Goal: Task Accomplishment & Management: Complete application form

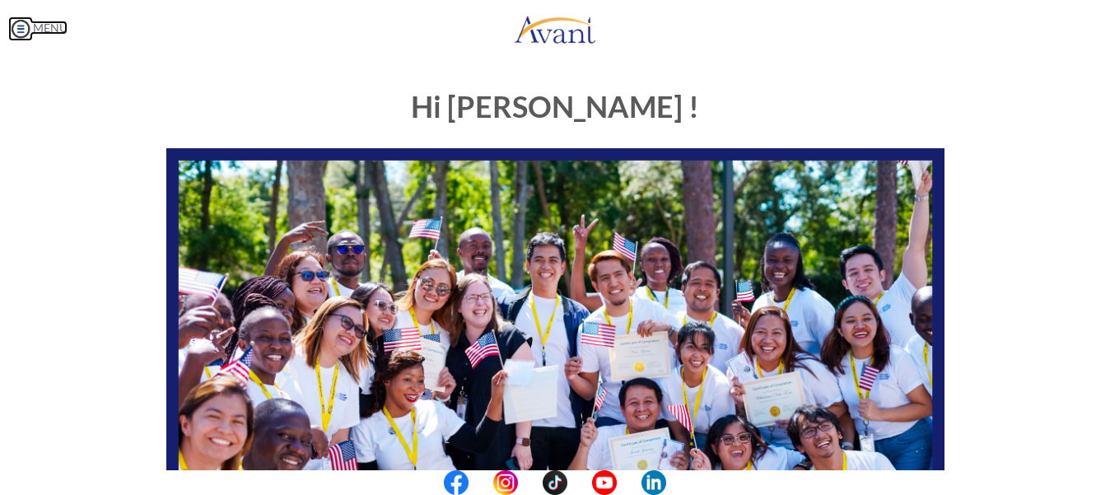
click at [25, 30] on img at bounding box center [20, 28] width 25 height 25
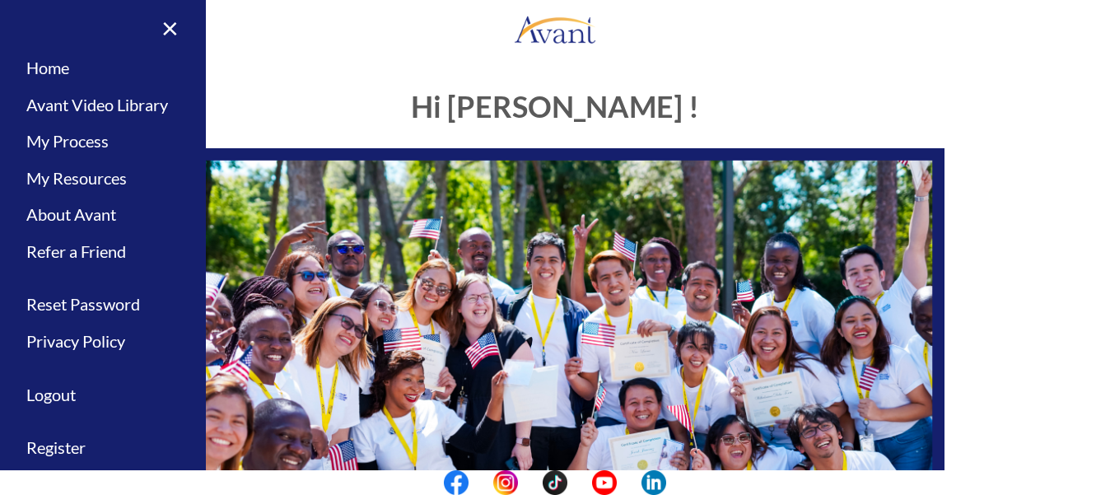
scroll to position [61, 0]
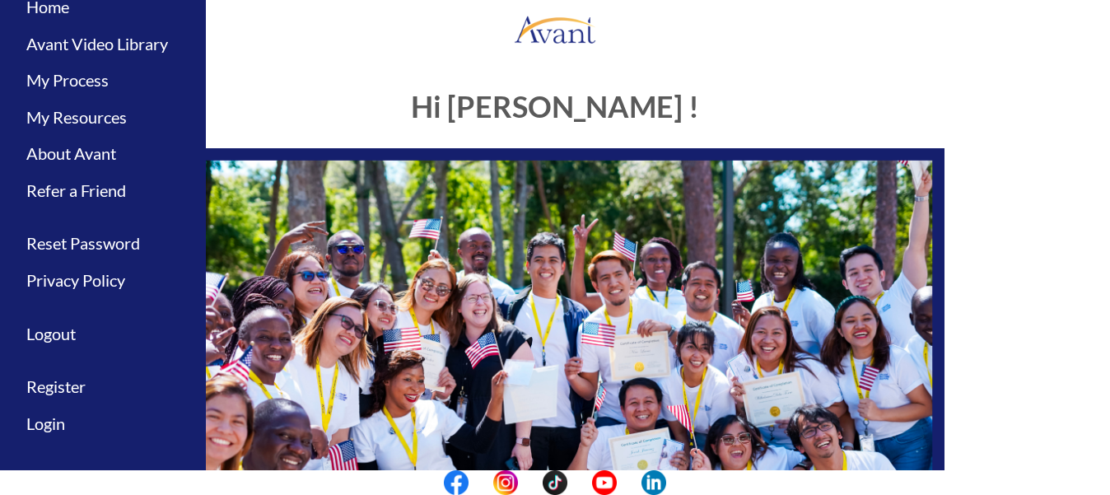
click at [332, 85] on div "Hi [PERSON_NAME] ! START HERE: Avant Video Library My Process My Resources Abou…" at bounding box center [555, 473] width 803 height 799
click at [317, 77] on div "Hi [PERSON_NAME] ! START HERE: Avant Video Library My Process My Resources Abou…" at bounding box center [555, 473] width 803 height 799
click at [51, 7] on link "Home" at bounding box center [103, 6] width 206 height 37
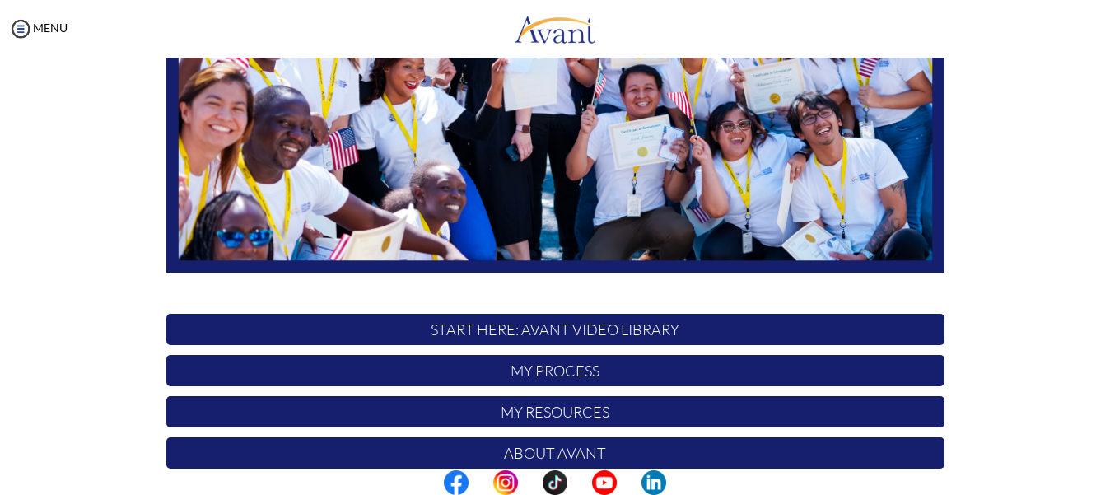
scroll to position [311, 0]
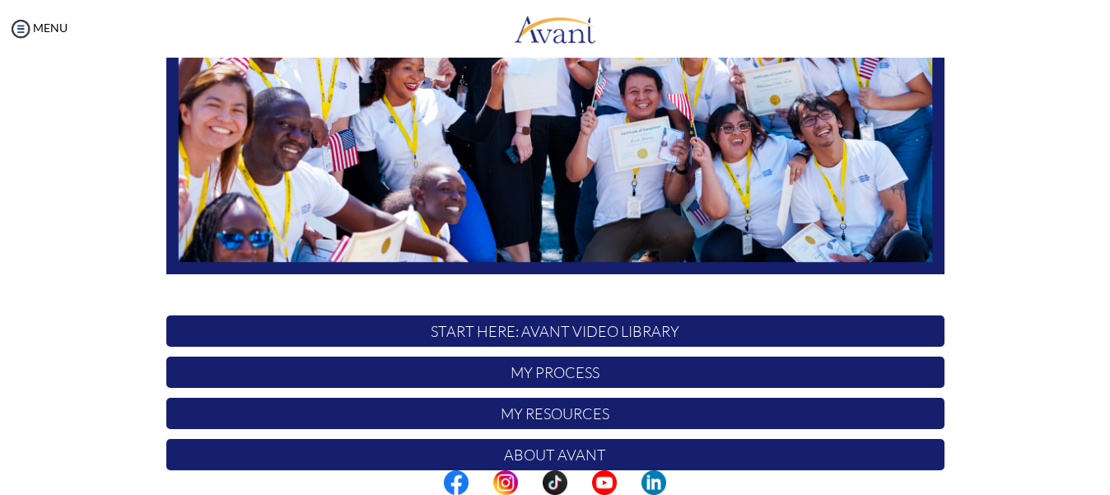
click at [643, 320] on p "START HERE: Avant Video Library" at bounding box center [555, 330] width 778 height 31
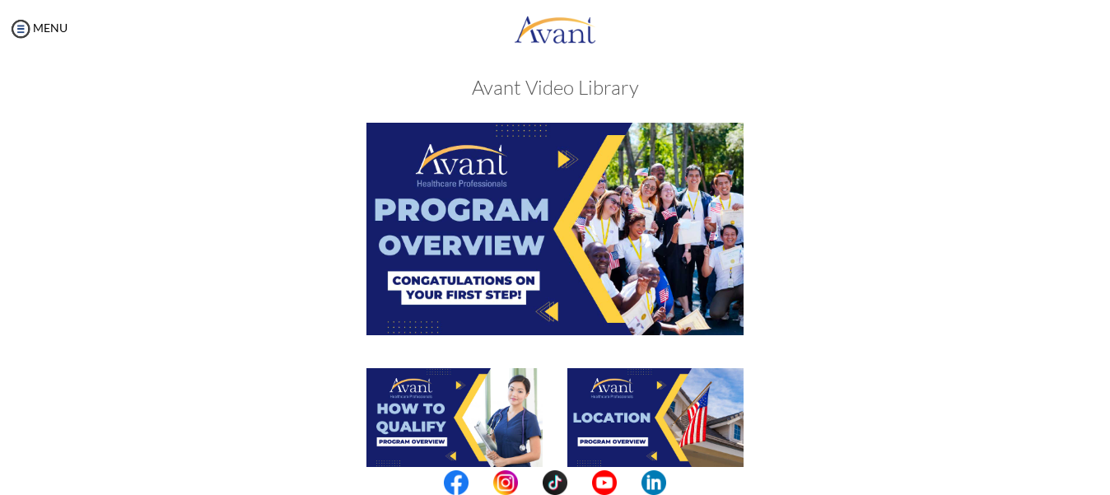
scroll to position [0, 0]
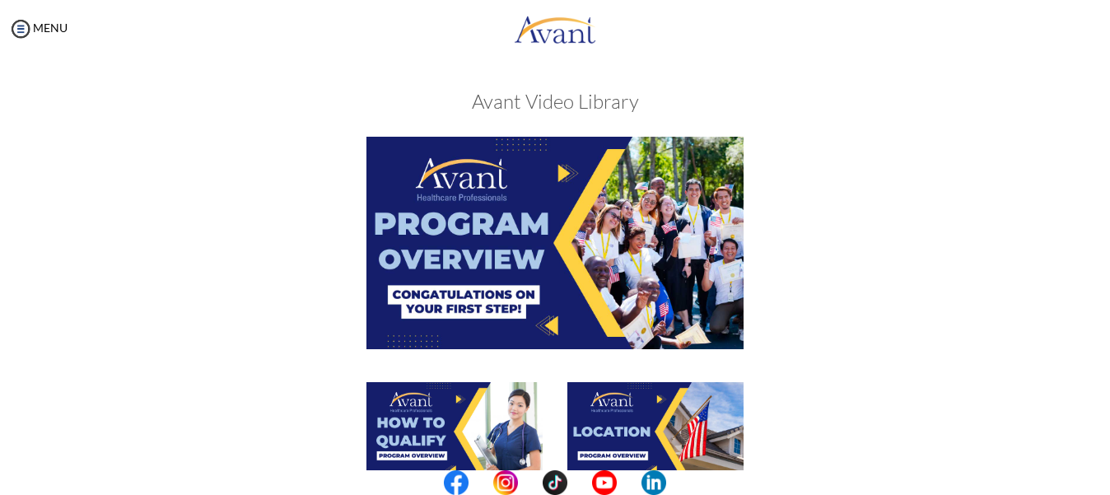
click at [549, 240] on img at bounding box center [554, 243] width 377 height 212
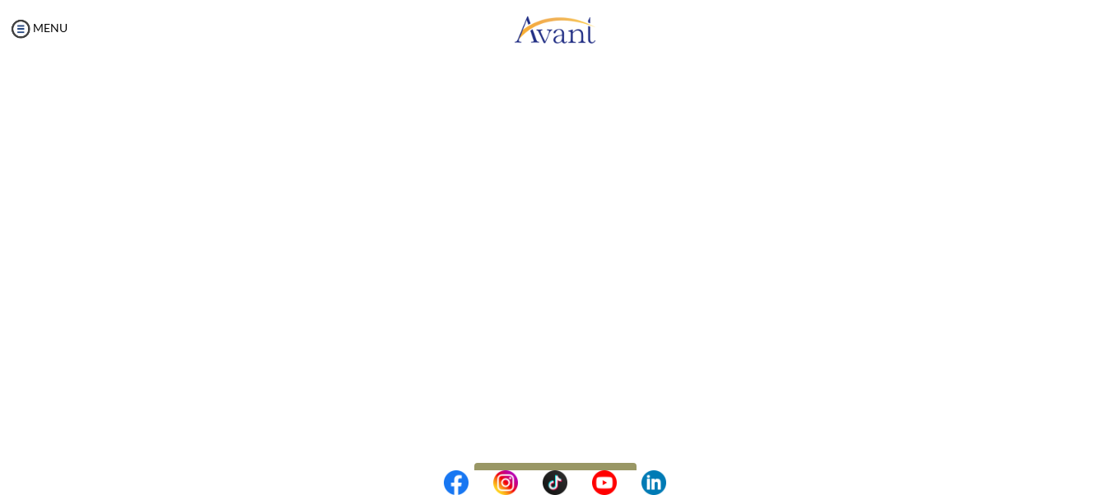
scroll to position [315, 0]
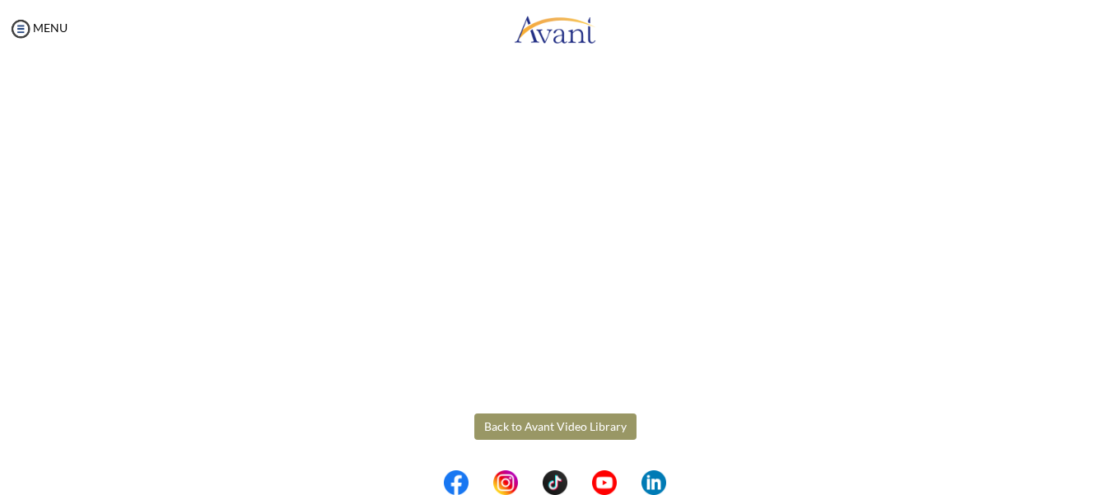
click at [585, 431] on body "Maintenance break. Please come back in 2 hours. MENU My Status What is the next…" at bounding box center [555, 247] width 1110 height 495
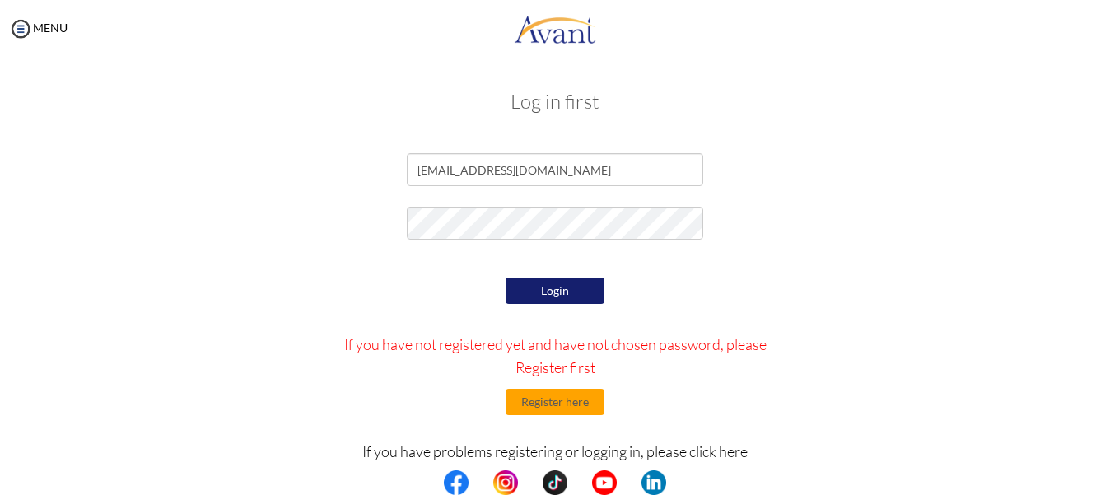
scroll to position [0, 0]
click at [552, 292] on button "Login" at bounding box center [554, 290] width 99 height 26
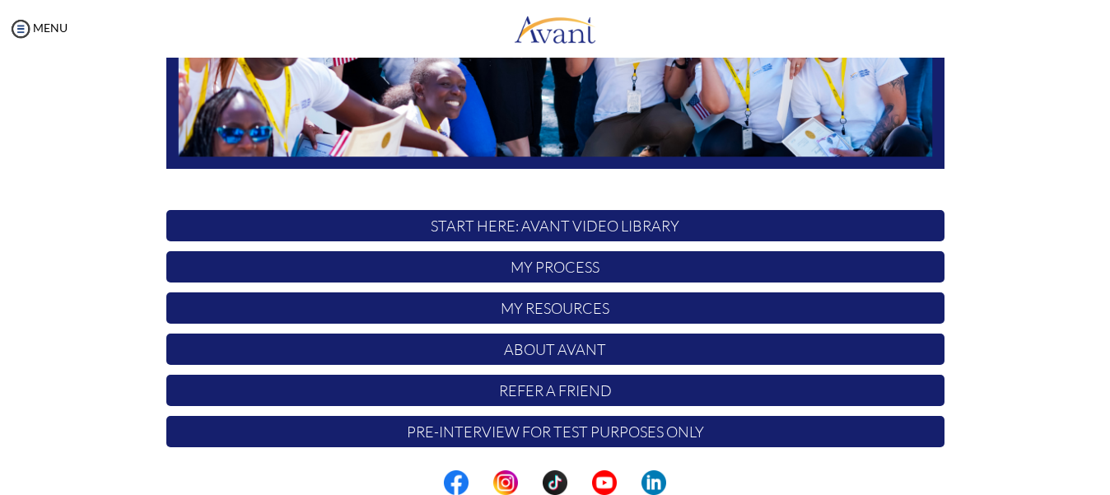
scroll to position [420, 0]
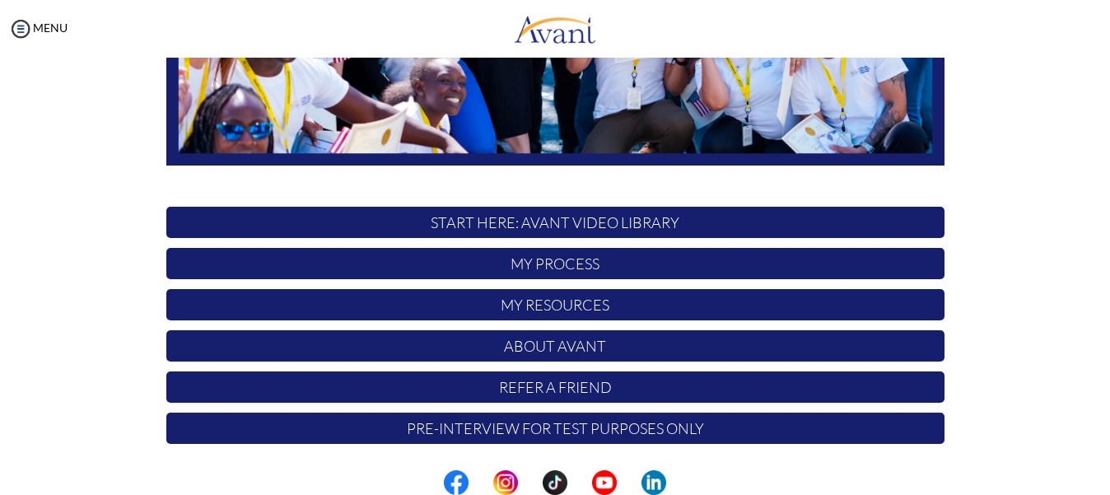
click at [660, 216] on p "START HERE: Avant Video Library" at bounding box center [555, 222] width 778 height 31
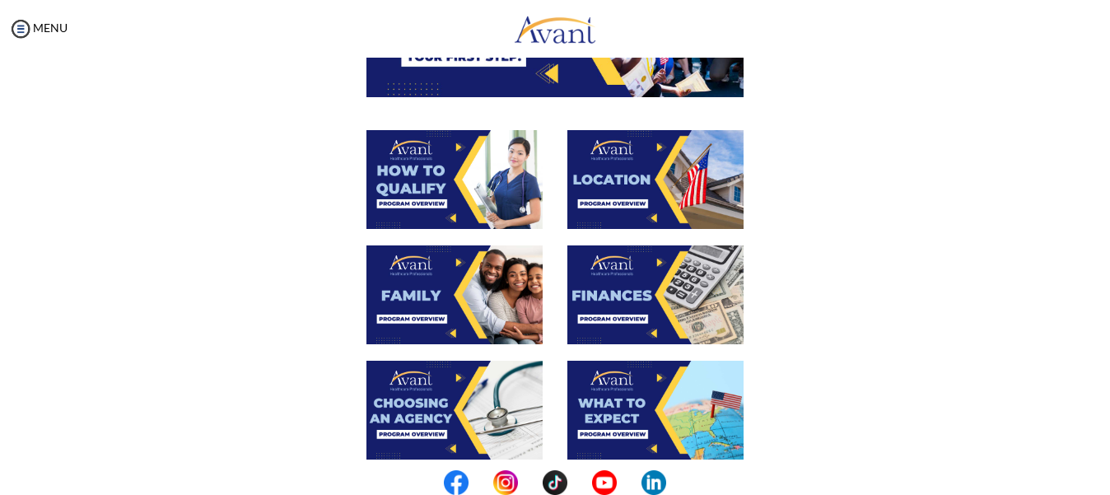
scroll to position [257, 0]
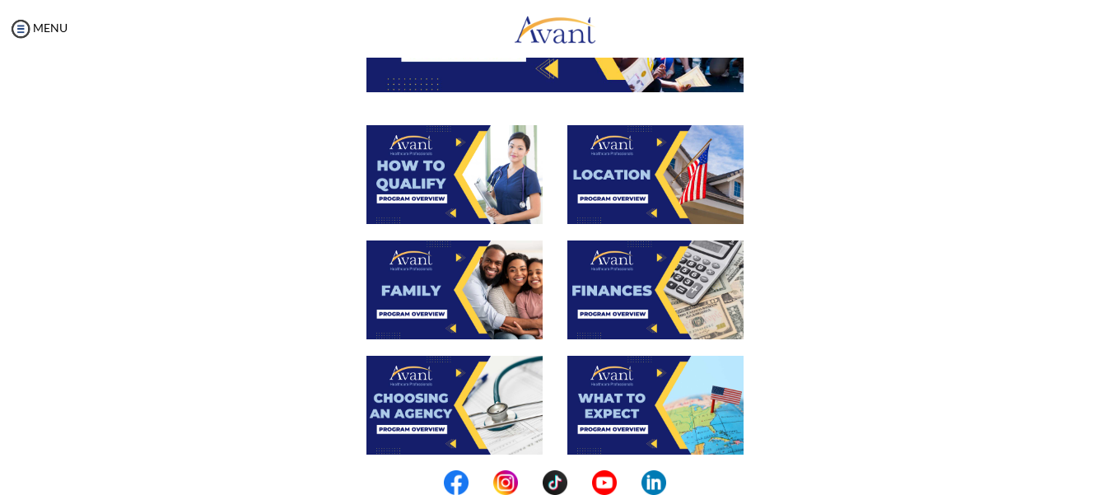
click at [455, 162] on img at bounding box center [454, 174] width 176 height 99
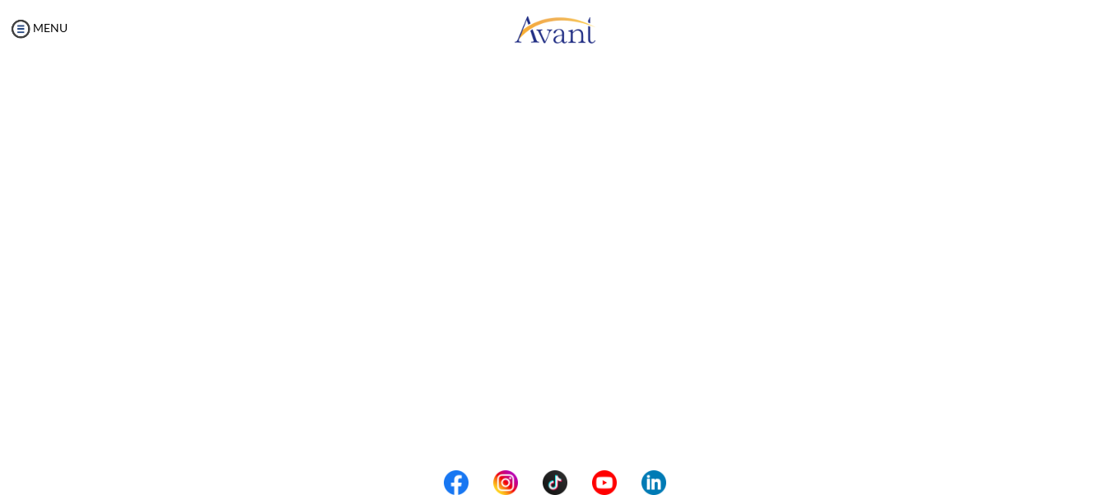
scroll to position [220, 0]
click at [30, 23] on body "Maintenance break. Please come back in 2 hours. MENU My Status What is the next…" at bounding box center [555, 247] width 1110 height 495
click at [44, 23] on link "MENU" at bounding box center [37, 28] width 59 height 14
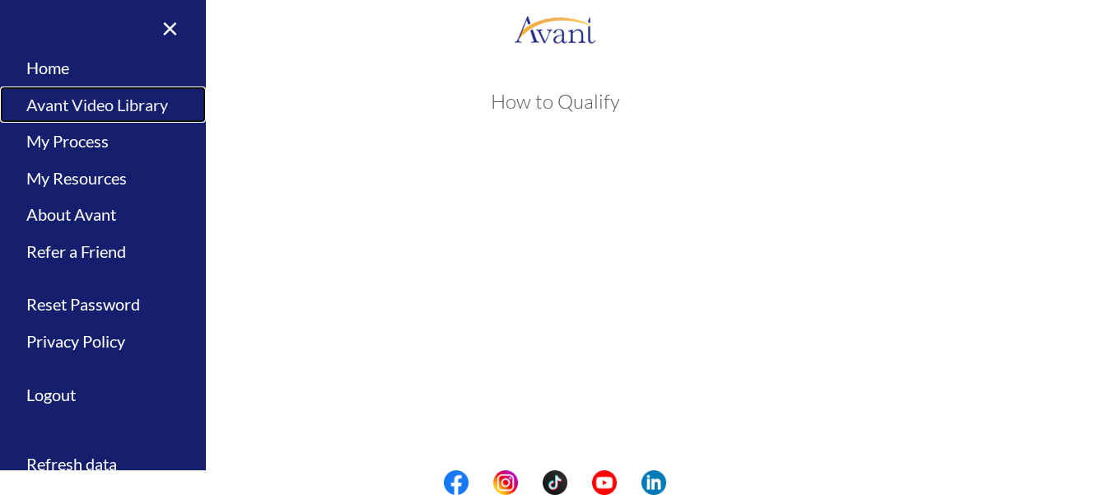
click at [140, 103] on link "Avant Video Library" at bounding box center [103, 104] width 206 height 37
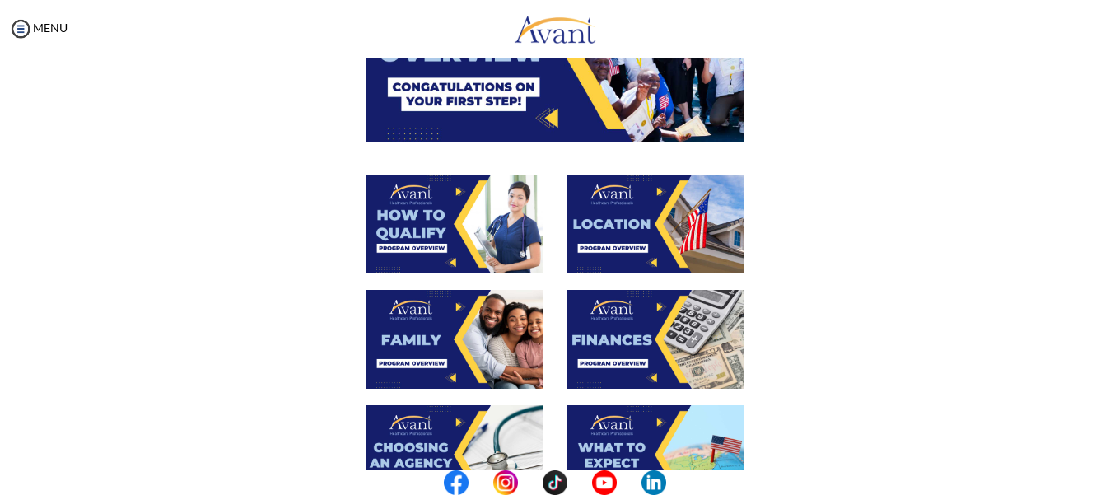
scroll to position [217, 0]
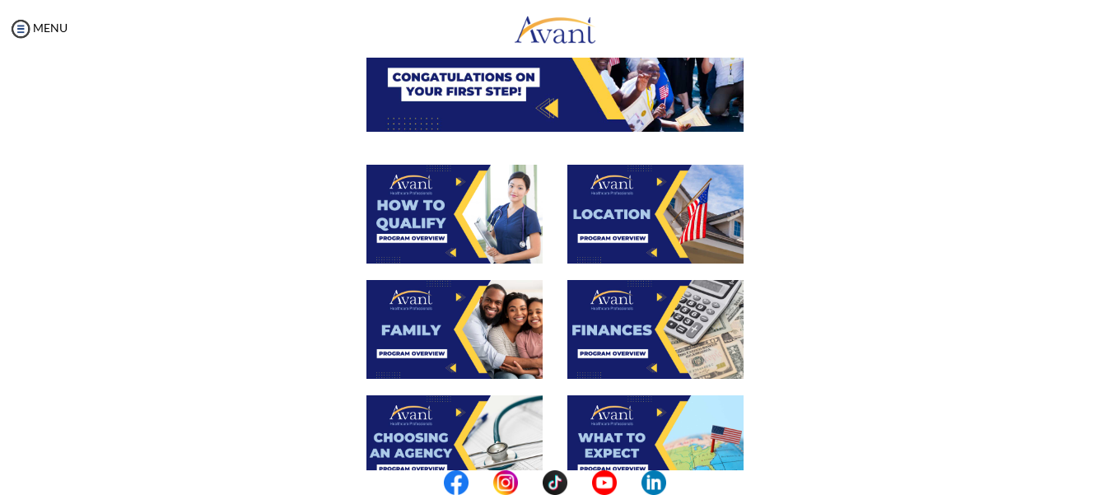
click at [655, 201] on img at bounding box center [655, 214] width 176 height 99
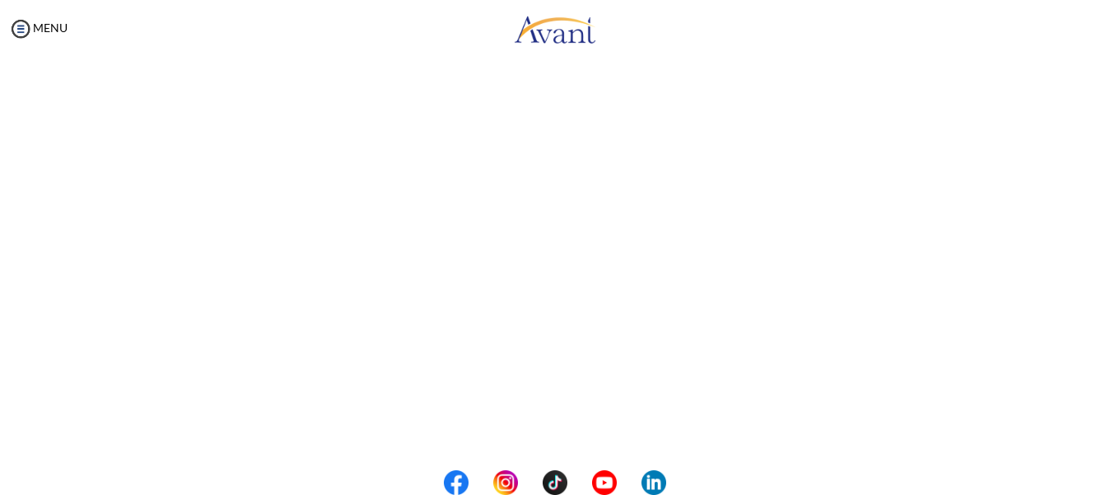
scroll to position [239, 0]
click at [27, 21] on body "Maintenance break. Please come back in 2 hours. MENU My Status What is the next…" at bounding box center [555, 247] width 1110 height 495
click at [15, 20] on img at bounding box center [20, 28] width 25 height 25
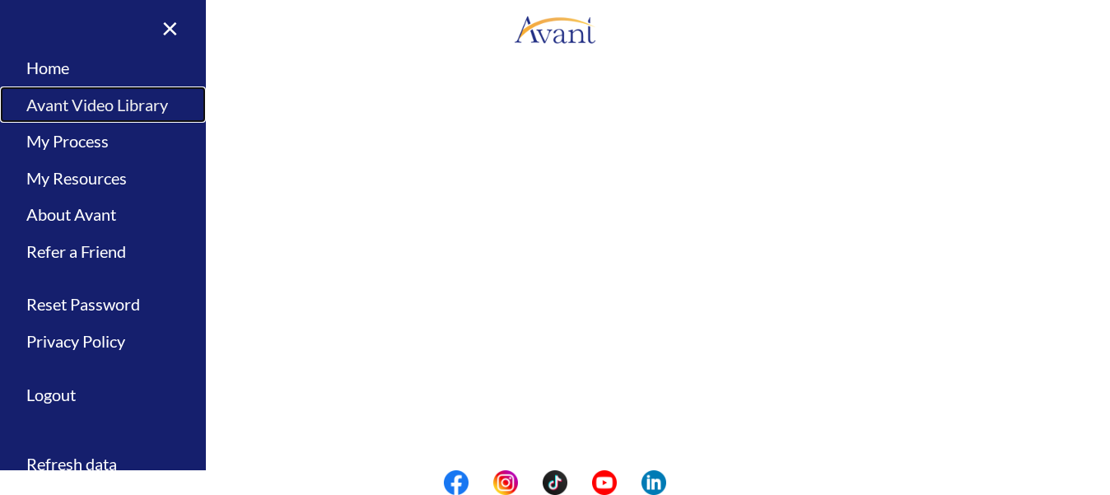
click at [153, 96] on link "Avant Video Library" at bounding box center [103, 104] width 206 height 37
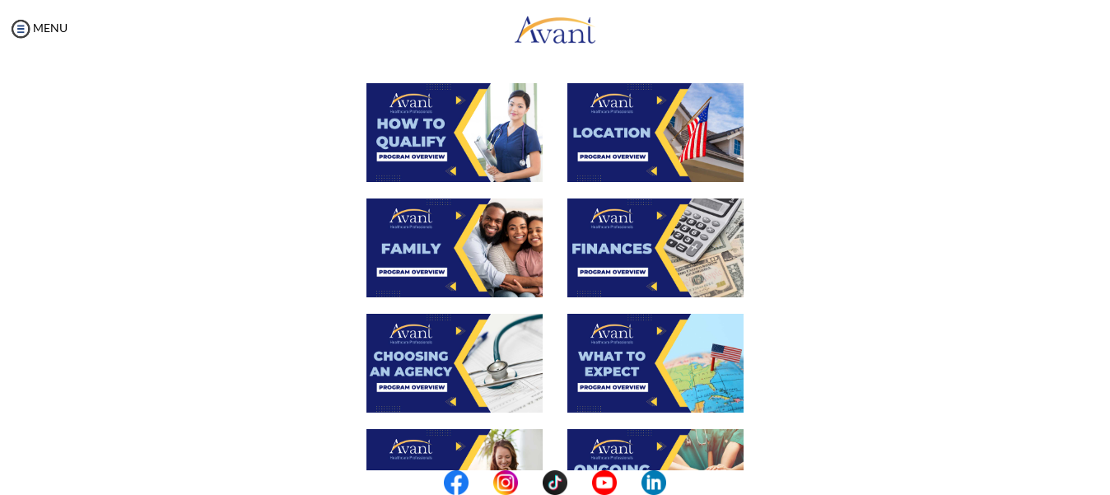
scroll to position [306, 0]
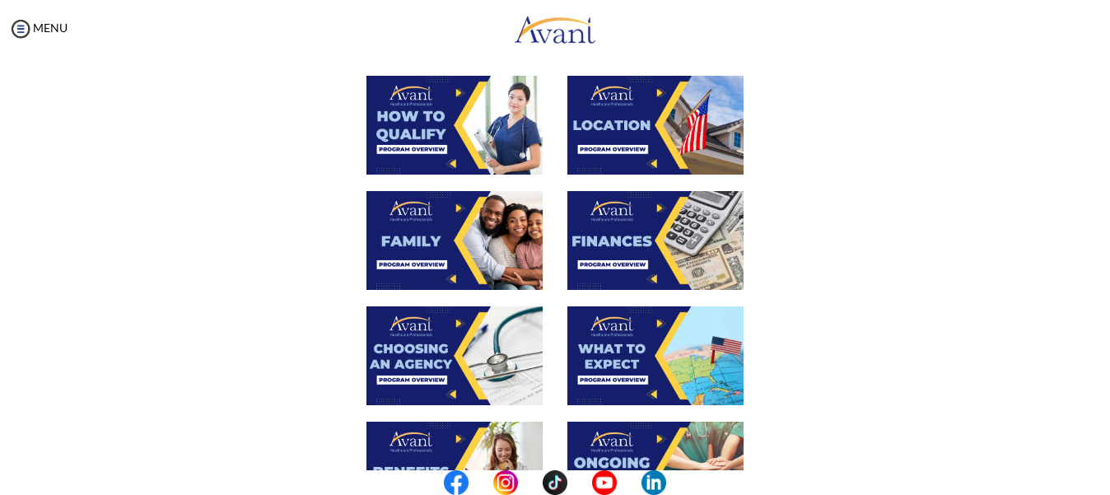
click at [447, 220] on img at bounding box center [454, 240] width 176 height 99
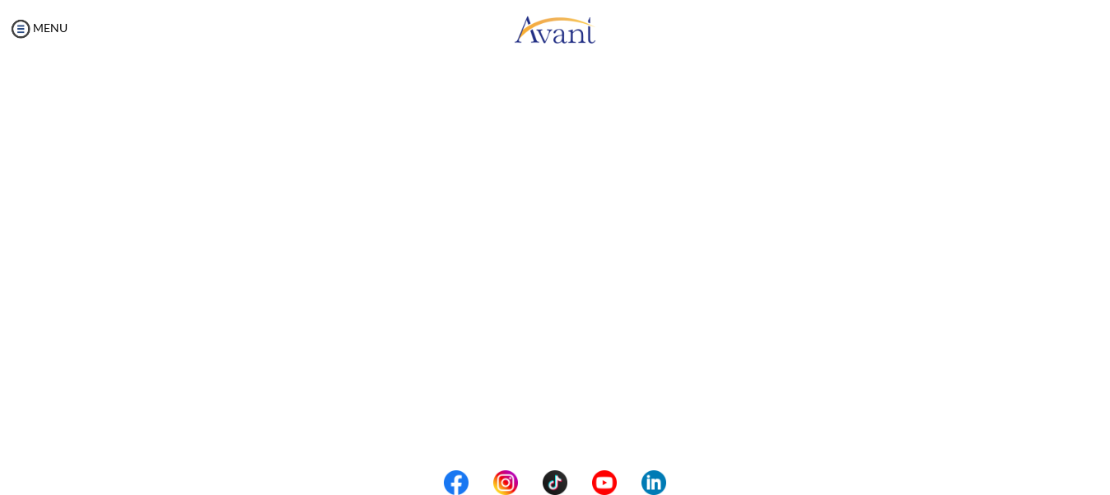
scroll to position [277, 0]
click at [25, 19] on body "Maintenance break. Please come back in 2 hours. MENU My Status What is the next…" at bounding box center [555, 247] width 1110 height 495
click at [20, 28] on img at bounding box center [20, 28] width 25 height 25
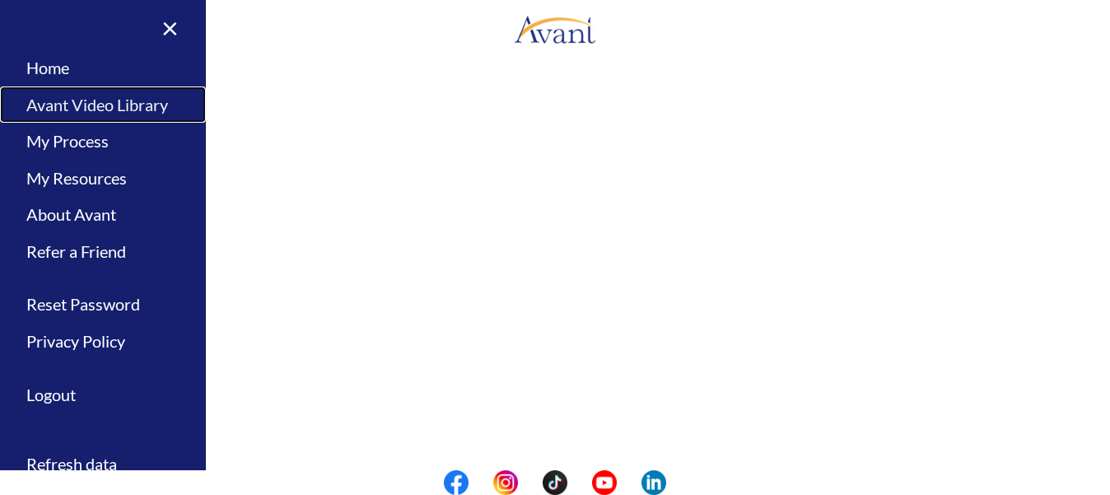
click at [137, 106] on link "Avant Video Library" at bounding box center [103, 104] width 206 height 37
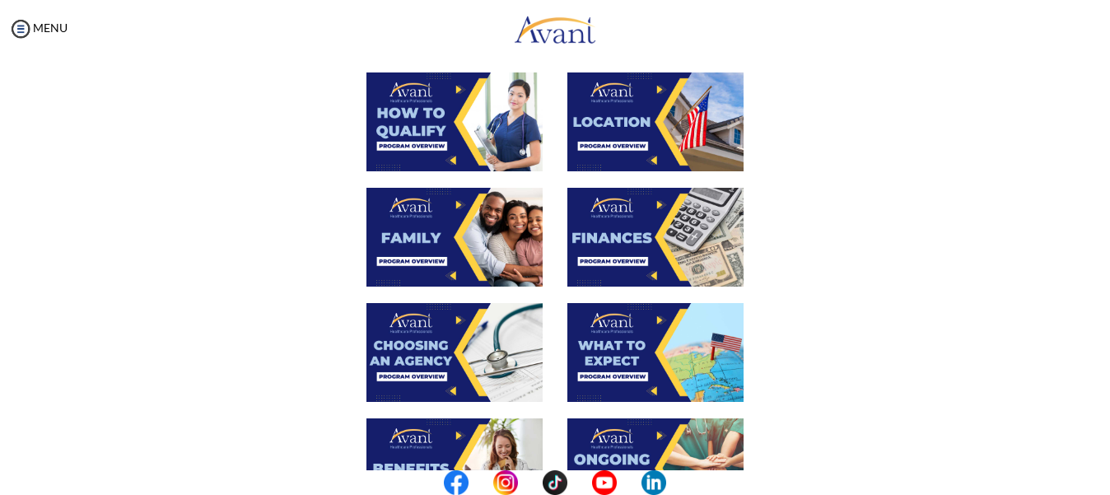
scroll to position [319, 0]
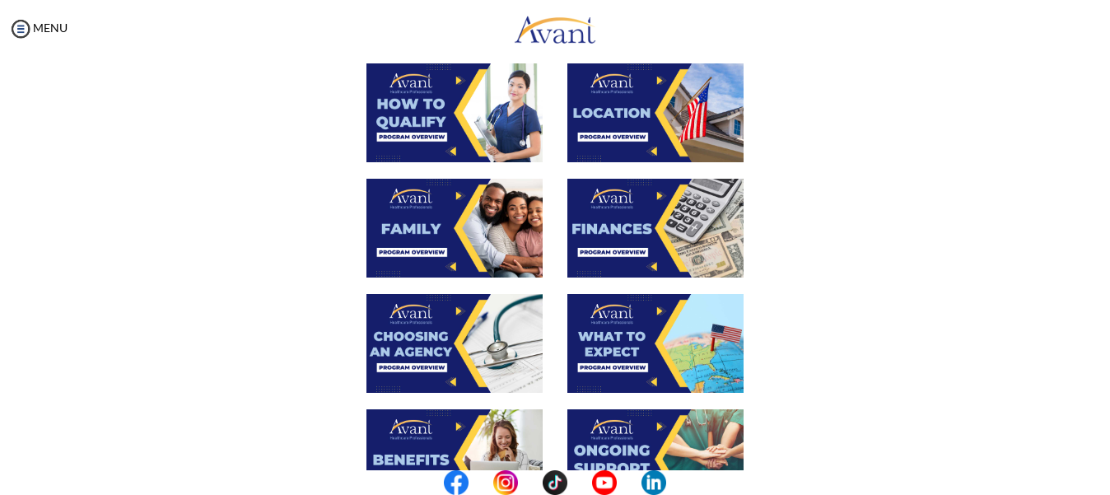
click at [637, 206] on img at bounding box center [655, 228] width 176 height 99
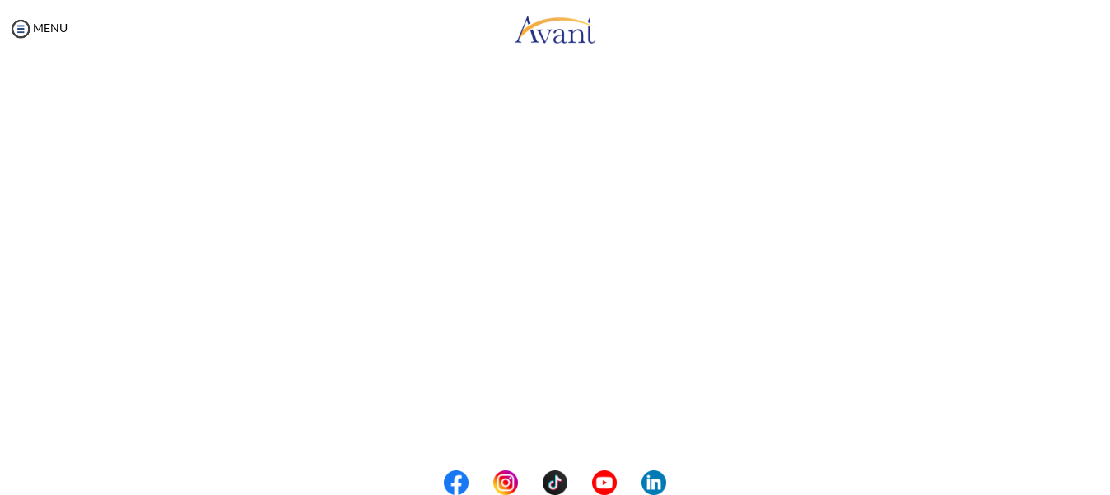
scroll to position [109, 0]
click at [56, 23] on body "Maintenance break. Please come back in 2 hours. MENU My Status What is the next…" at bounding box center [555, 247] width 1110 height 495
click at [50, 21] on link "MENU" at bounding box center [37, 28] width 59 height 14
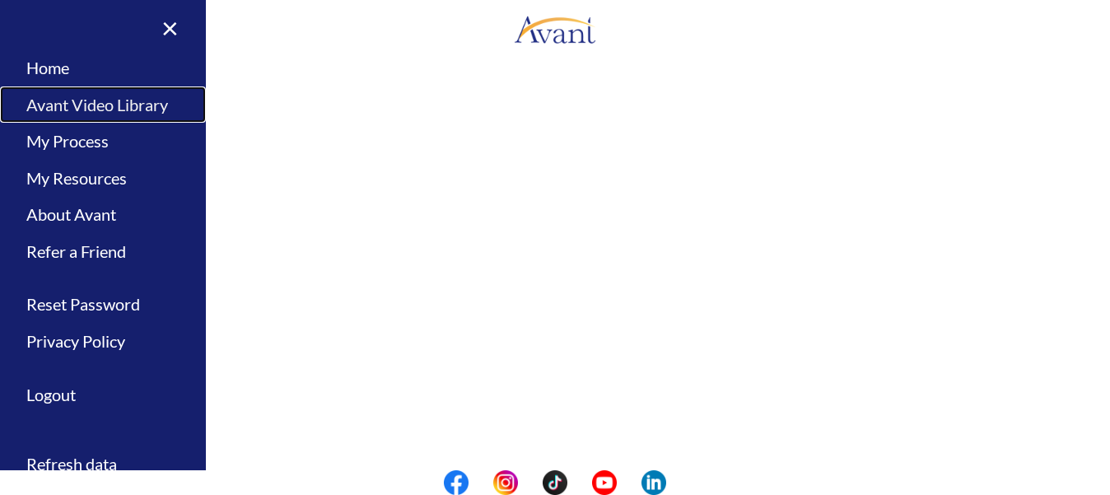
click at [138, 100] on link "Avant Video Library" at bounding box center [103, 104] width 206 height 37
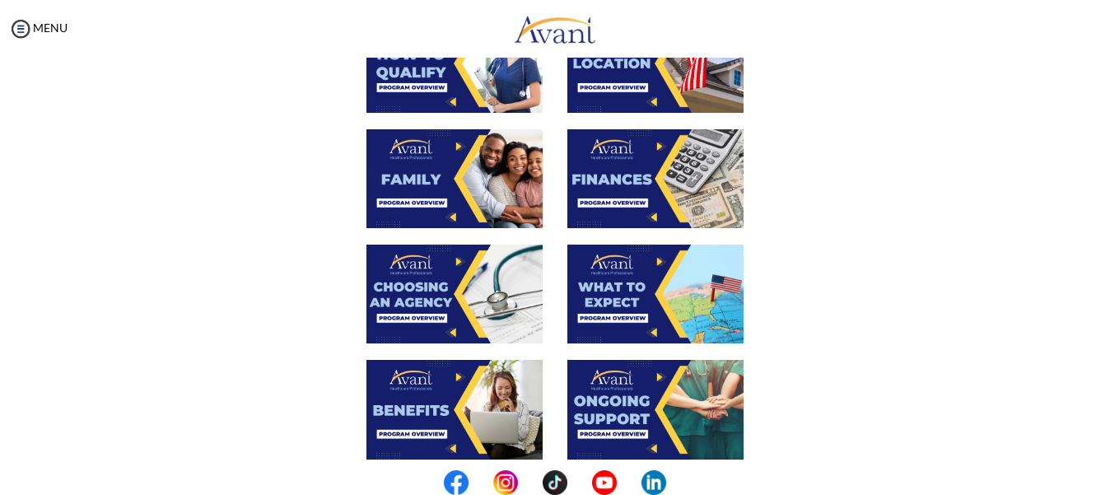
scroll to position [401, 0]
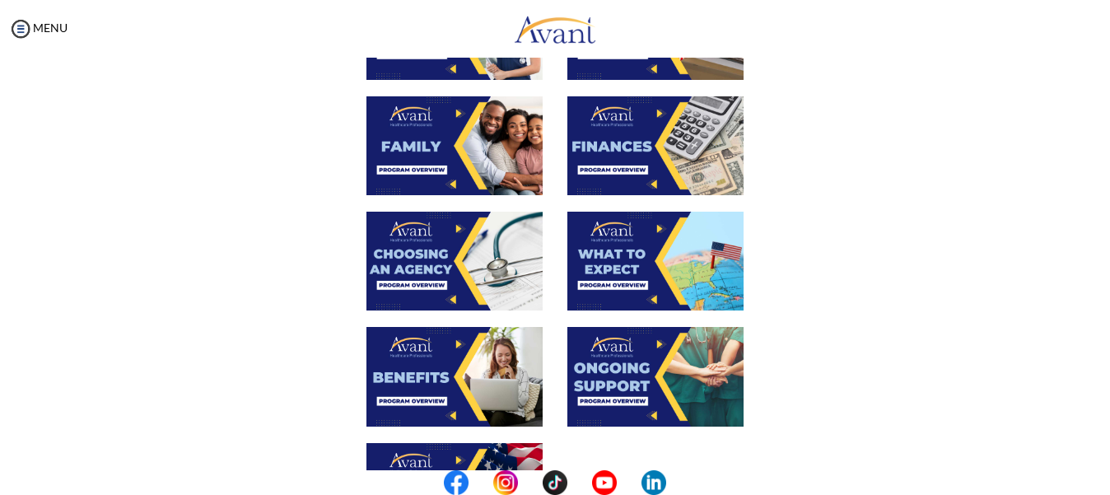
click at [443, 251] on img at bounding box center [454, 261] width 176 height 99
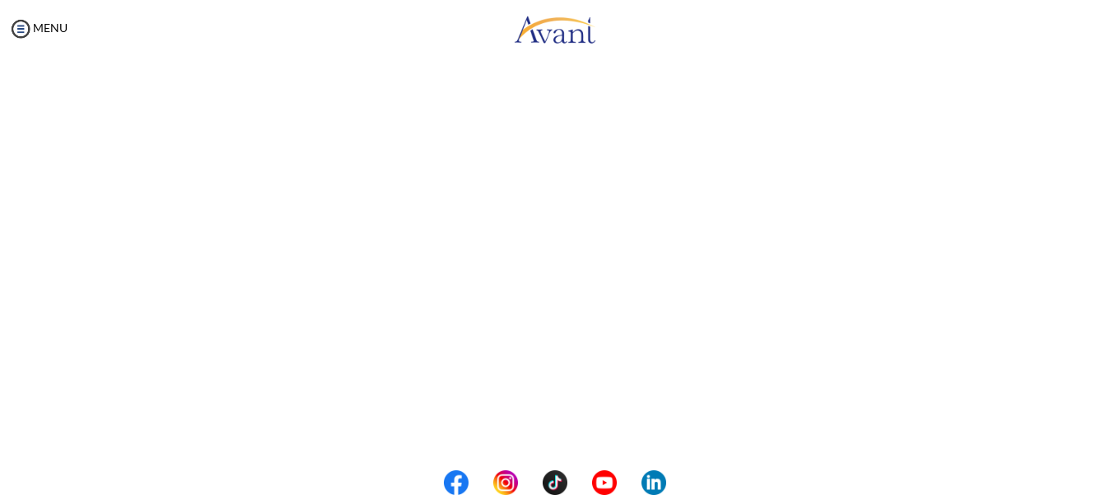
scroll to position [220, 0]
click at [49, 5] on body "Maintenance break. Please come back in 2 hours. MENU My Status What is the next…" at bounding box center [555, 247] width 1110 height 495
click at [42, 22] on link "MENU" at bounding box center [37, 28] width 59 height 14
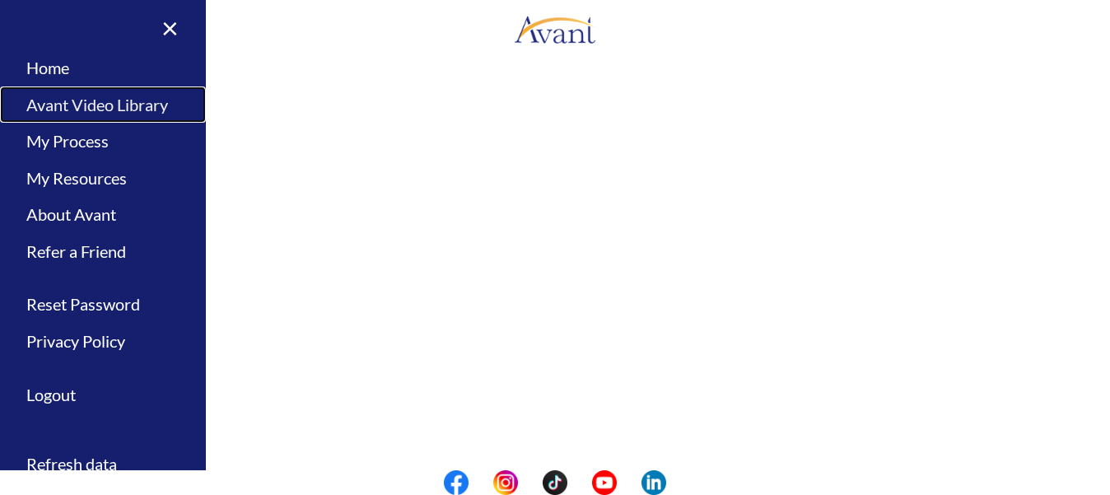
click at [141, 110] on link "Avant Video Library" at bounding box center [103, 104] width 206 height 37
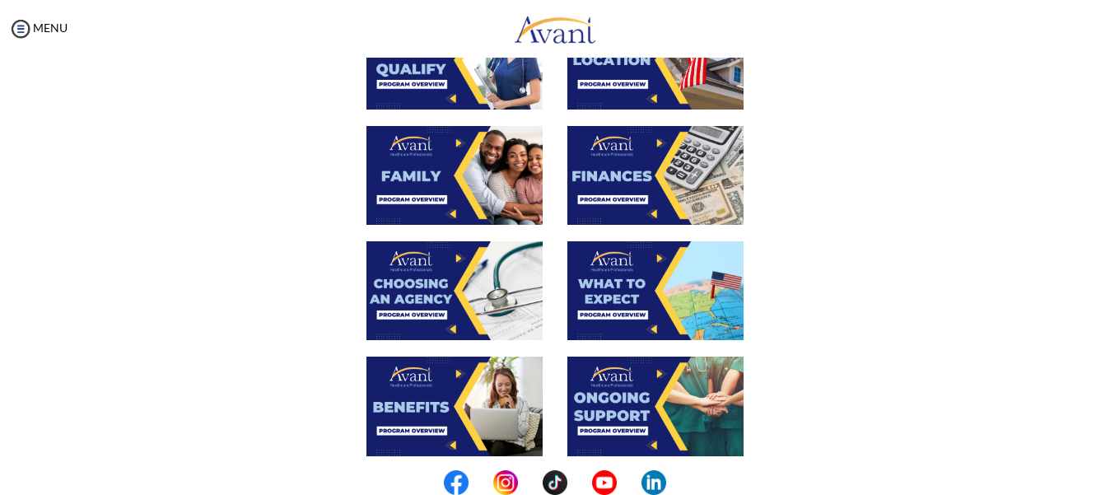
scroll to position [379, 0]
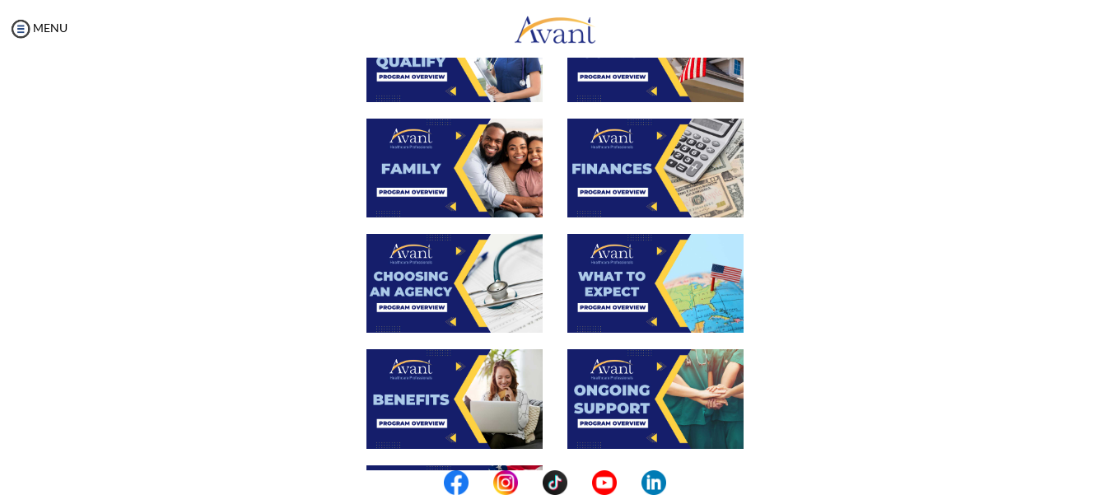
click at [669, 278] on img at bounding box center [655, 283] width 176 height 99
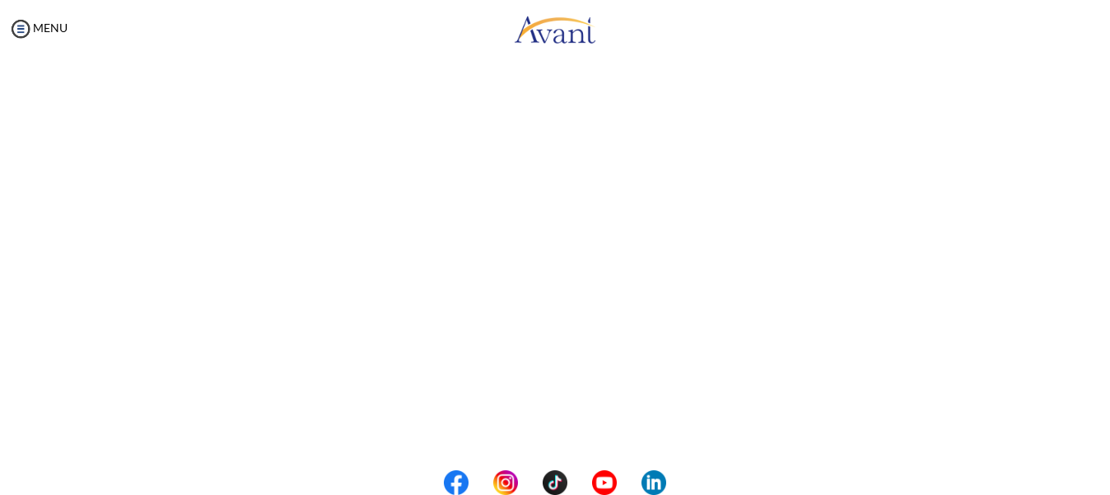
scroll to position [258, 0]
click at [56, 7] on body "Maintenance break. Please come back in 2 hours. MENU My Status What is the next…" at bounding box center [555, 247] width 1110 height 495
click at [44, 32] on link "MENU" at bounding box center [37, 28] width 59 height 14
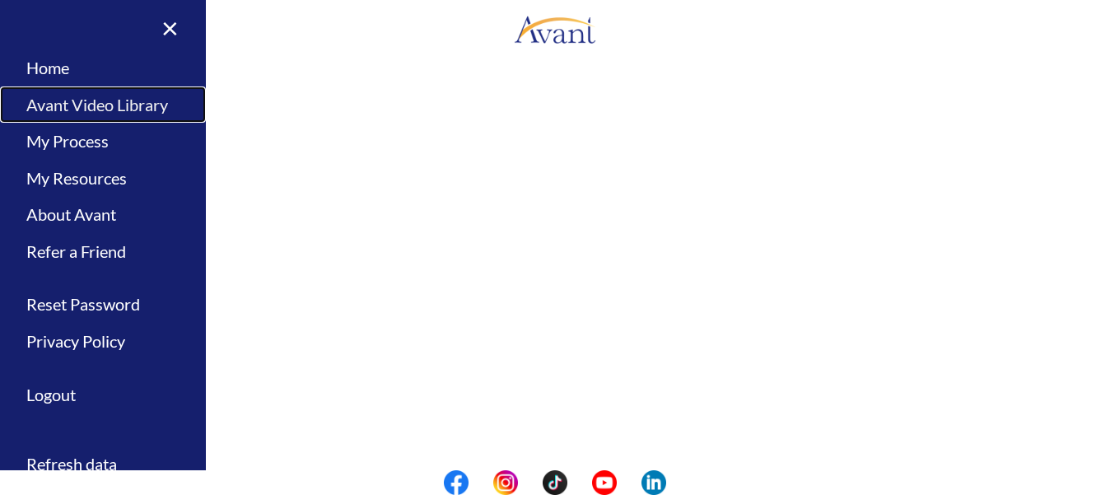
click at [142, 98] on link "Avant Video Library" at bounding box center [103, 104] width 206 height 37
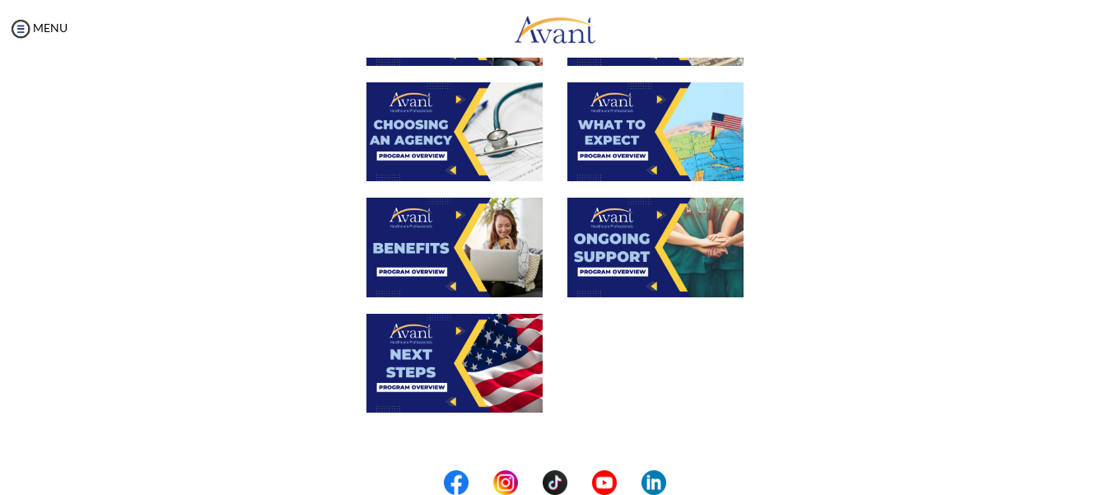
scroll to position [532, 0]
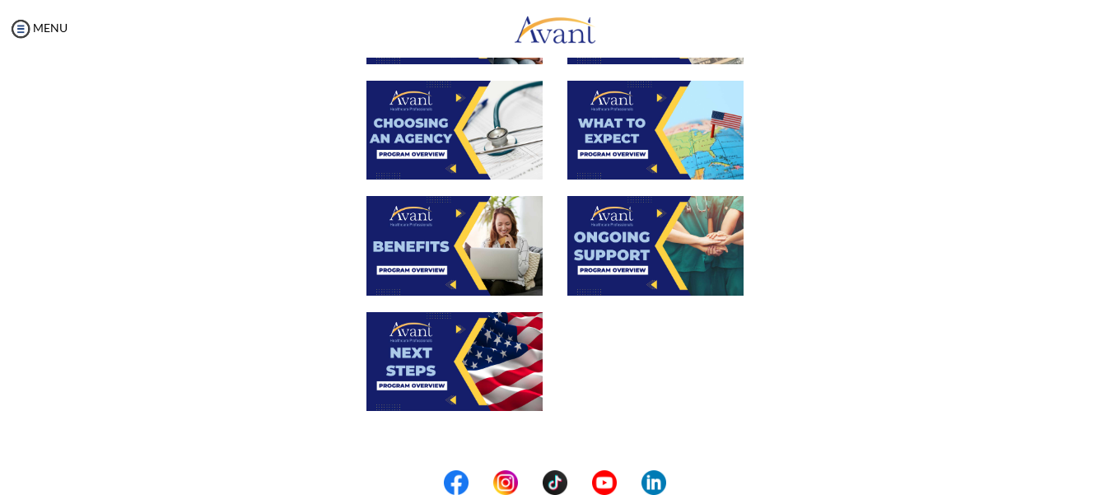
click at [438, 234] on img at bounding box center [454, 245] width 176 height 99
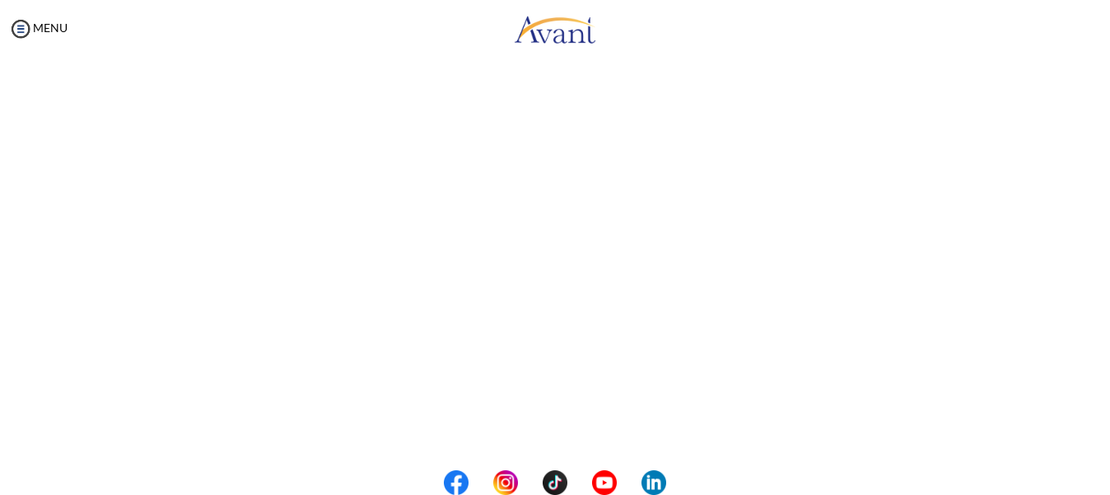
scroll to position [350, 0]
click at [32, 30] on body "Maintenance break. Please come back in 2 hours. MENU My Status What is the next…" at bounding box center [555, 247] width 1110 height 495
click at [37, 21] on link "MENU" at bounding box center [37, 28] width 59 height 14
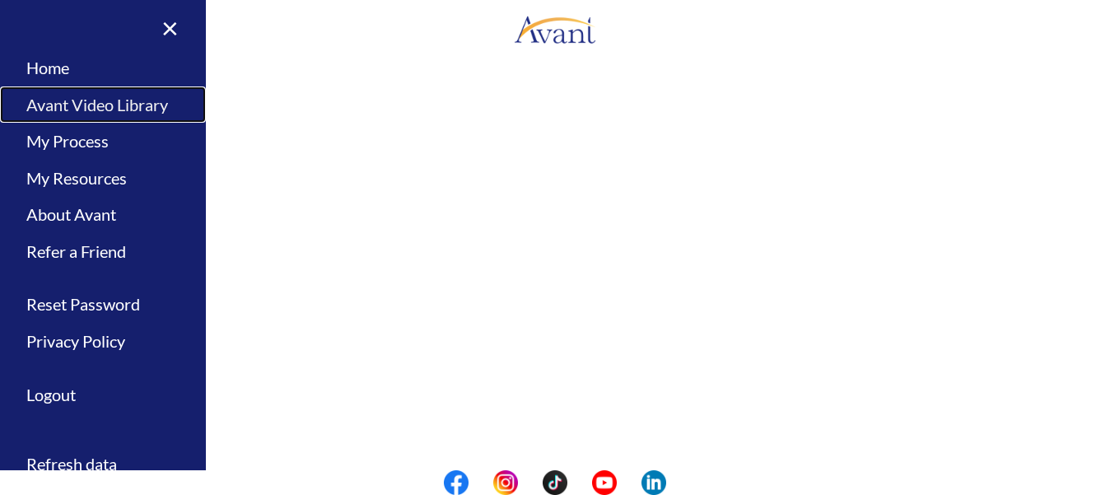
click at [143, 107] on link "Avant Video Library" at bounding box center [103, 104] width 206 height 37
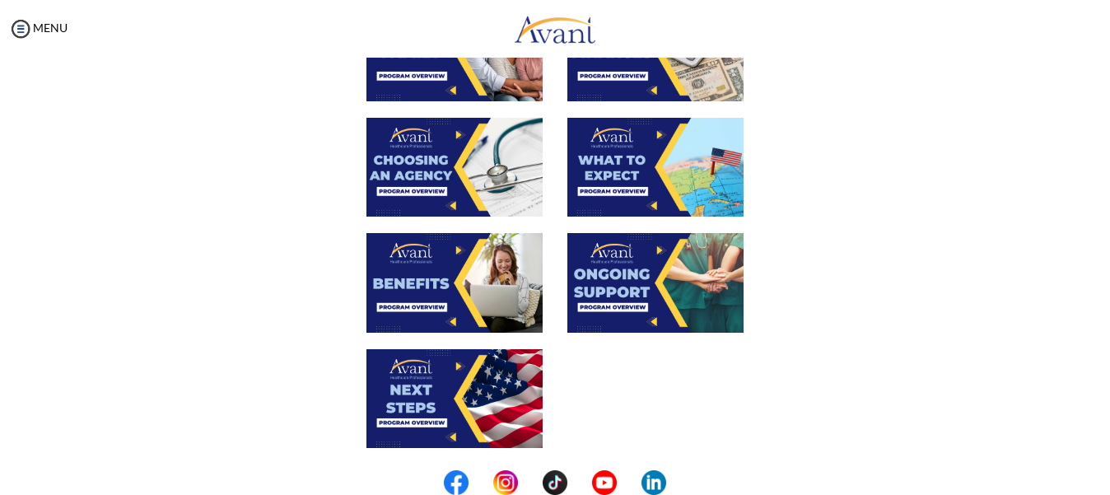
scroll to position [515, 0]
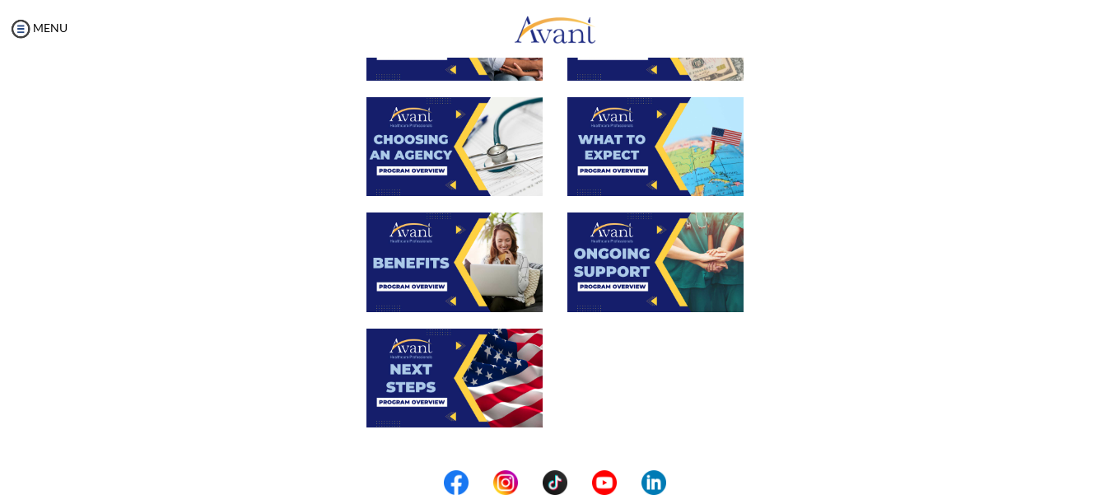
click at [432, 239] on img at bounding box center [454, 261] width 176 height 99
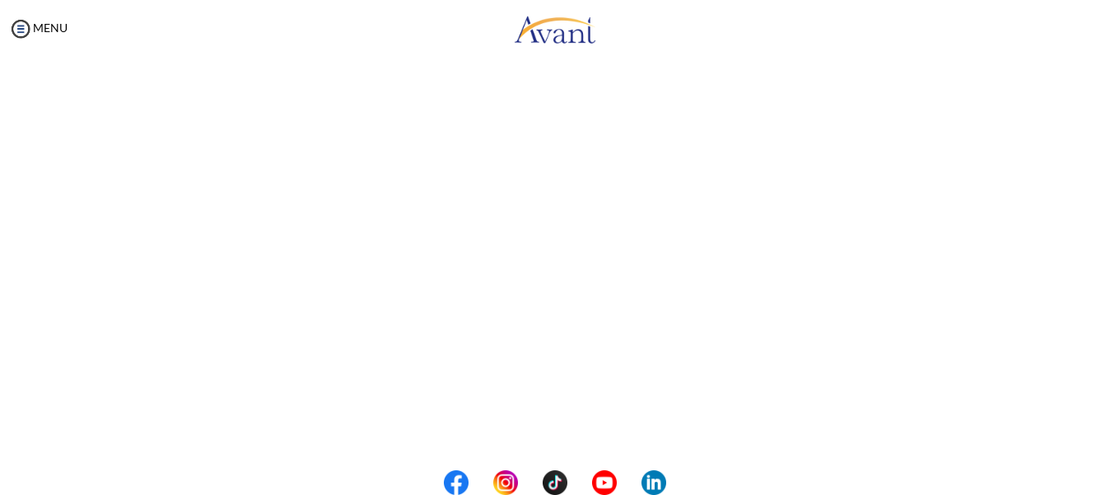
scroll to position [351, 0]
click at [23, 26] on body "Maintenance break. Please come back in 2 hours. MENU My Status What is the next…" at bounding box center [555, 247] width 1110 height 495
click at [33, 30] on link "MENU" at bounding box center [37, 28] width 59 height 14
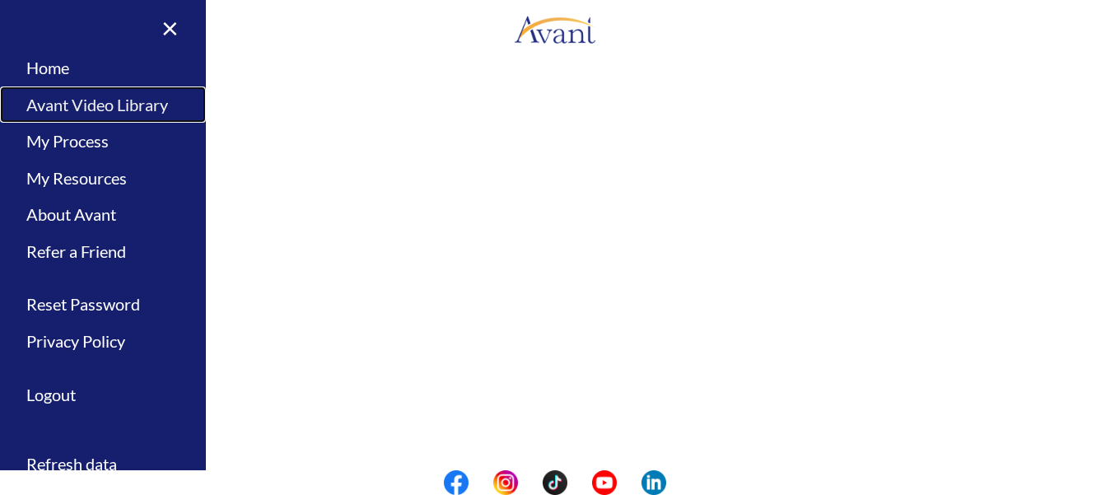
click at [142, 106] on link "Avant Video Library" at bounding box center [103, 104] width 206 height 37
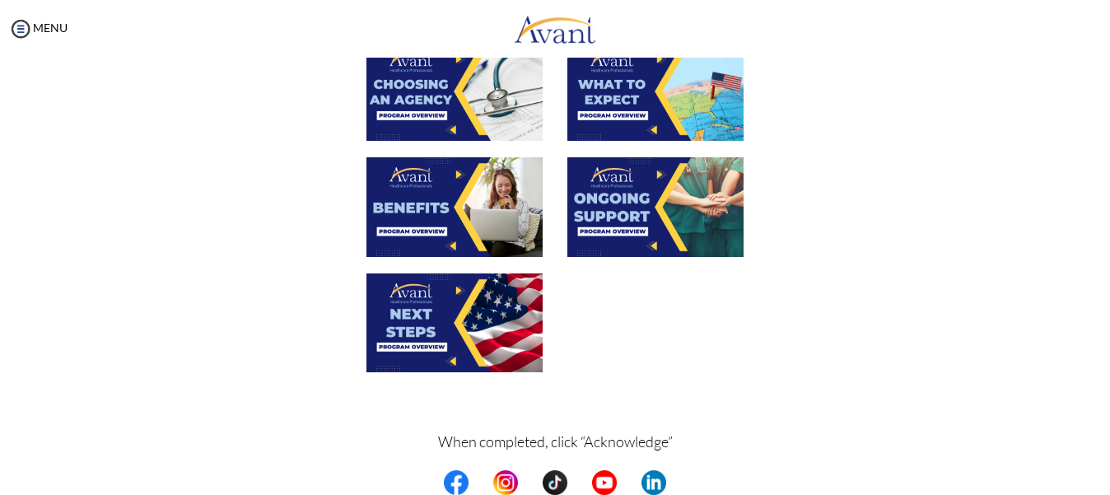
scroll to position [571, 0]
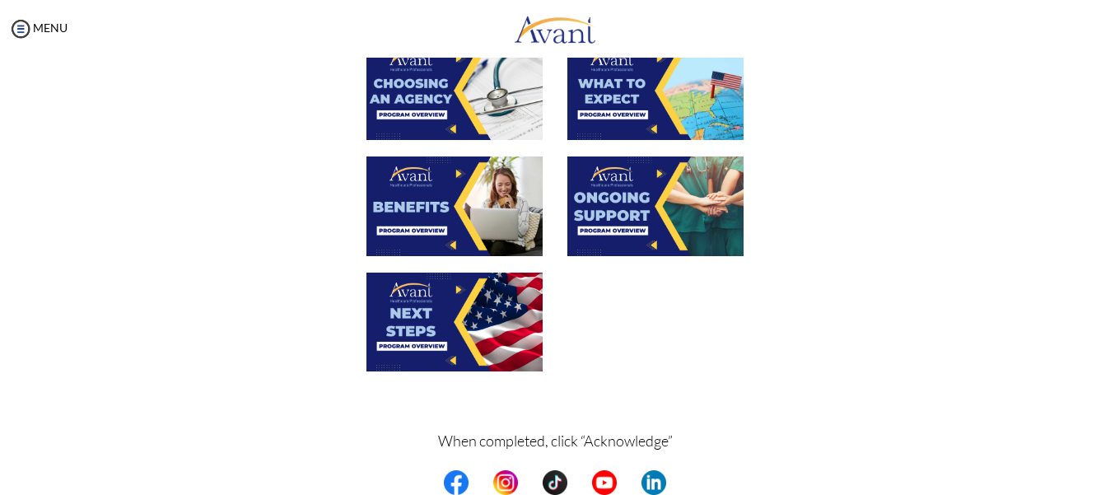
click at [619, 194] on img at bounding box center [655, 205] width 176 height 99
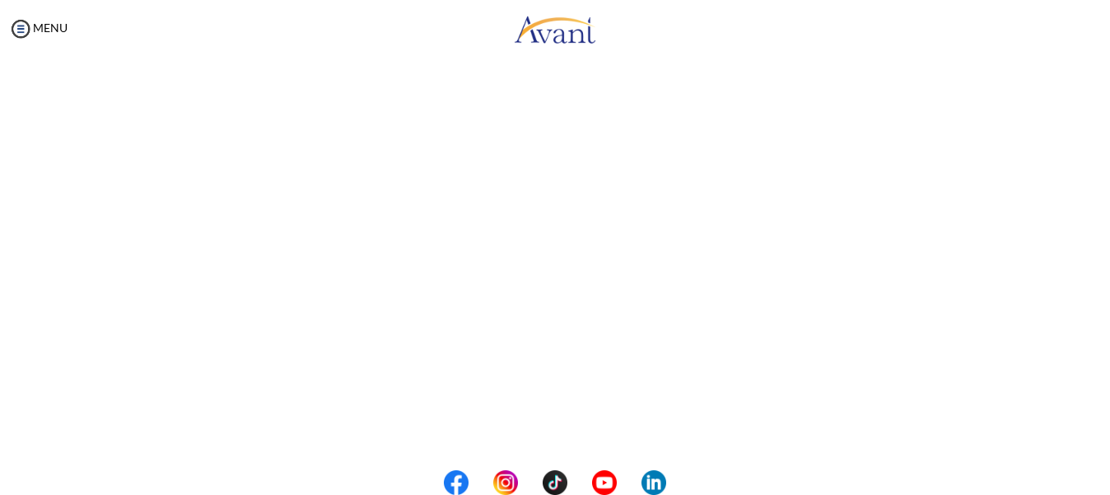
scroll to position [187, 0]
click at [48, 11] on body "Maintenance break. Please come back in 2 hours. MENU My Status What is the next…" at bounding box center [555, 247] width 1110 height 495
click at [44, 29] on link "MENU" at bounding box center [37, 28] width 59 height 14
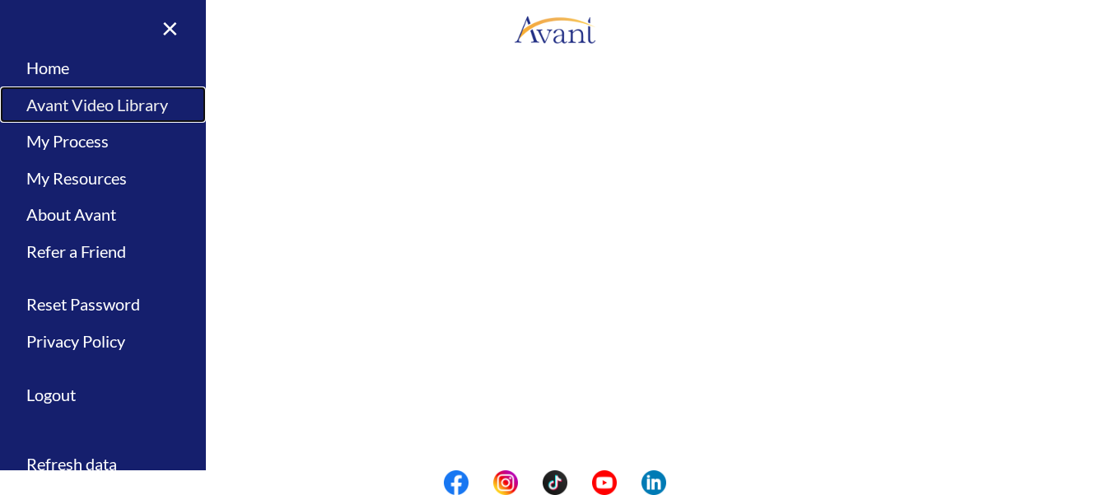
click at [132, 104] on link "Avant Video Library" at bounding box center [103, 104] width 206 height 37
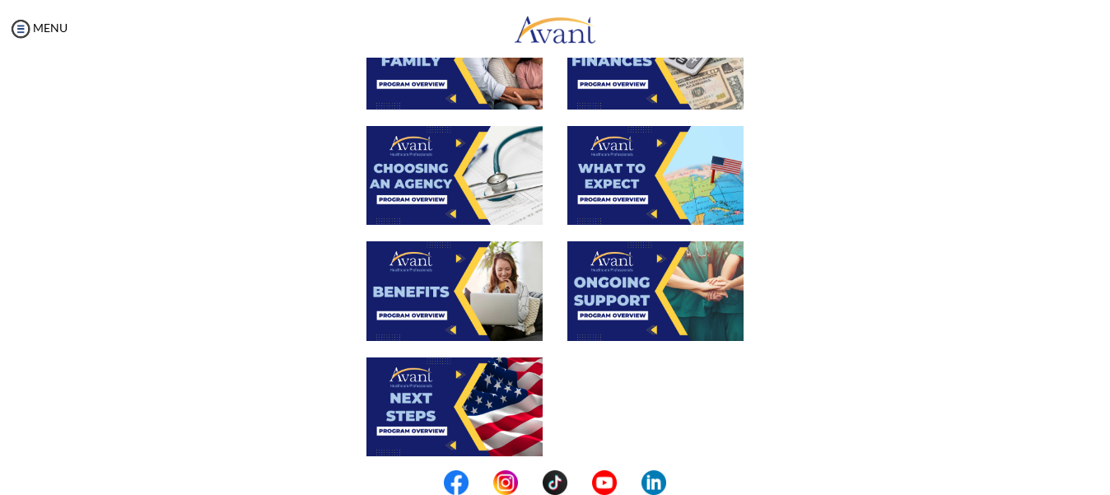
scroll to position [637, 0]
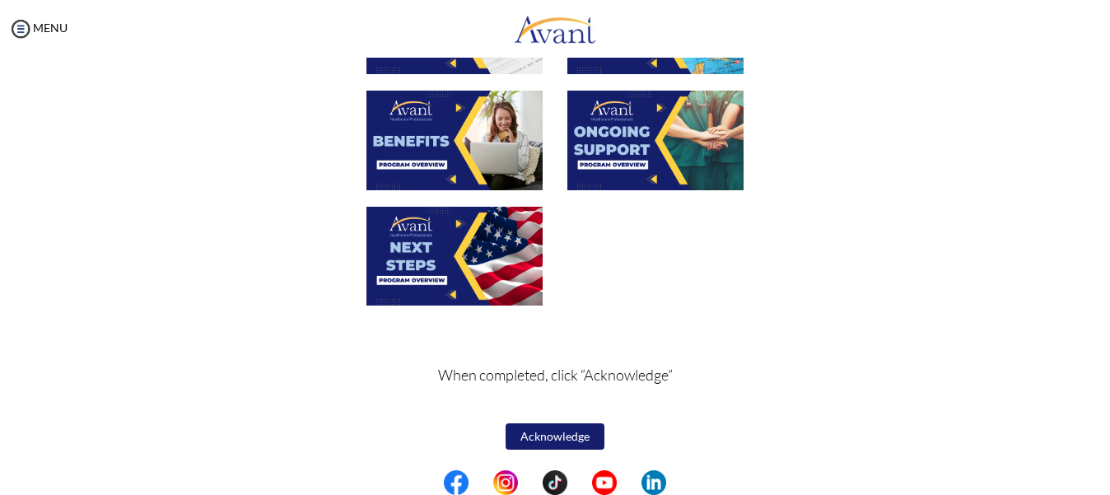
click at [442, 250] on img at bounding box center [454, 256] width 176 height 99
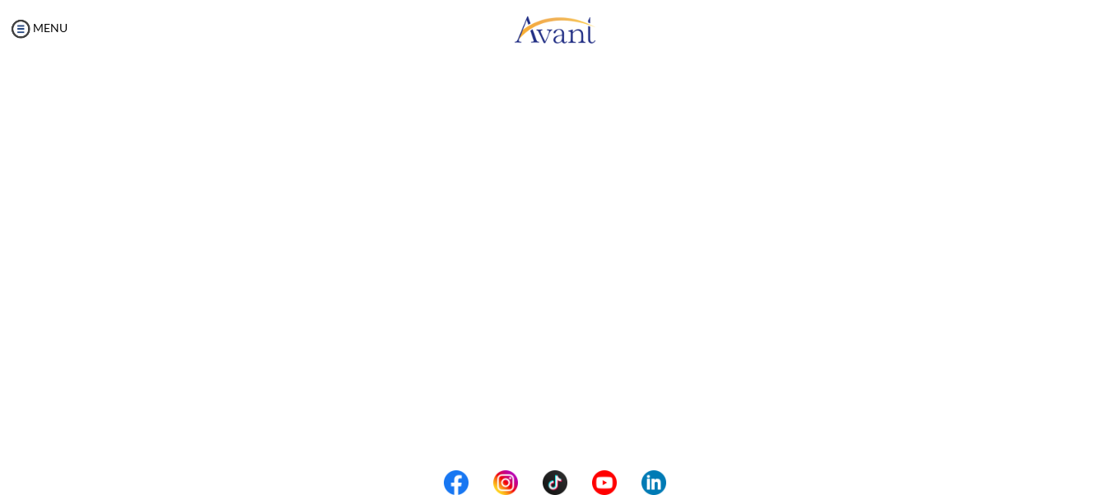
scroll to position [247, 0]
click at [55, 22] on body "Maintenance break. Please come back in 2 hours. MENU My Status What is the next…" at bounding box center [555, 247] width 1110 height 495
click at [56, 22] on link "MENU" at bounding box center [37, 28] width 59 height 14
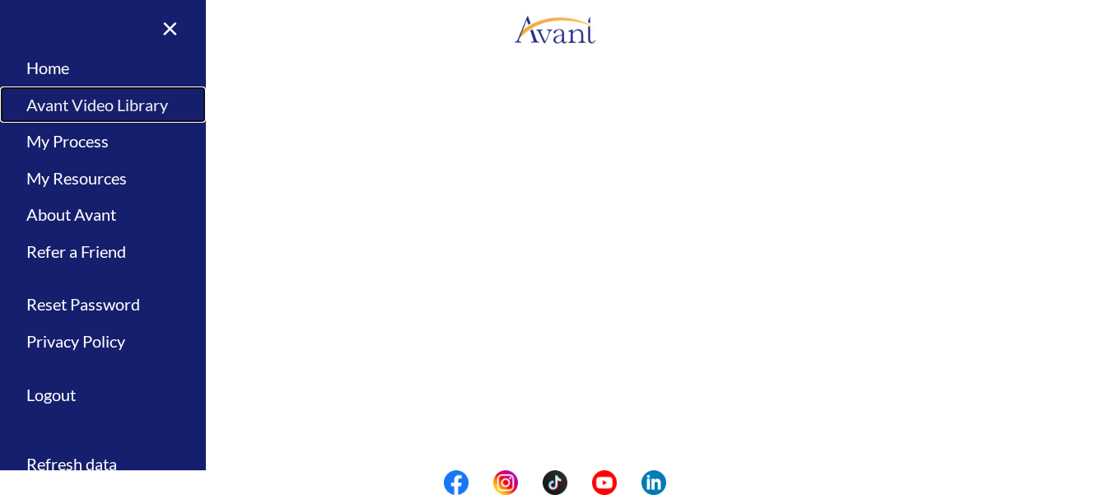
click at [135, 91] on link "Avant Video Library" at bounding box center [103, 104] width 206 height 37
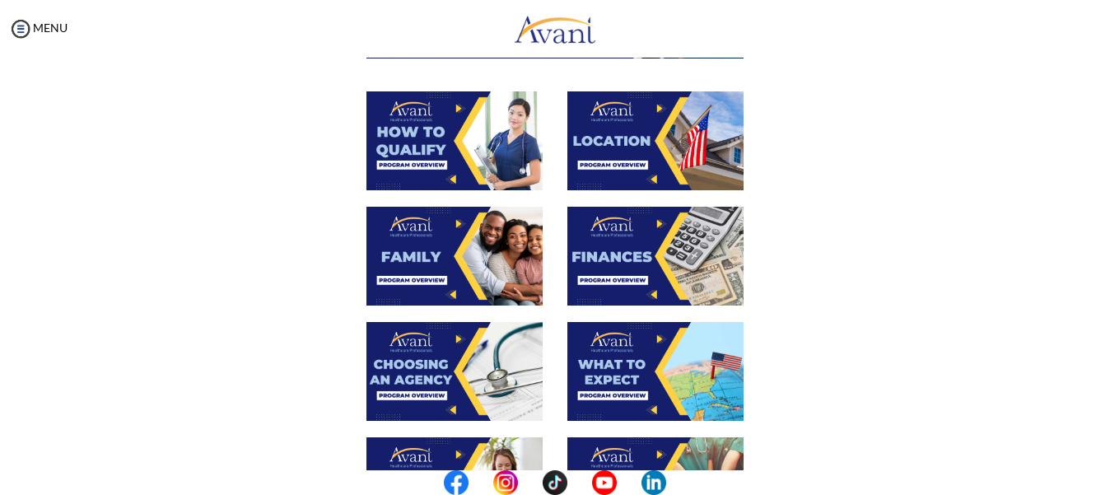
scroll to position [637, 0]
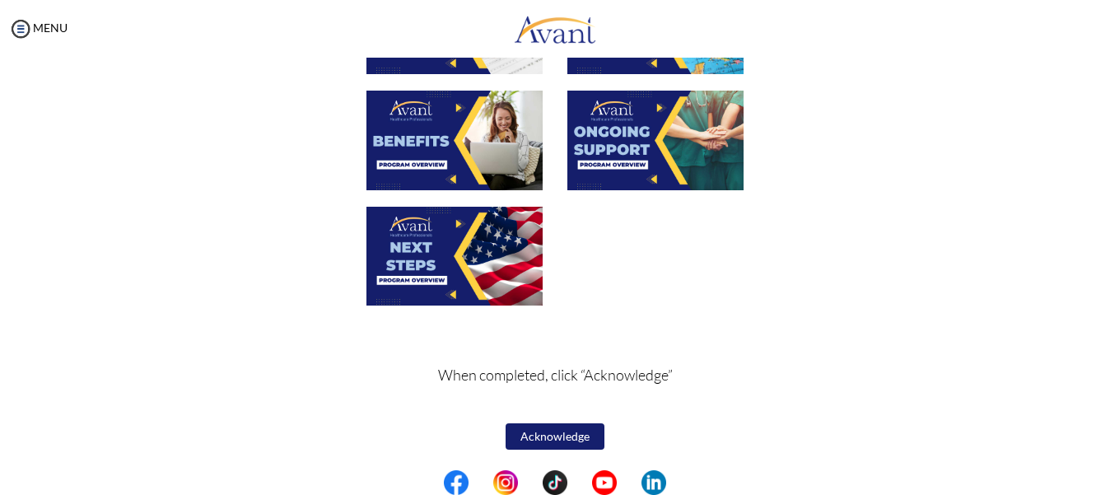
click at [561, 433] on button "Acknowledge" at bounding box center [554, 436] width 99 height 26
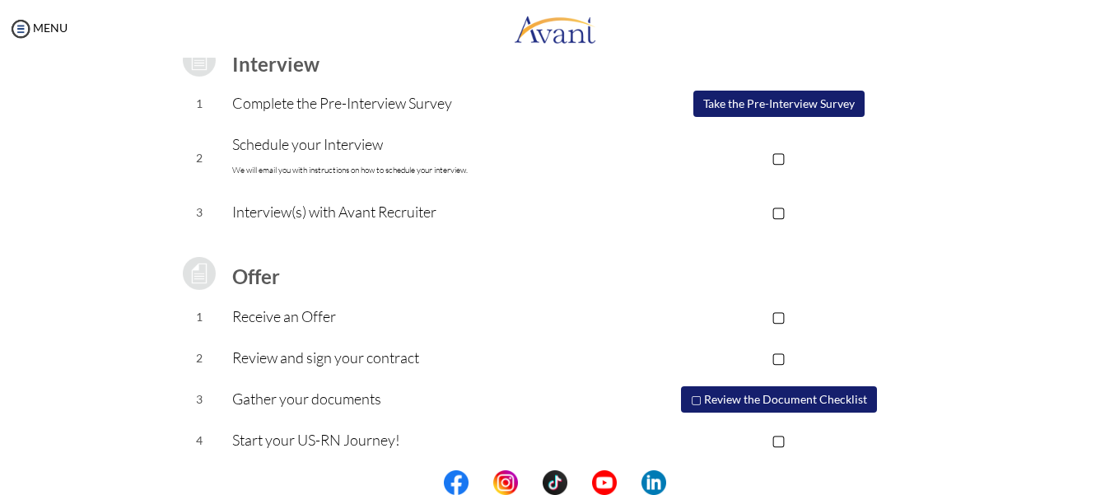
scroll to position [254, 0]
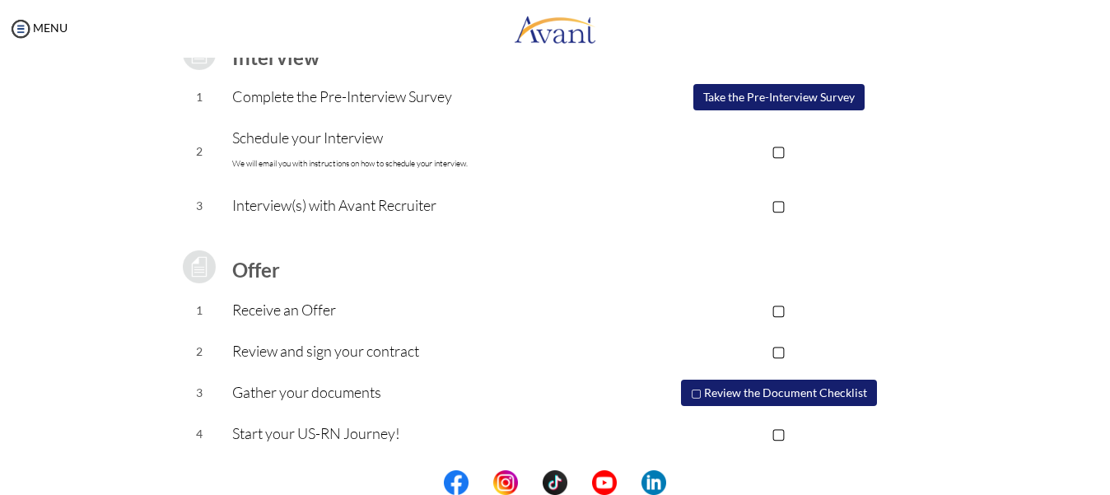
click at [808, 395] on button "▢ Review the Document Checklist" at bounding box center [779, 392] width 196 height 26
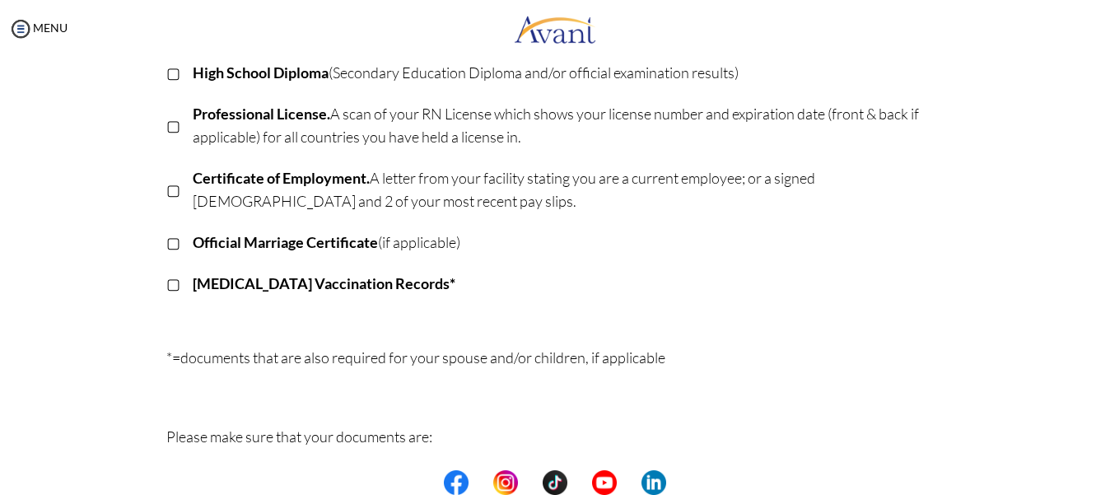
scroll to position [0, 0]
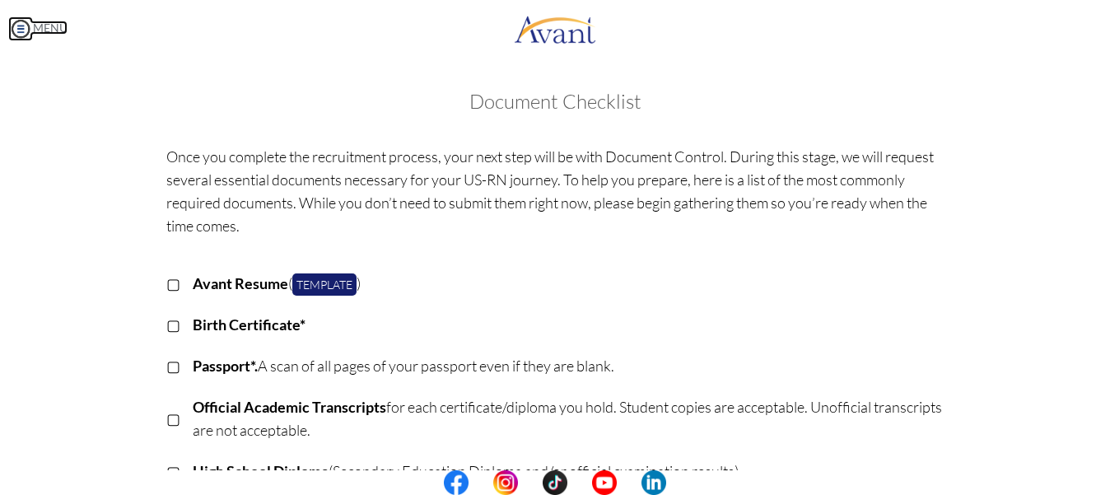
click at [40, 23] on link "MENU" at bounding box center [37, 28] width 59 height 14
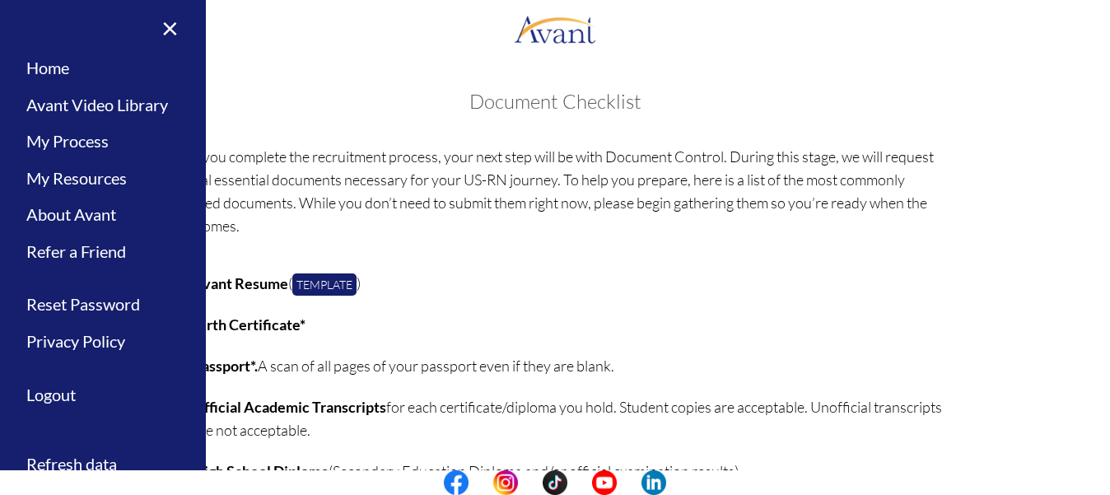
click at [962, 101] on h3 "Document Checklist" at bounding box center [554, 101] width 1077 height 21
click at [176, 26] on link "×" at bounding box center [160, 27] width 50 height 55
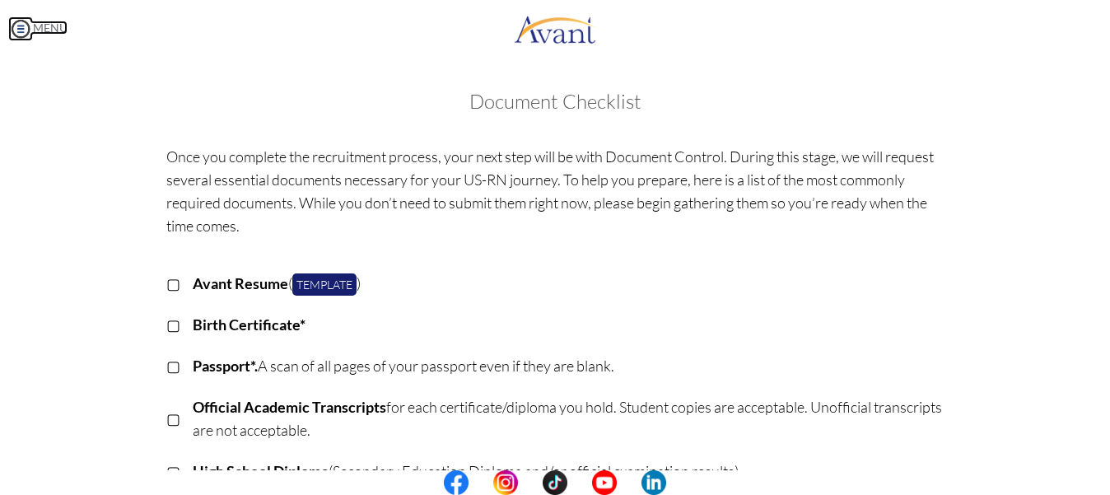
click at [44, 32] on link "MENU" at bounding box center [37, 28] width 59 height 14
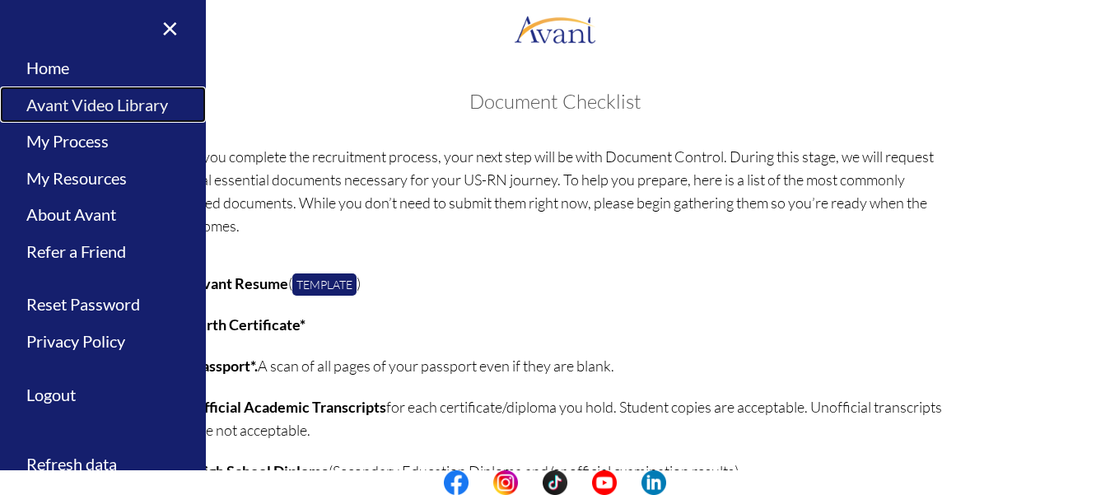
click at [133, 103] on link "Avant Video Library" at bounding box center [103, 104] width 206 height 37
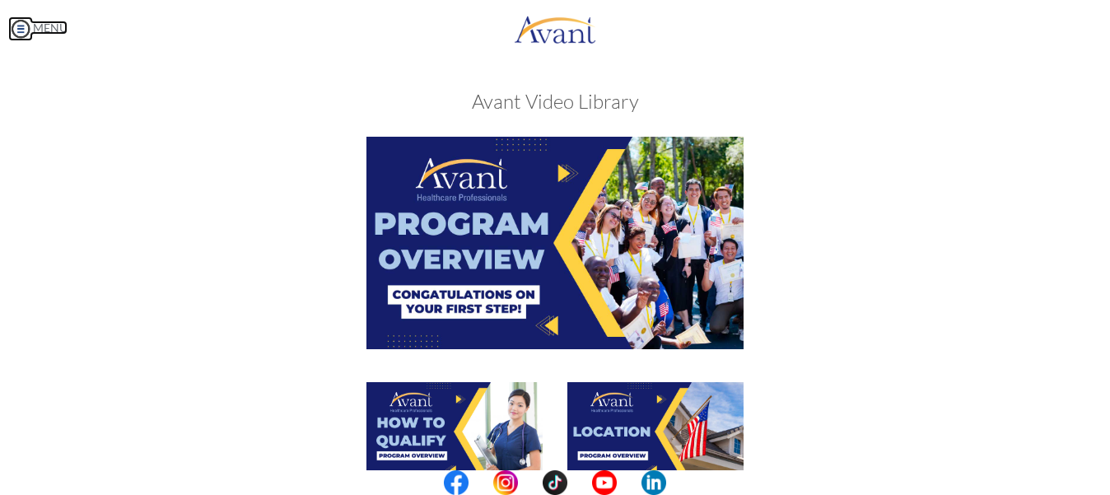
click at [38, 23] on link "MENU" at bounding box center [37, 28] width 59 height 14
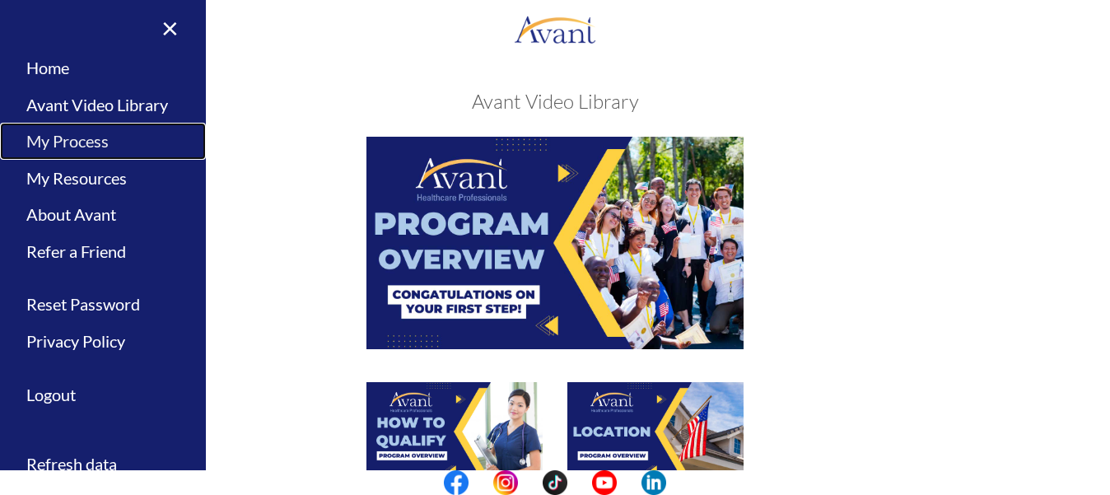
click at [88, 141] on link "My Process" at bounding box center [103, 141] width 206 height 37
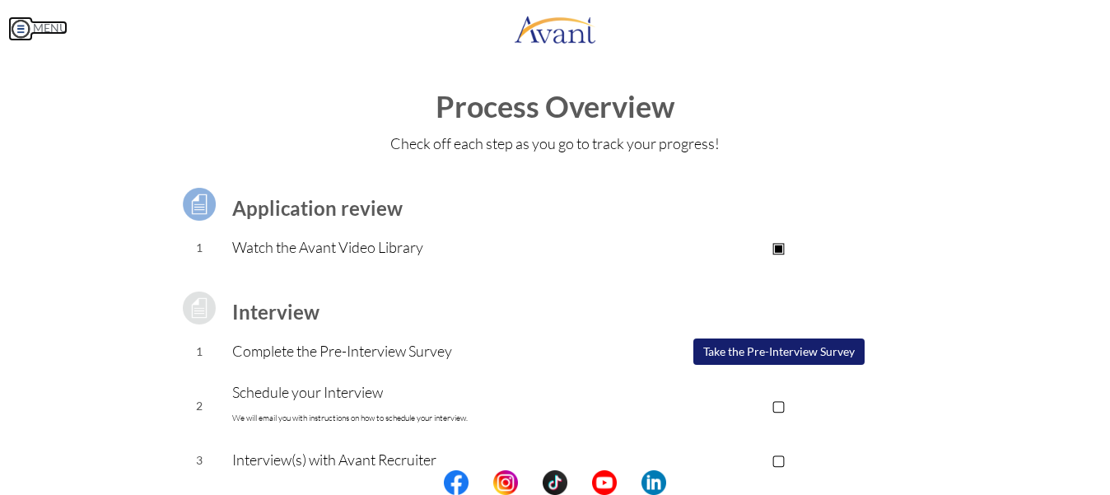
click at [18, 22] on img at bounding box center [20, 28] width 25 height 25
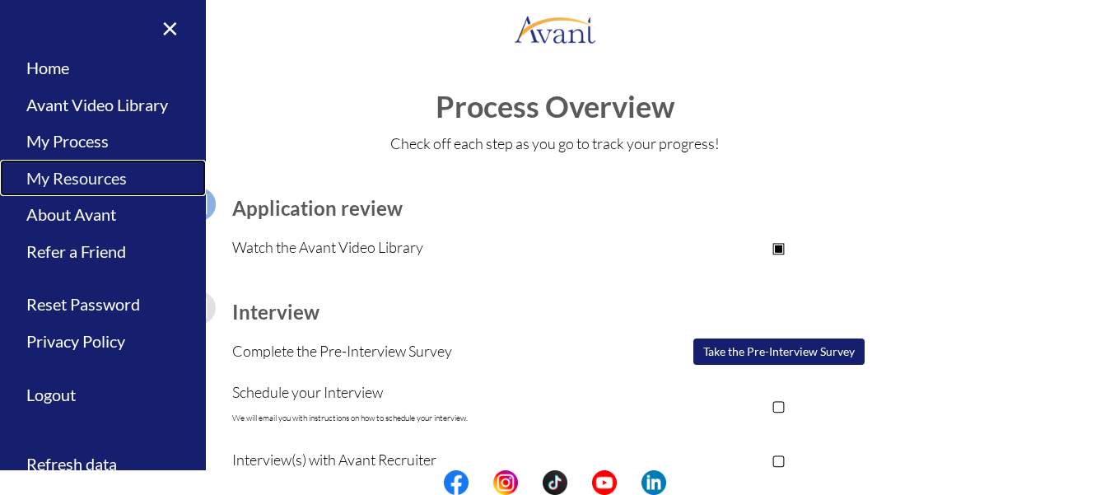
click at [114, 179] on link "My Resources" at bounding box center [103, 178] width 206 height 37
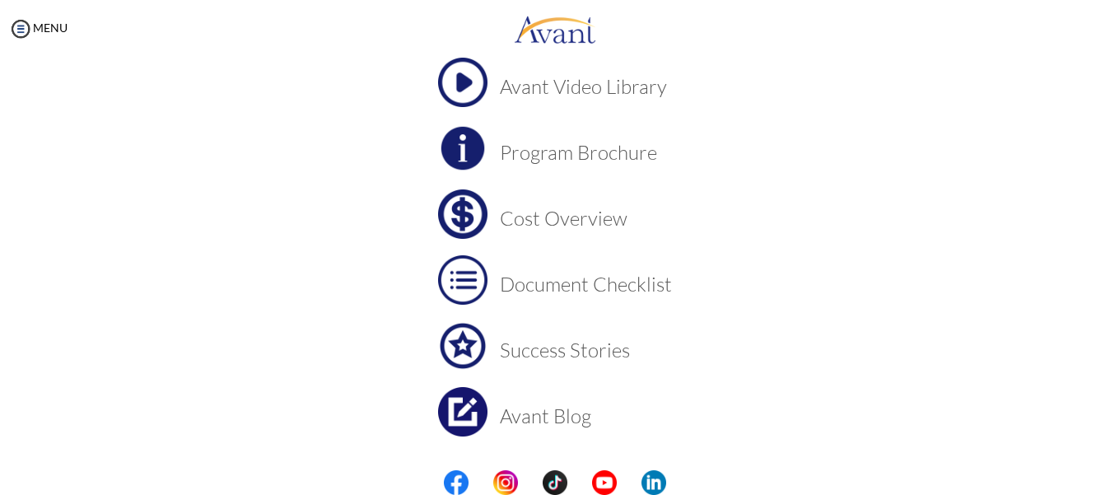
scroll to position [128, 0]
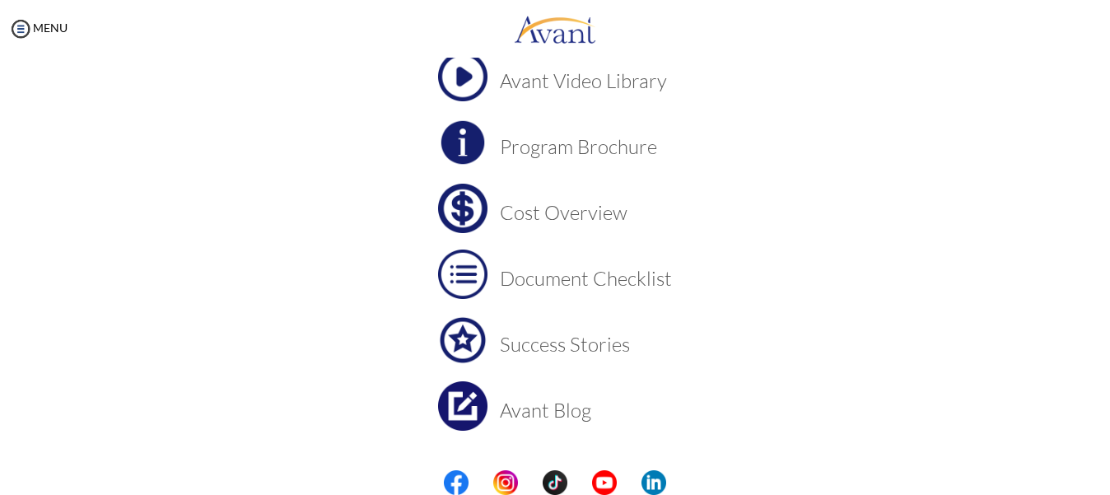
click at [570, 139] on h3 "Program Brochure" at bounding box center [586, 146] width 172 height 21
click at [575, 215] on h3 "Cost Overview" at bounding box center [586, 212] width 172 height 21
click at [659, 283] on h3 "Document Checklist" at bounding box center [586, 278] width 172 height 21
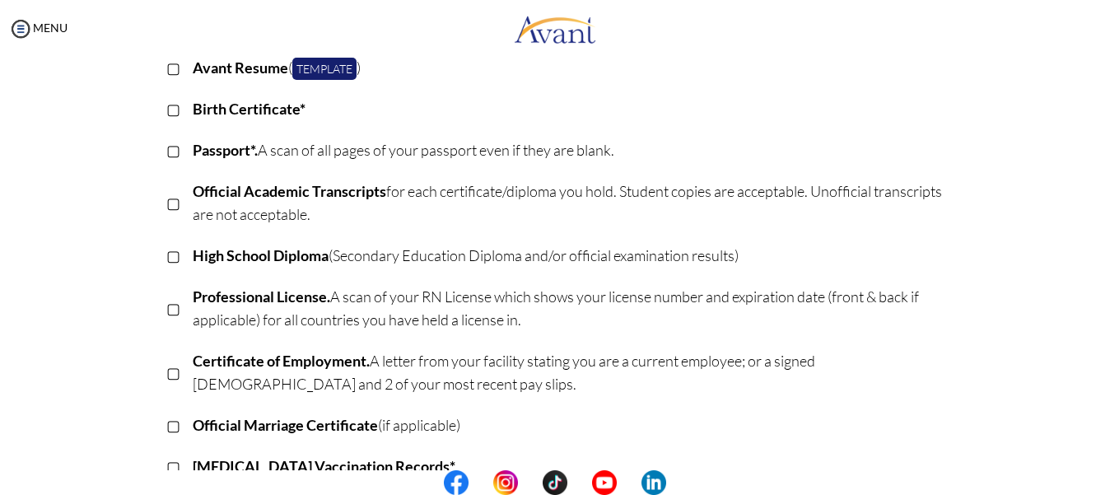
scroll to position [0, 0]
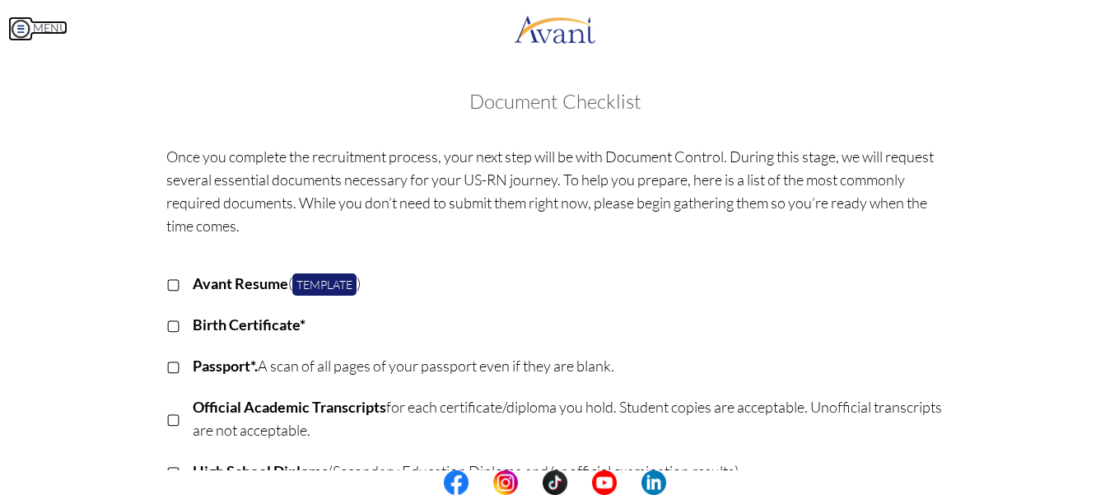
click at [54, 26] on link "MENU" at bounding box center [37, 28] width 59 height 14
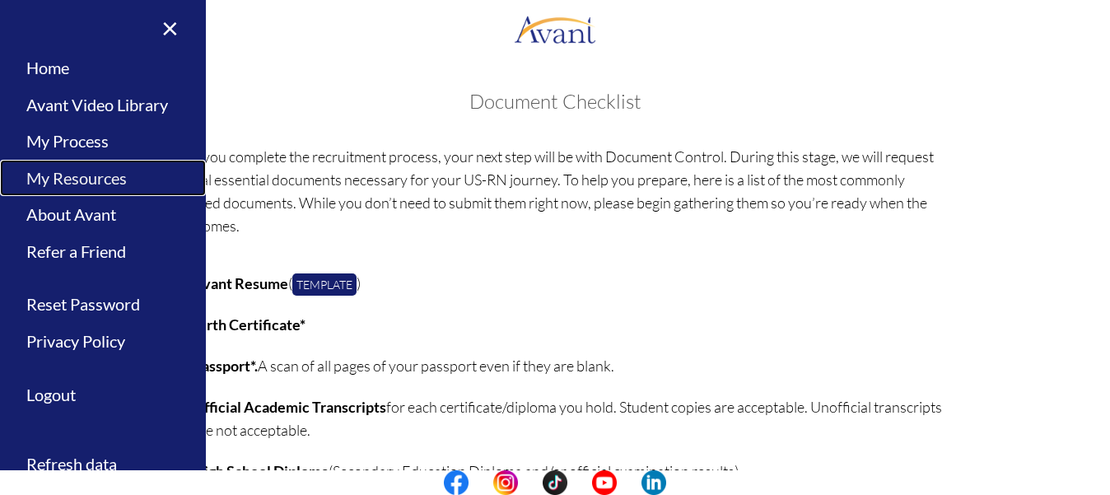
click at [110, 179] on link "My Resources" at bounding box center [103, 178] width 206 height 37
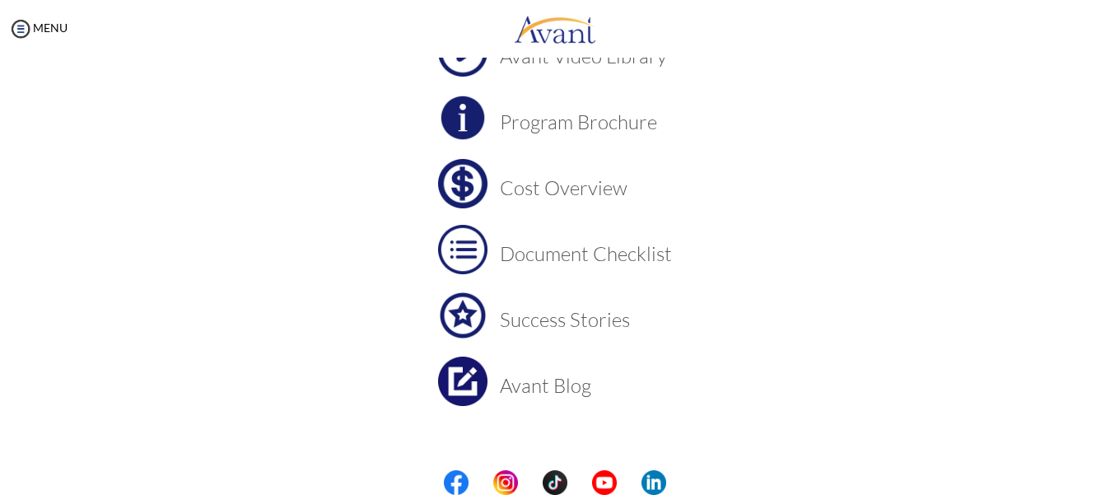
scroll to position [170, 0]
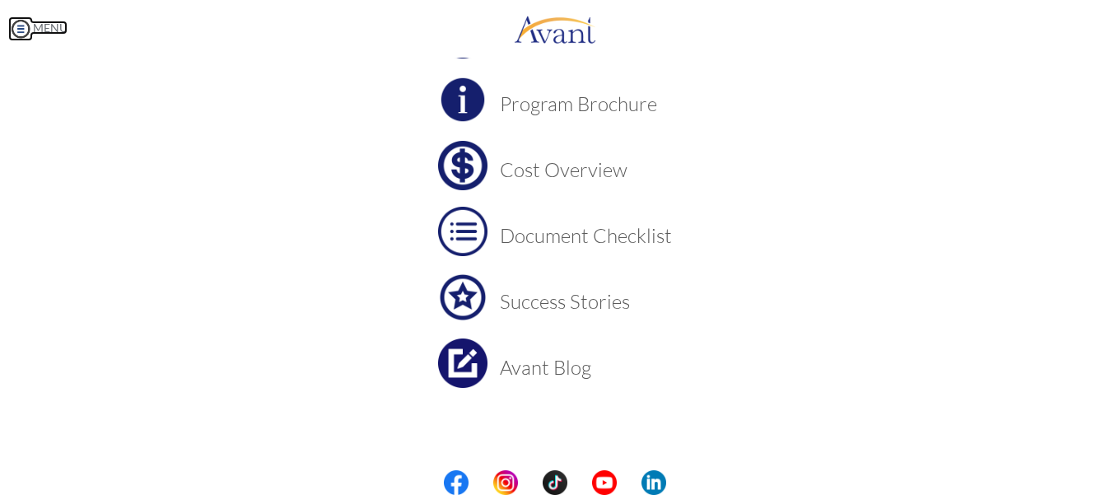
click at [40, 28] on link "MENU" at bounding box center [37, 28] width 59 height 14
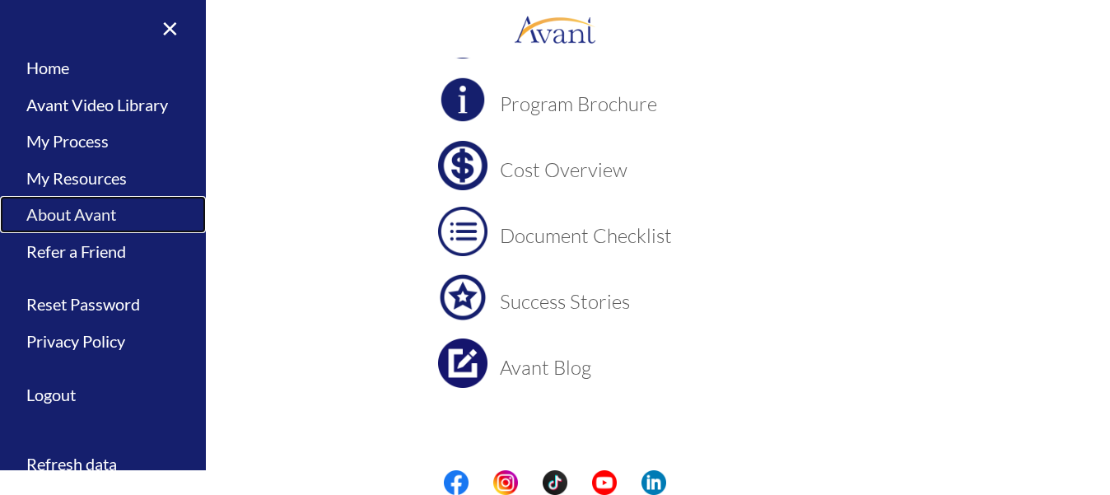
click at [113, 220] on link "About Avant" at bounding box center [103, 214] width 206 height 37
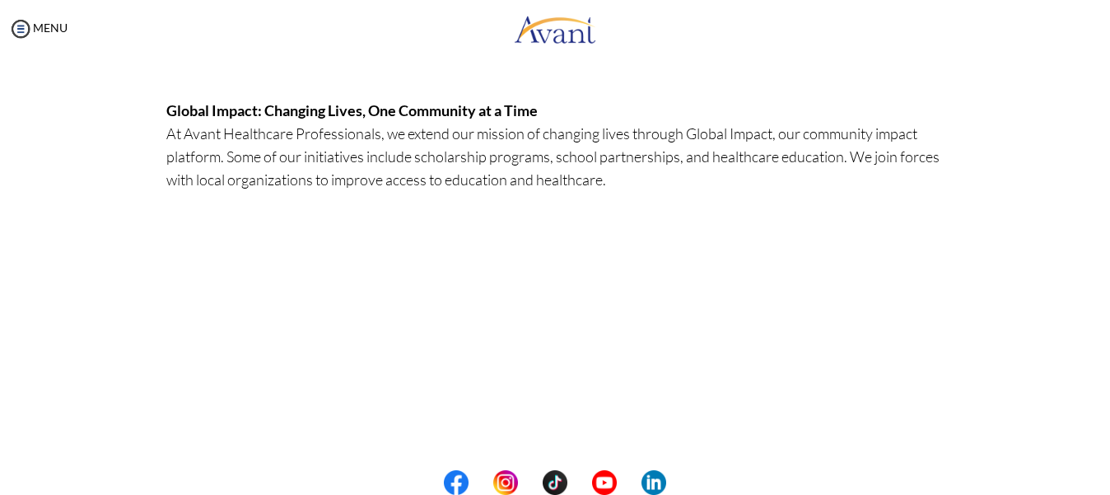
scroll to position [556, 0]
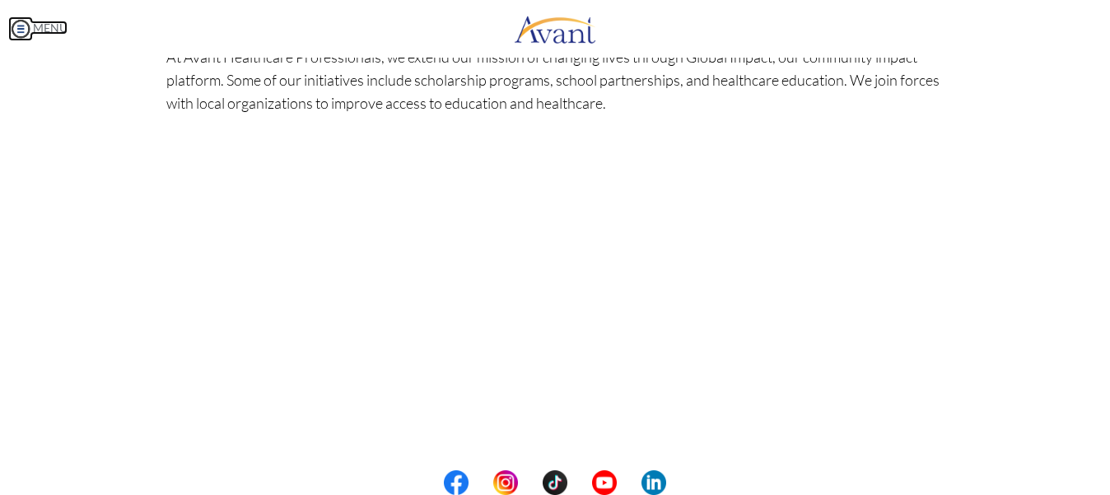
click at [53, 23] on body "Maintenance break. Please come back in 2 hours. MENU My Status What is the next…" at bounding box center [555, 247] width 1110 height 495
click at [46, 28] on link "MENU" at bounding box center [37, 28] width 59 height 14
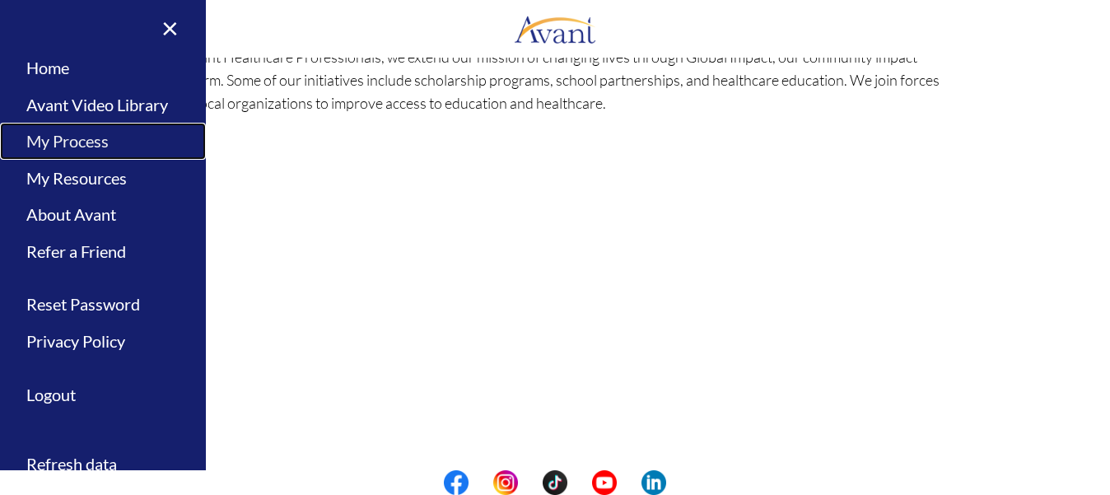
click at [100, 137] on link "My Process" at bounding box center [103, 141] width 206 height 37
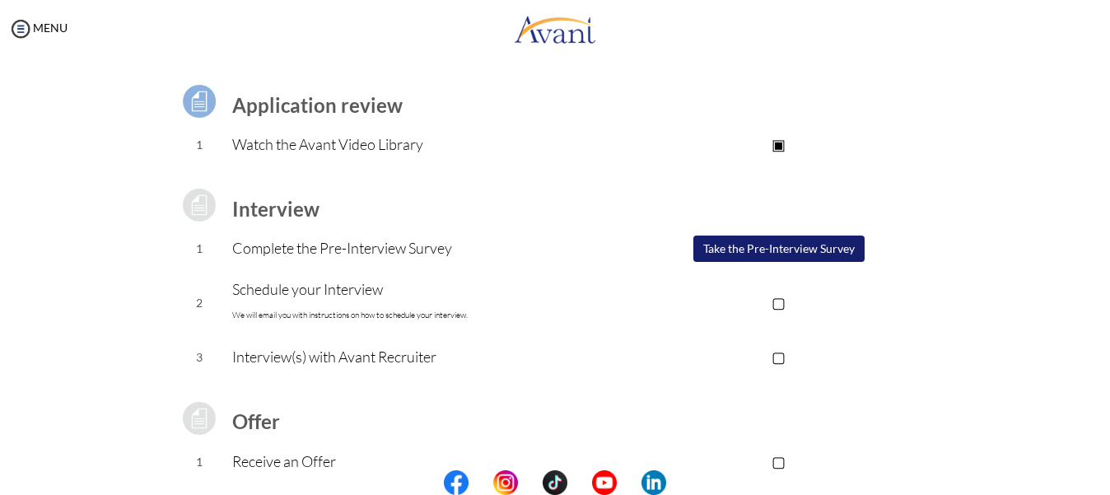
scroll to position [104, 0]
click at [817, 244] on button "Take the Pre-Interview Survey" at bounding box center [778, 248] width 171 height 26
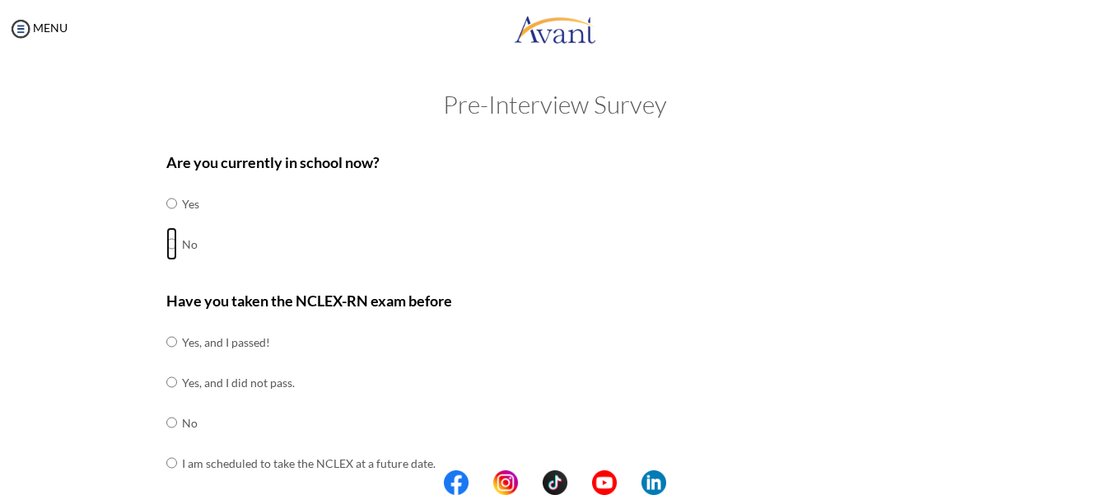
click at [166, 239] on input "radio" at bounding box center [171, 243] width 11 height 33
radio input "true"
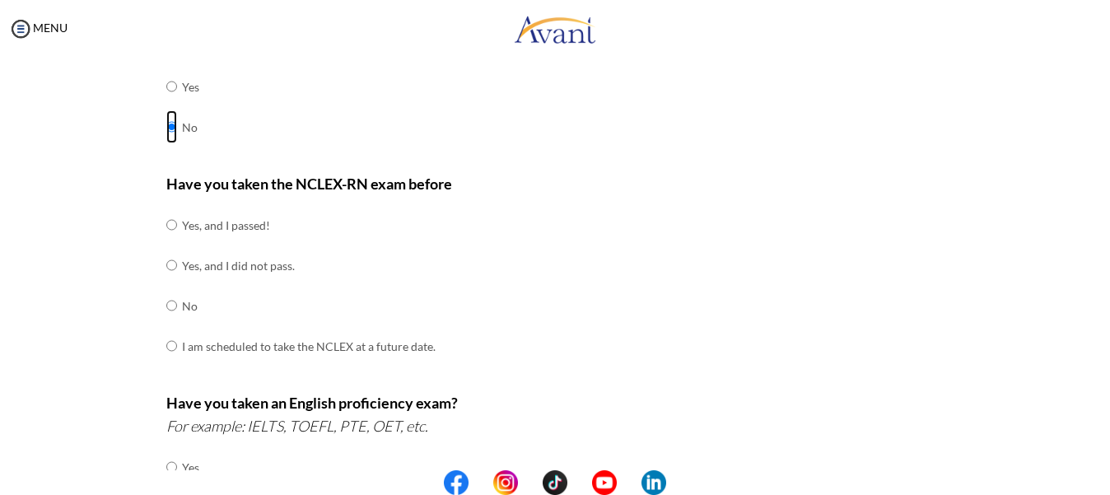
scroll to position [119, 0]
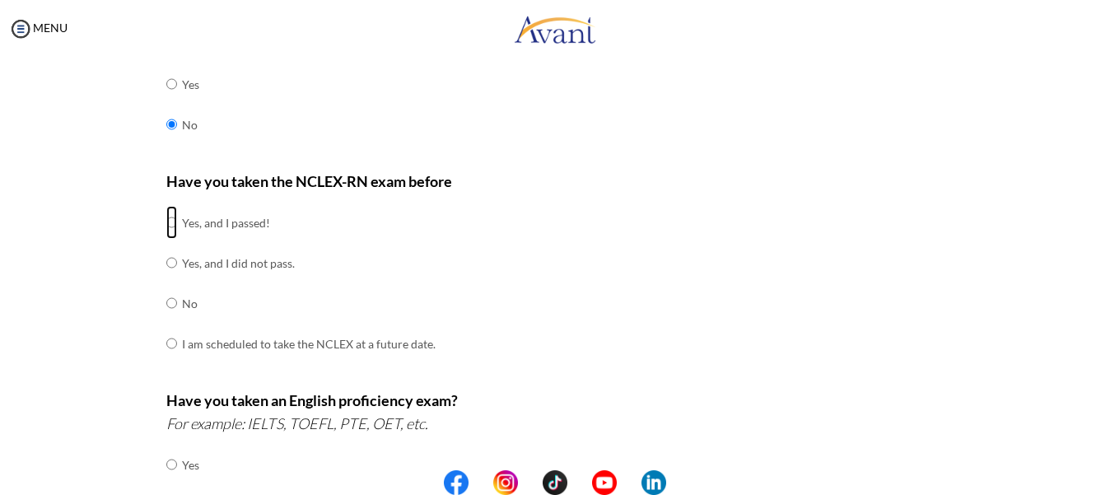
click at [166, 221] on input "radio" at bounding box center [171, 222] width 11 height 33
radio input "true"
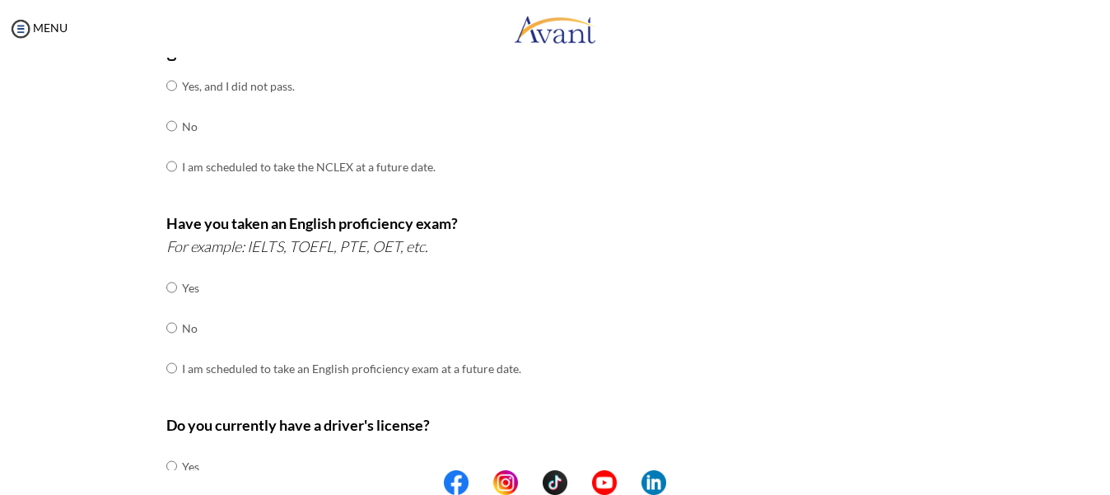
scroll to position [297, 0]
click at [166, 325] on input "radio" at bounding box center [171, 326] width 11 height 33
radio input "true"
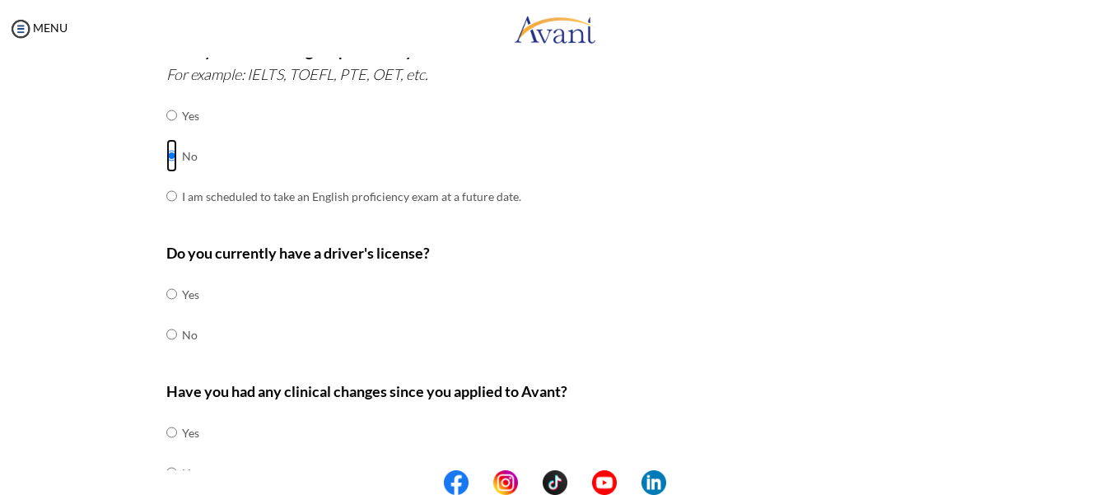
scroll to position [491, 0]
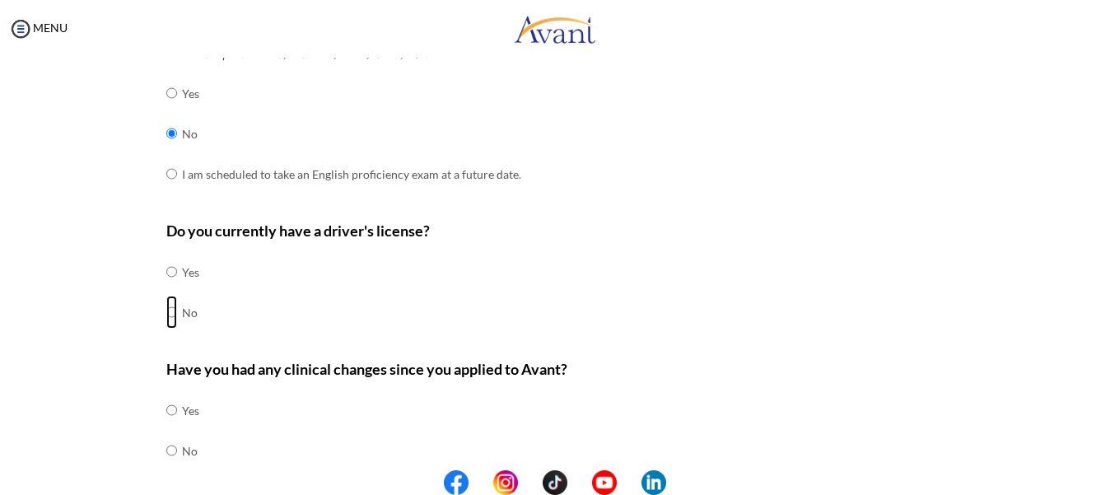
click at [170, 305] on input "radio" at bounding box center [171, 312] width 11 height 33
radio input "true"
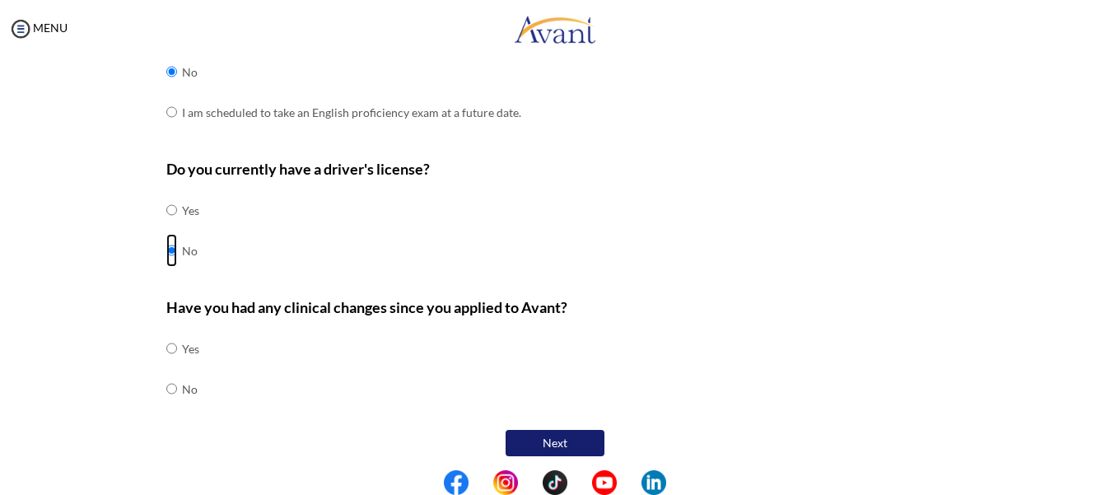
scroll to position [559, 0]
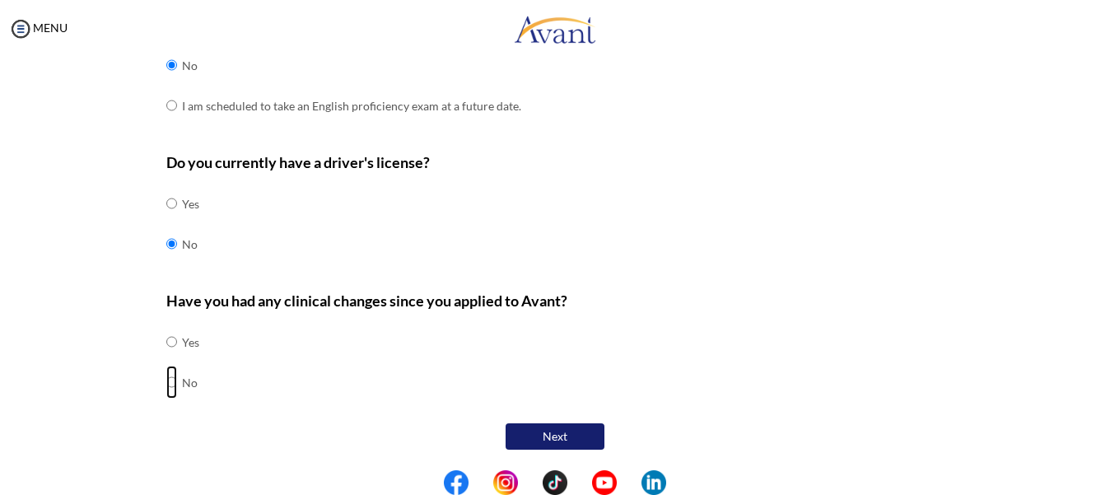
click at [170, 383] on input "radio" at bounding box center [171, 381] width 11 height 33
radio input "true"
click at [570, 435] on button "Next" at bounding box center [554, 436] width 99 height 26
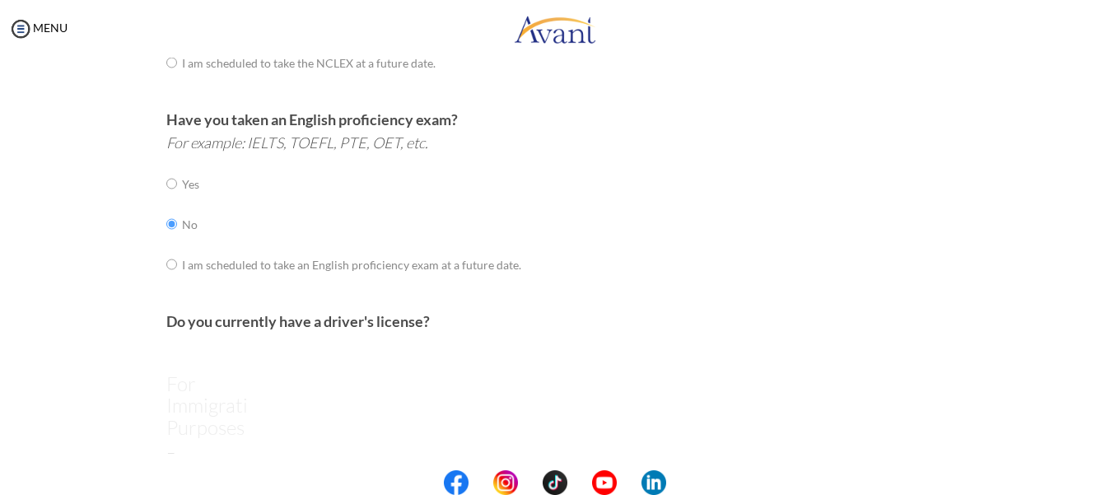
scroll to position [33, 0]
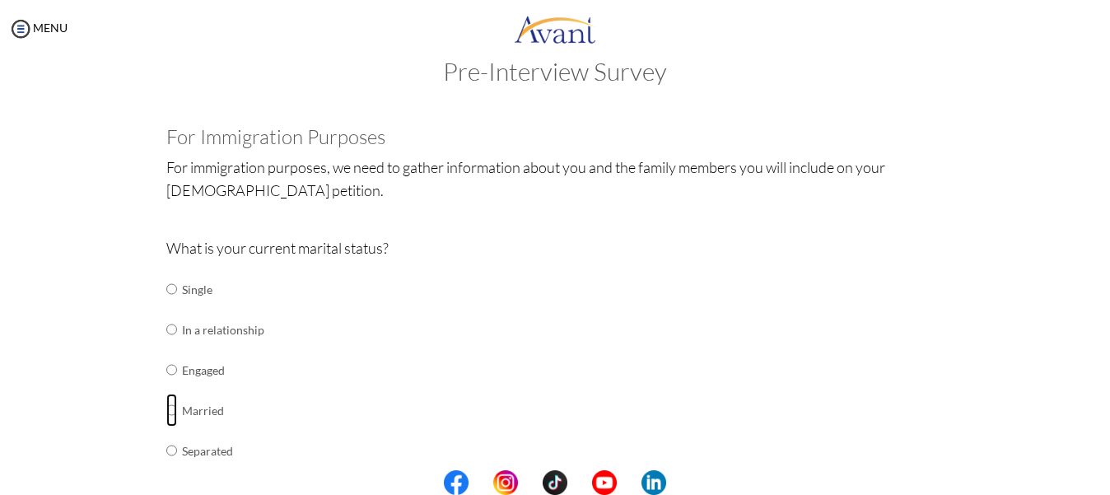
click at [166, 415] on input "radio" at bounding box center [171, 409] width 11 height 33
radio input "true"
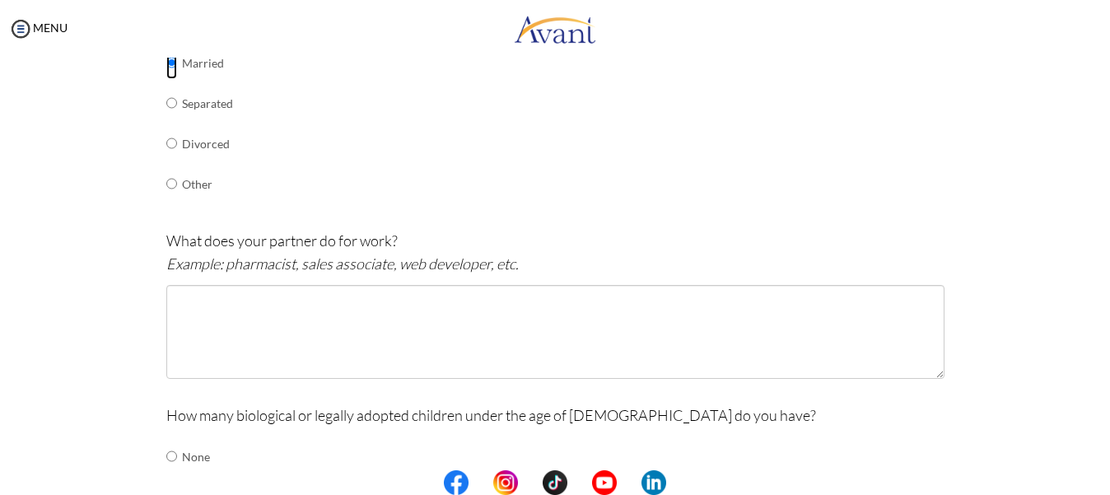
scroll to position [398, 0]
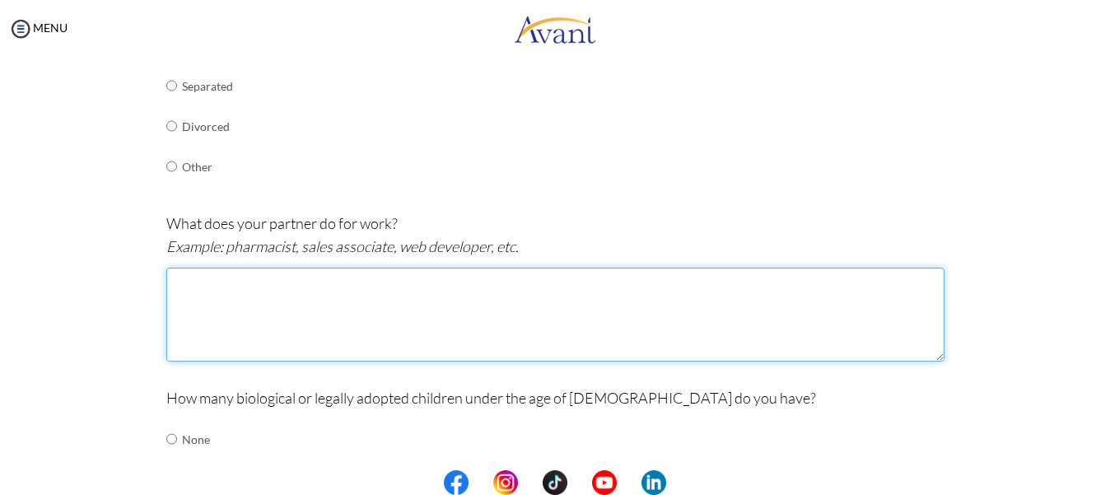
click at [217, 301] on textarea at bounding box center [555, 315] width 778 height 94
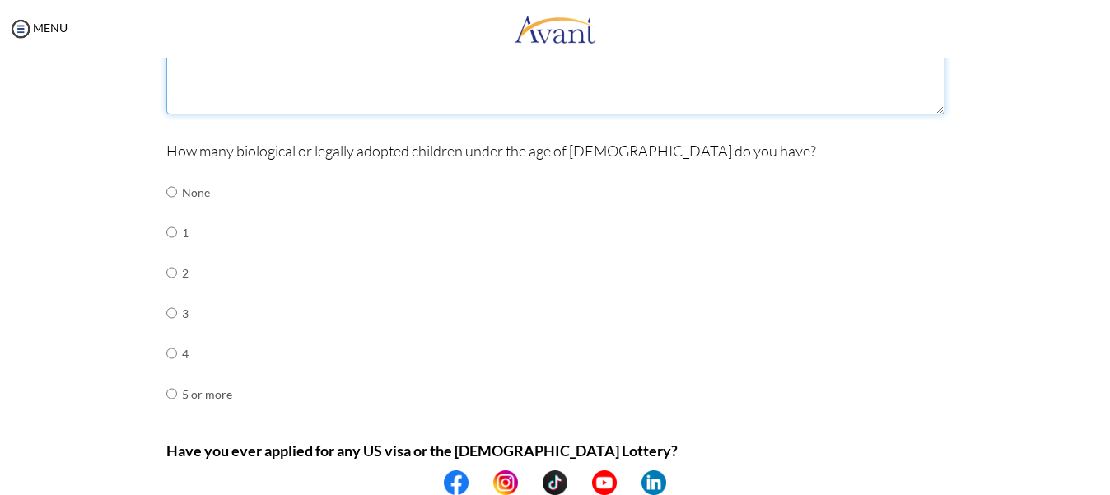
scroll to position [646, 0]
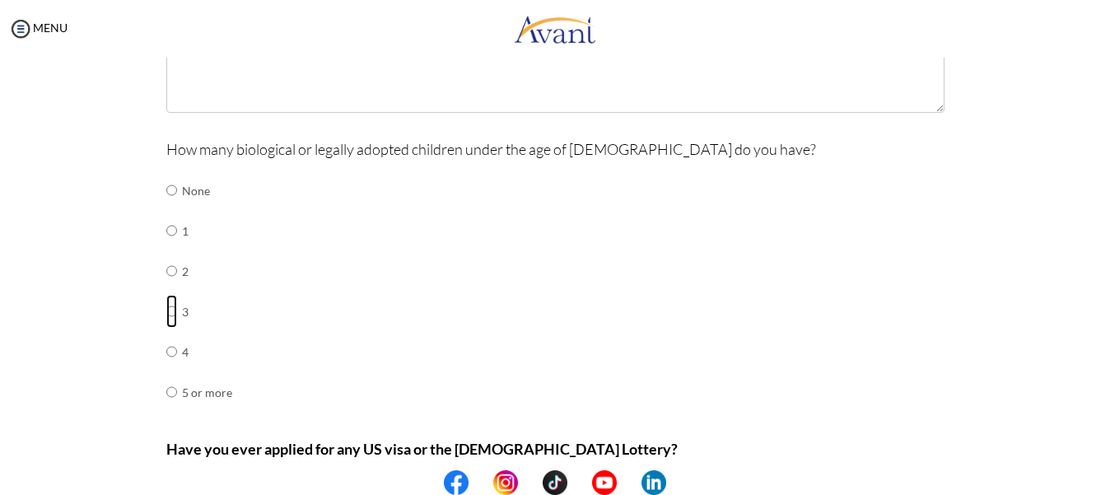
click at [166, 313] on input "radio" at bounding box center [171, 311] width 11 height 33
radio input "true"
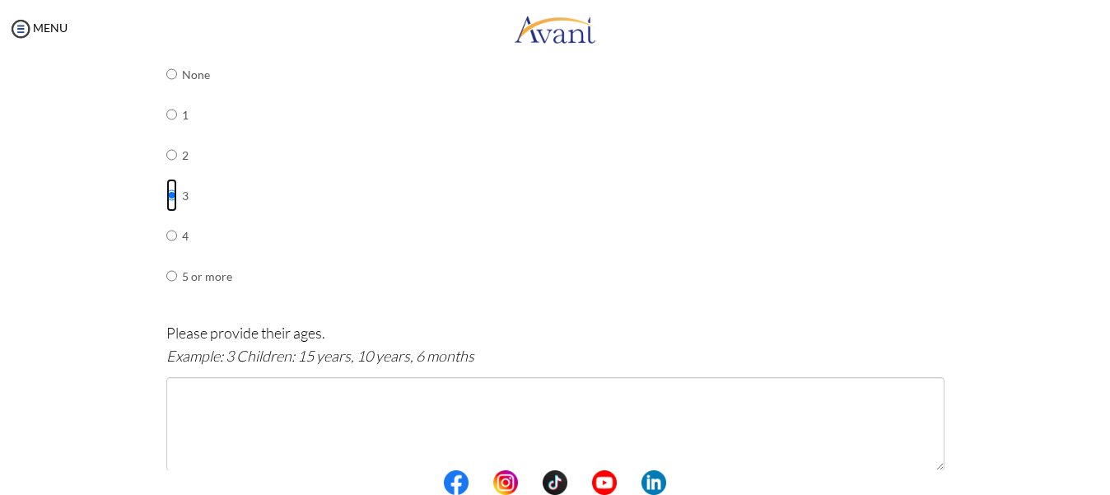
scroll to position [753, 0]
click at [166, 159] on input "radio" at bounding box center [171, 163] width 11 height 33
radio input "true"
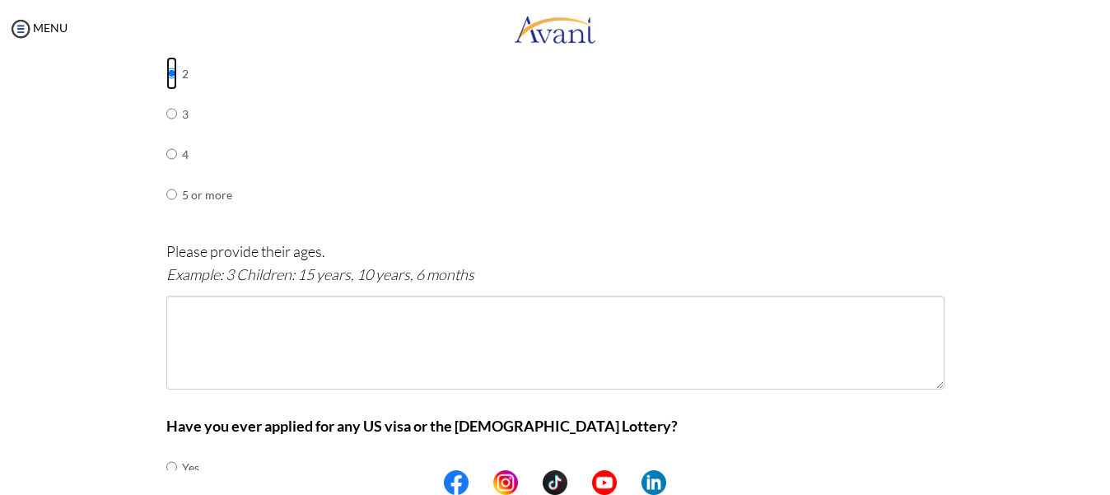
scroll to position [847, 0]
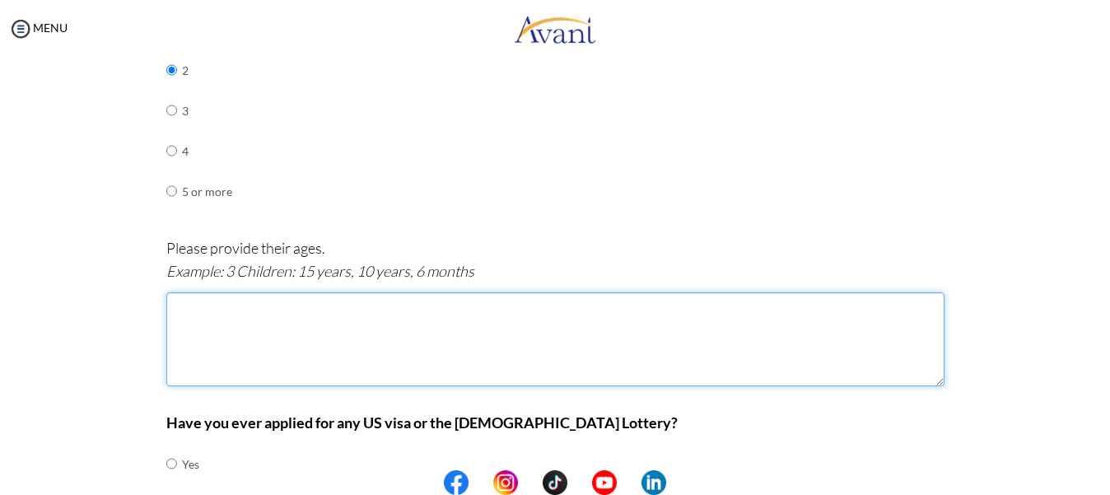
click at [213, 302] on textarea at bounding box center [555, 339] width 778 height 94
click at [189, 307] on textarea "2 children" at bounding box center [555, 339] width 778 height 94
click at [254, 304] on textarea "2 Children" at bounding box center [555, 339] width 778 height 94
click at [234, 308] on textarea "2 Children; 7years and 2 years" at bounding box center [555, 339] width 778 height 94
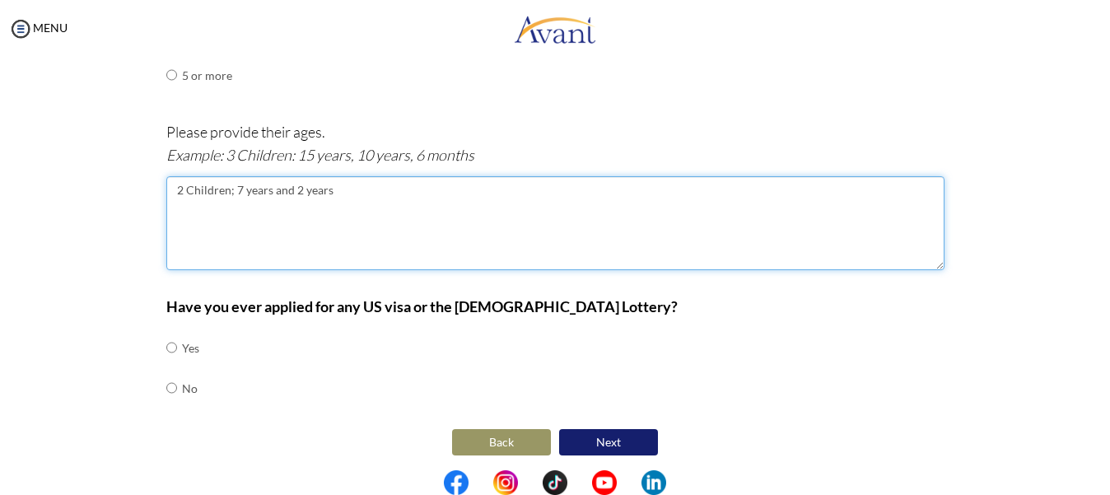
scroll to position [969, 0]
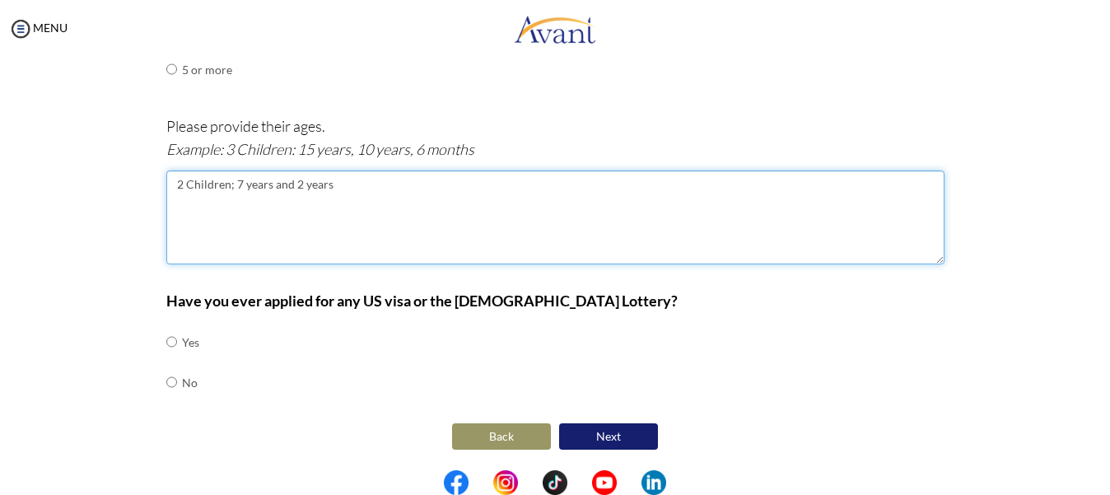
type textarea "2 Children; 7 years and 2 years"
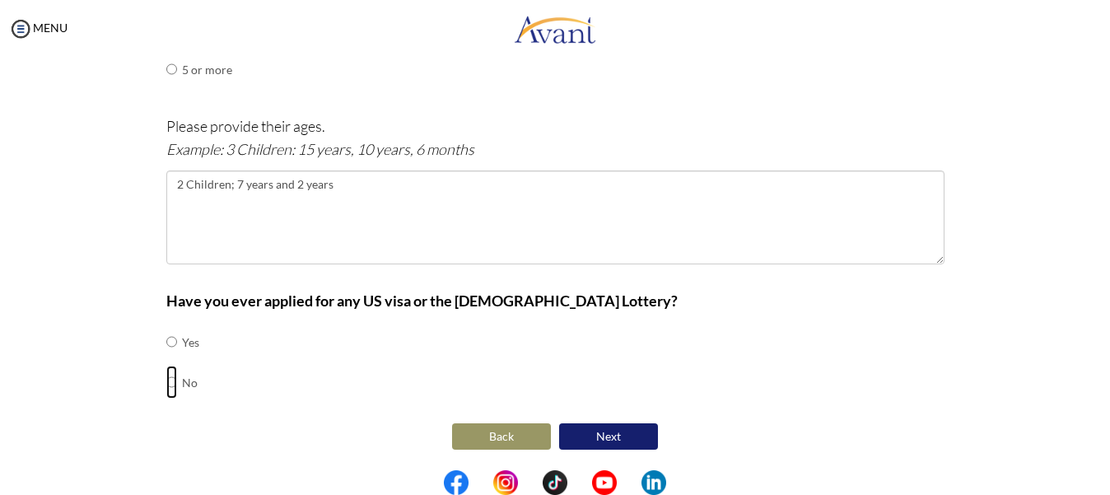
click at [166, 382] on input "radio" at bounding box center [171, 381] width 11 height 33
radio input "true"
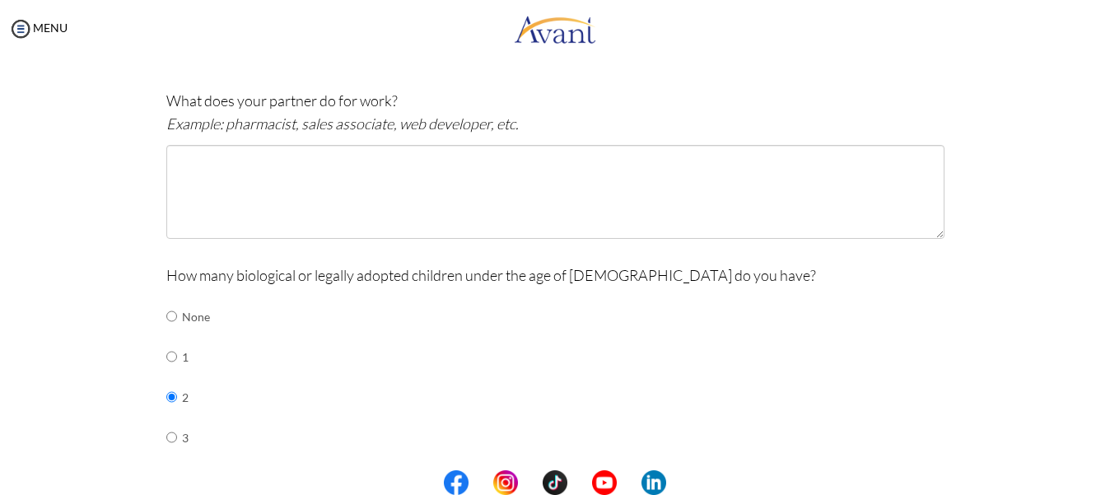
scroll to position [506, 0]
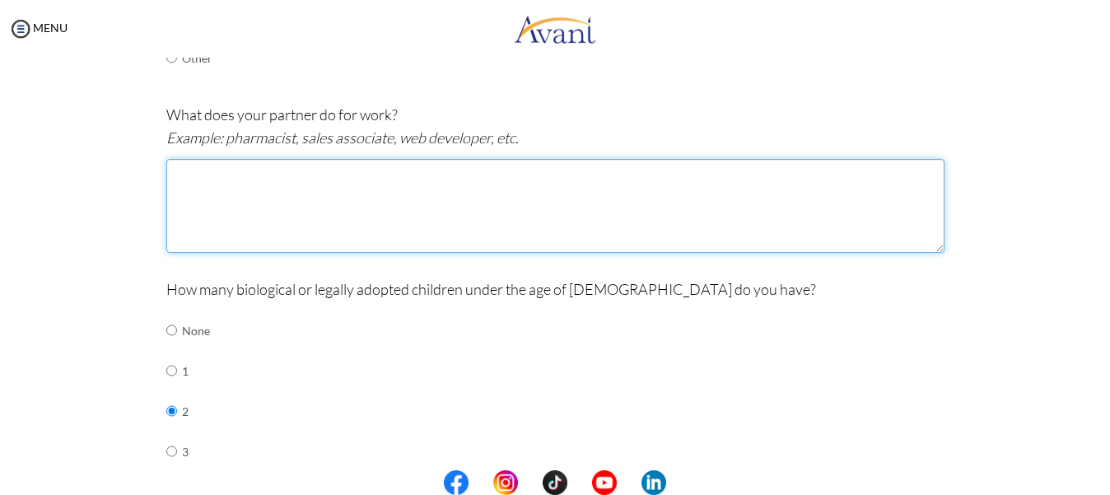
click at [208, 180] on textarea at bounding box center [555, 206] width 778 height 94
click at [184, 166] on textarea "a clinical officer" at bounding box center [555, 206] width 778 height 94
click at [218, 170] on textarea "A Clinical officer" at bounding box center [555, 206] width 778 height 94
click at [233, 169] on textarea "A Clinical officer" at bounding box center [555, 206] width 778 height 94
click at [235, 170] on textarea "A Clinical officer" at bounding box center [555, 206] width 778 height 94
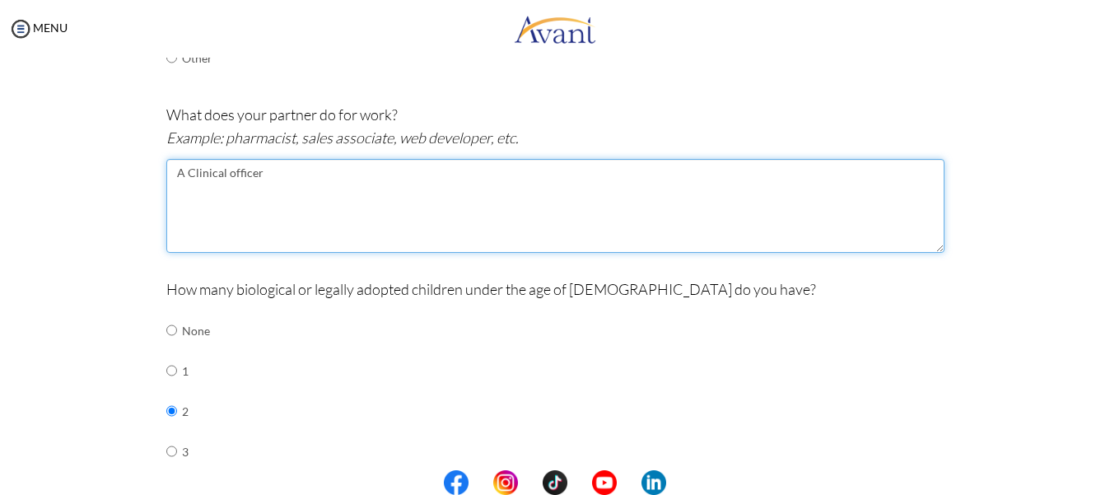
click at [226, 173] on textarea "A Clinical officer" at bounding box center [555, 206] width 778 height 94
click at [266, 168] on textarea "A Clinical Officer" at bounding box center [555, 206] width 778 height 94
click at [308, 176] on textarea "A Clinical Officer by [PERSON_NAME].A Health System Manager by Proffesion." at bounding box center [555, 206] width 778 height 94
click at [491, 175] on textarea "A Clinical Officer by [PERSON_NAME]. A Health System Manager by Proffesion." at bounding box center [555, 206] width 778 height 94
click at [488, 175] on textarea "A Clinical Officer by [PERSON_NAME]. A Health System Manager by Proffesion." at bounding box center [555, 206] width 778 height 94
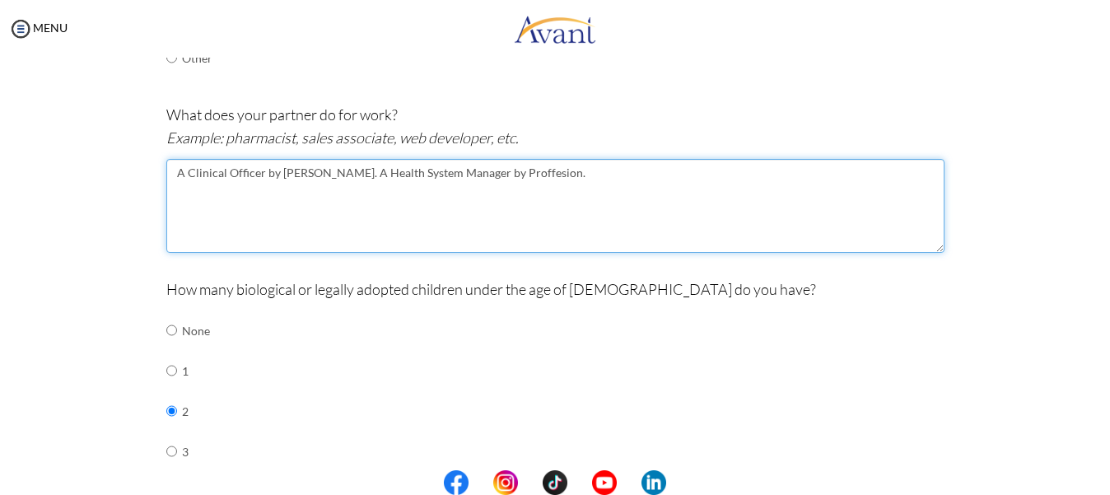
click at [482, 170] on textarea "A Clinical Officer by [PERSON_NAME]. A Health System Manager by Proffesion." at bounding box center [555, 206] width 778 height 94
click at [588, 179] on textarea "A Clinical Officer by [PERSON_NAME]. A Health System Manager by Profesion." at bounding box center [555, 206] width 778 height 94
click at [471, 175] on textarea "A Clinical Officer by [PERSON_NAME]. A Health System Manager by Profesion." at bounding box center [555, 206] width 778 height 94
click at [486, 168] on textarea "A Clinical Officer by [PERSON_NAME]. A Health System Manager by Proffesion." at bounding box center [555, 206] width 778 height 94
click at [486, 167] on textarea "A Clinical Officer by [PERSON_NAME]. A Health System Manager by Proffesion." at bounding box center [555, 206] width 778 height 94
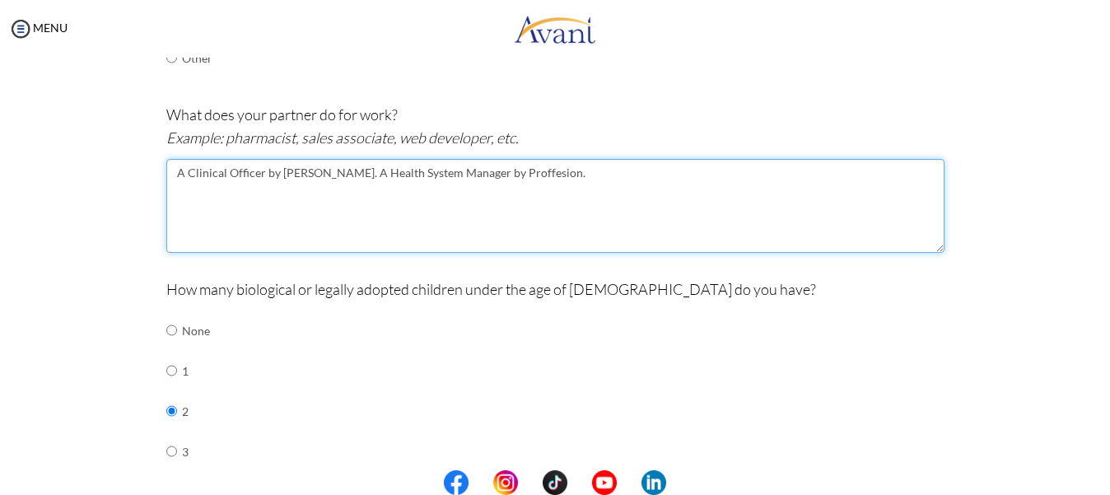
click at [489, 170] on textarea "A Clinical Officer by [PERSON_NAME]. A Health System Manager by Proffesion." at bounding box center [555, 206] width 778 height 94
click at [490, 167] on textarea "A Clinical Officer by [PERSON_NAME]. A Health System Manager by Proffesion." at bounding box center [555, 206] width 778 height 94
click at [345, 226] on textarea "A Clinical Officer by [PERSON_NAME]. A Health System Manager by Proffession." at bounding box center [555, 206] width 778 height 94
click at [553, 179] on textarea "A Clinical Officer by [PERSON_NAME]. A Health System Manager by Proffession." at bounding box center [555, 206] width 778 height 94
click at [481, 174] on textarea "A Clinical Officer by [PERSON_NAME]. A Health System Manager by Proffession." at bounding box center [555, 206] width 778 height 94
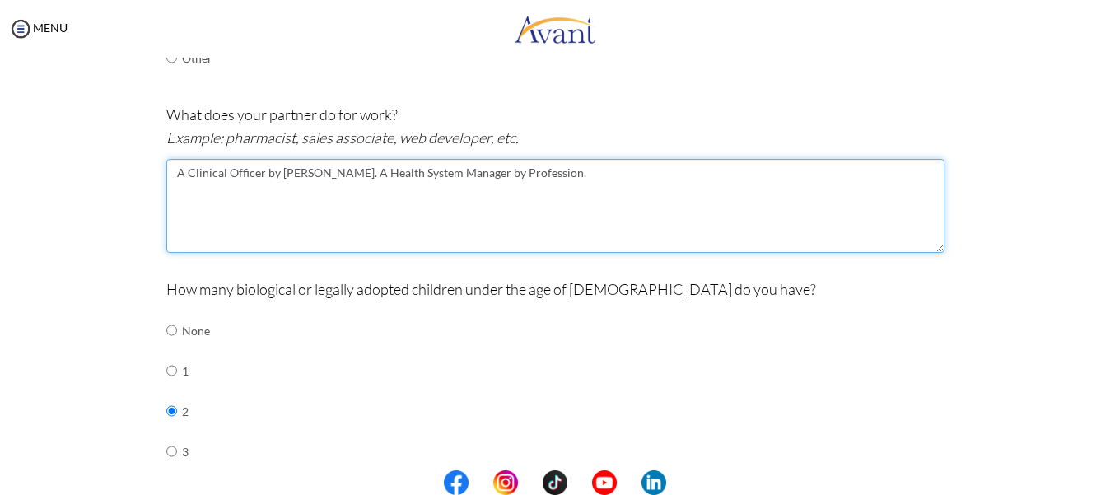
click at [595, 212] on textarea "A Clinical Officer by [PERSON_NAME]. A Health System Manager by Profession." at bounding box center [555, 206] width 778 height 94
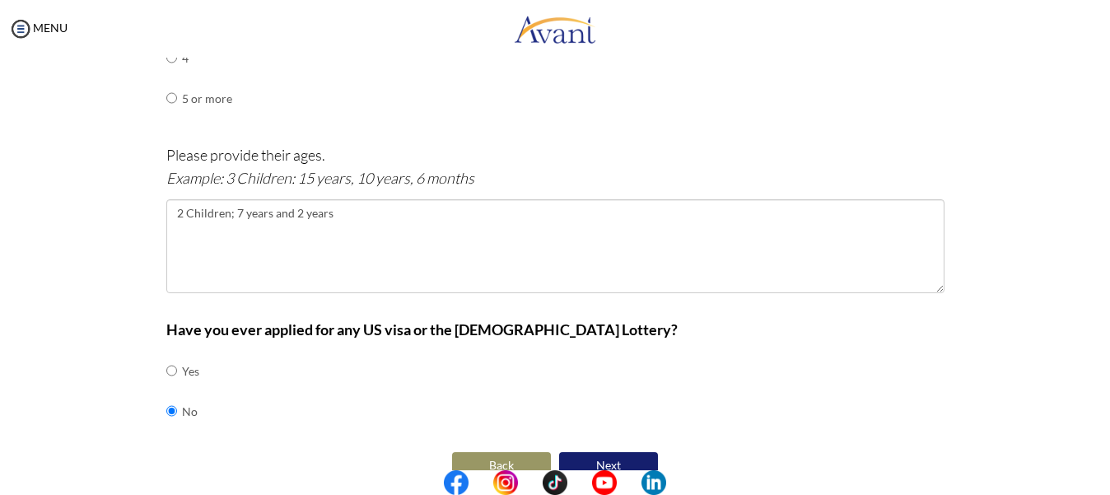
scroll to position [969, 0]
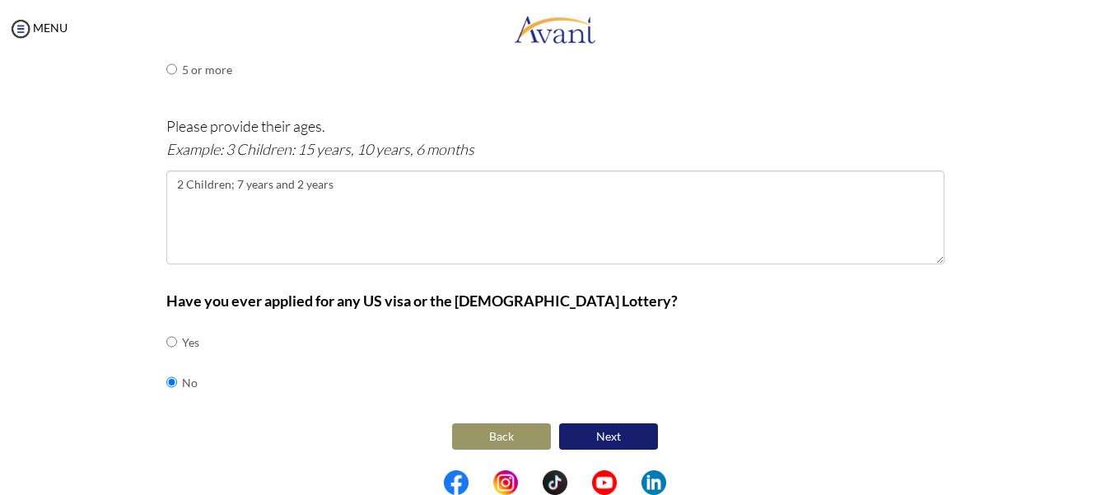
type textarea "A Clinical Officer by [PERSON_NAME]. A Health System Manager by Profession."
click at [594, 432] on button "Next" at bounding box center [608, 436] width 99 height 26
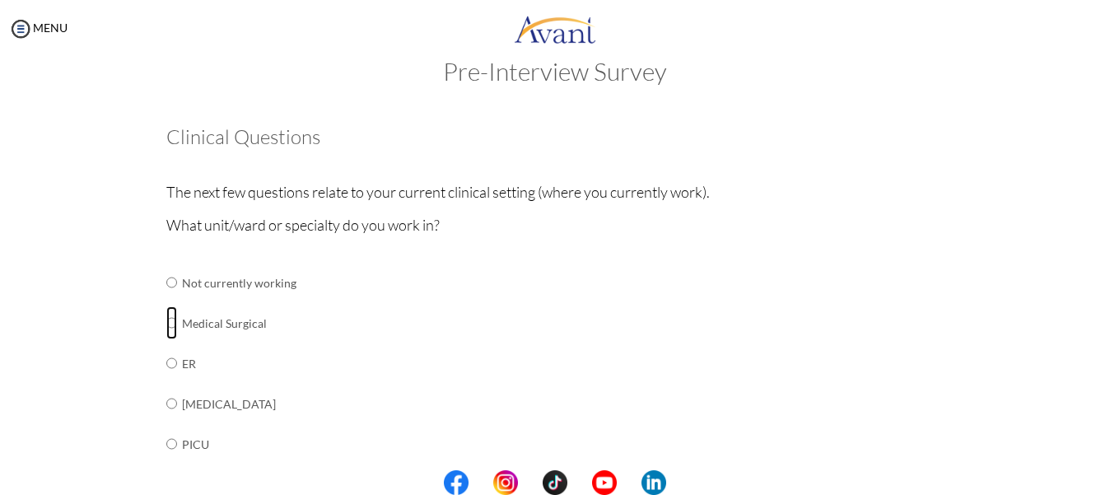
click at [166, 328] on input "radio" at bounding box center [171, 322] width 11 height 33
radio input "true"
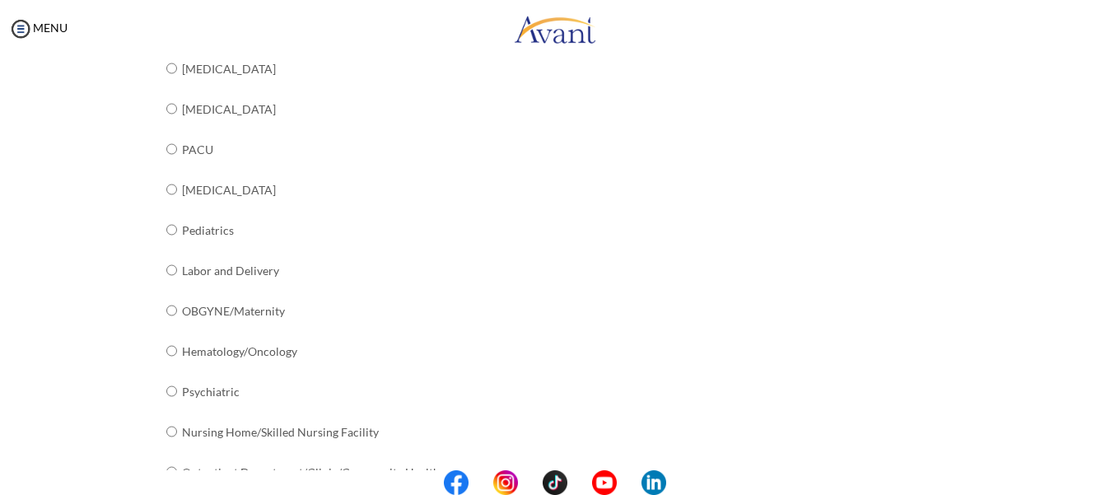
scroll to position [700, 0]
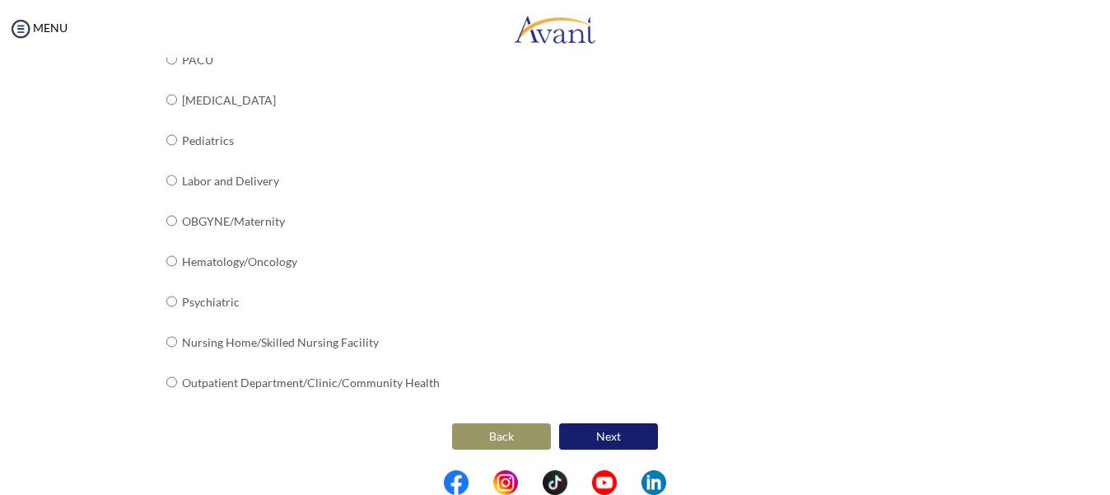
click at [597, 434] on button "Next" at bounding box center [608, 436] width 99 height 26
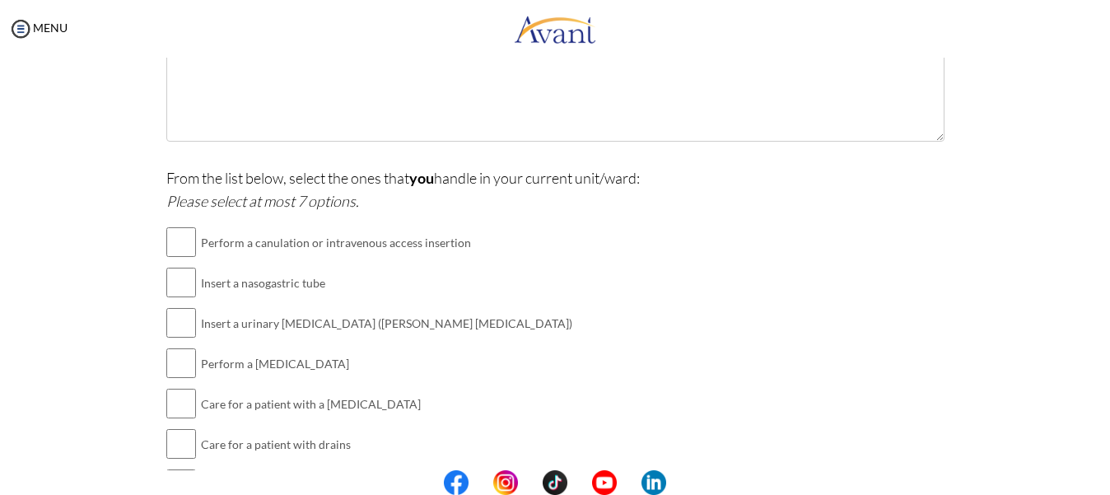
scroll to position [423, 0]
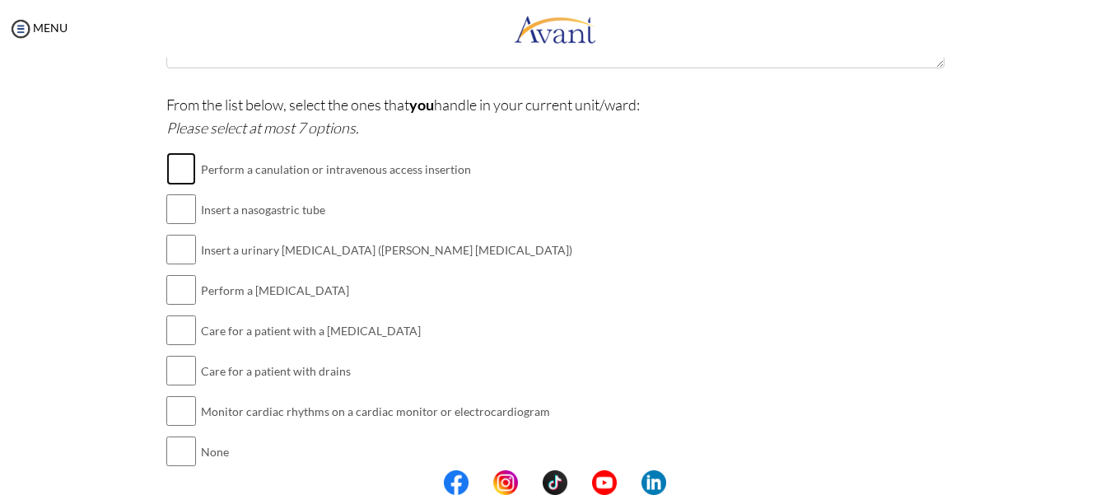
click at [176, 156] on input "checkbox" at bounding box center [181, 168] width 30 height 33
checkbox input "true"
click at [175, 205] on input "checkbox" at bounding box center [181, 209] width 30 height 33
checkbox input "true"
click at [179, 248] on input "checkbox" at bounding box center [181, 249] width 30 height 33
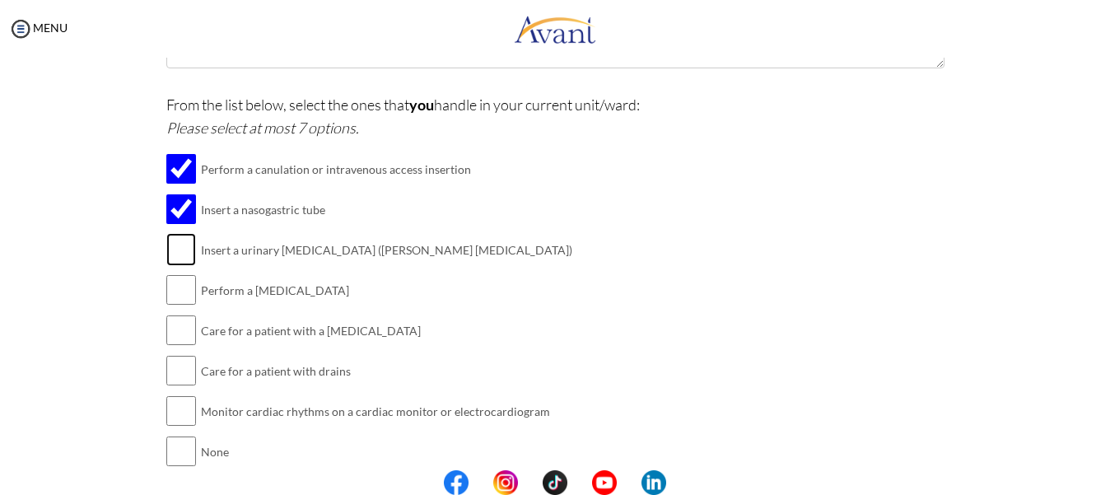
checkbox input "true"
click at [177, 293] on input "checkbox" at bounding box center [181, 289] width 30 height 33
checkbox input "true"
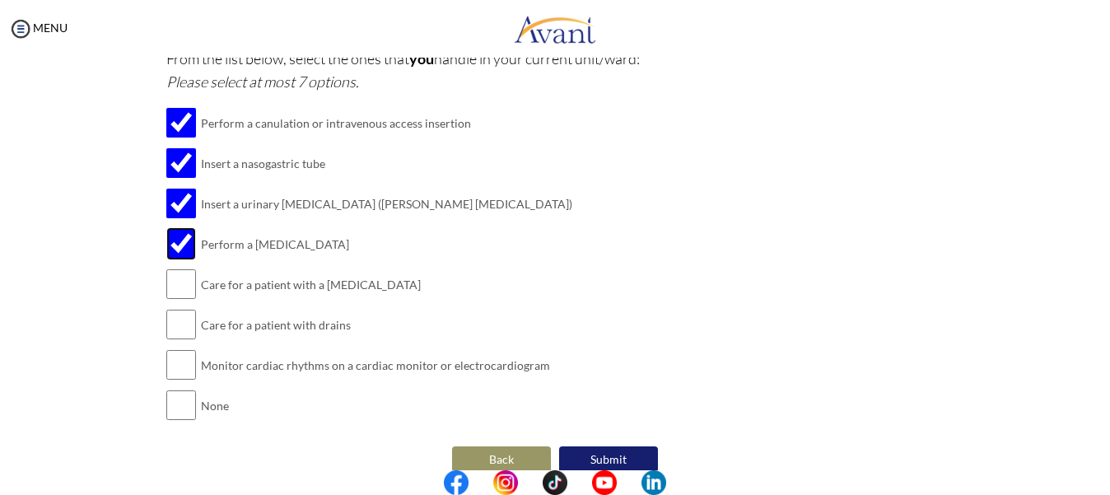
scroll to position [451, 0]
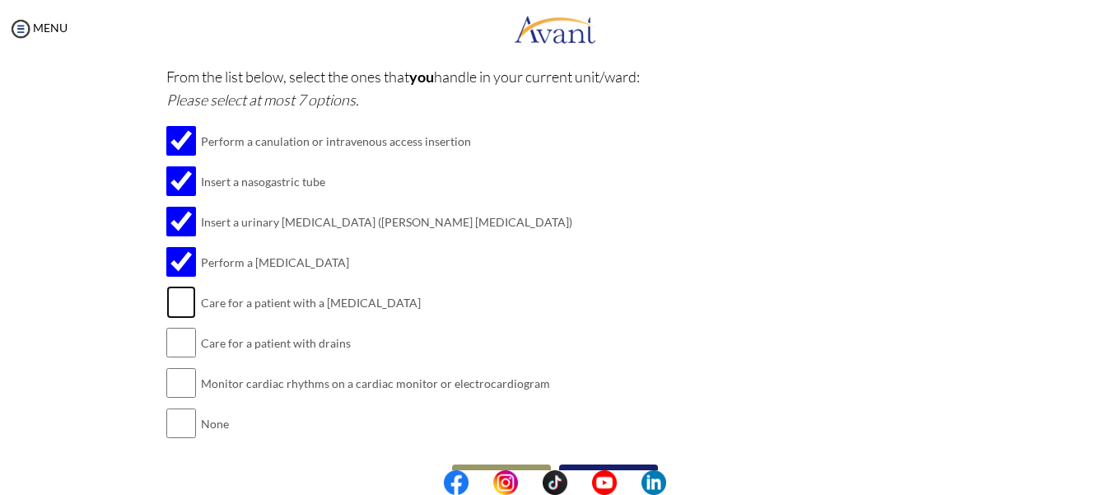
click at [175, 314] on input "checkbox" at bounding box center [181, 302] width 30 height 33
checkbox input "true"
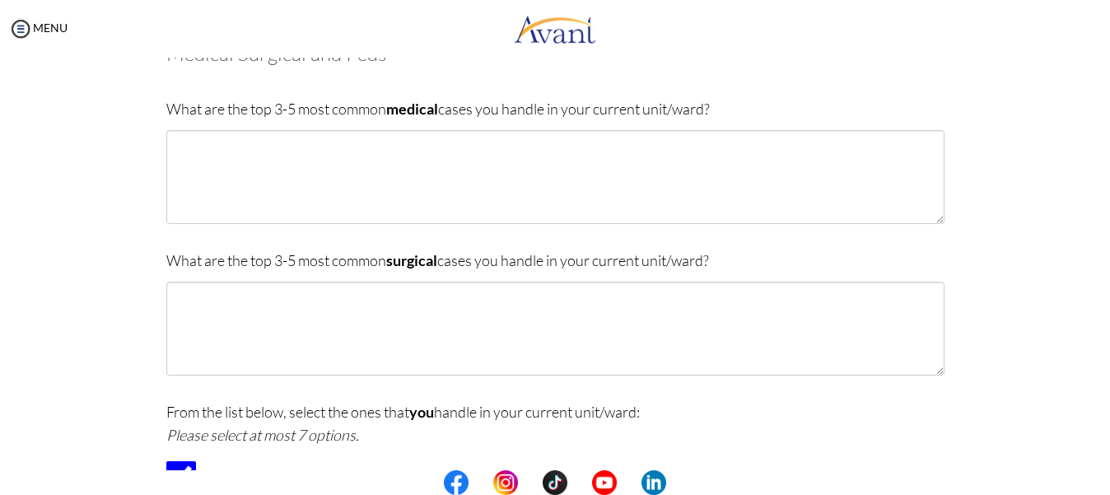
scroll to position [492, 0]
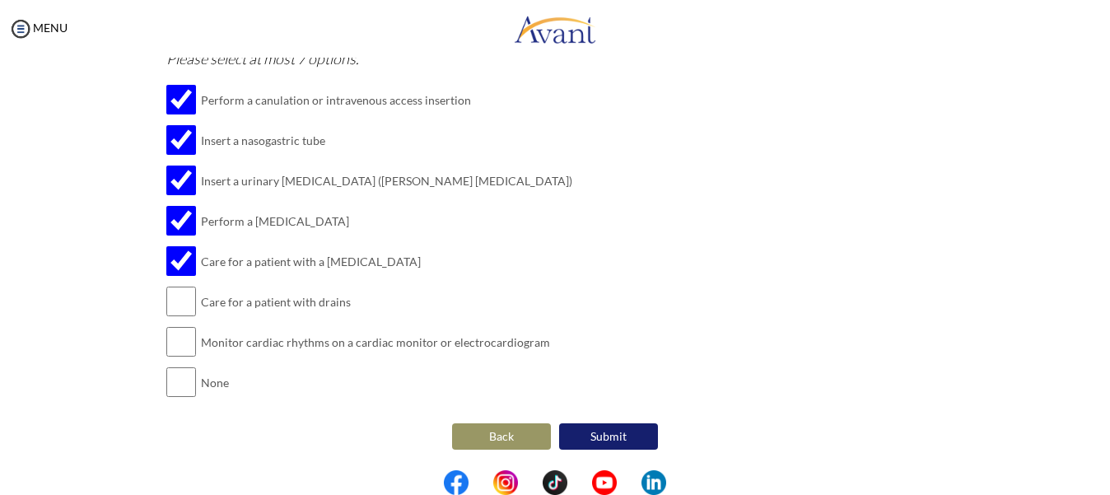
click at [505, 432] on button "Back" at bounding box center [501, 436] width 99 height 26
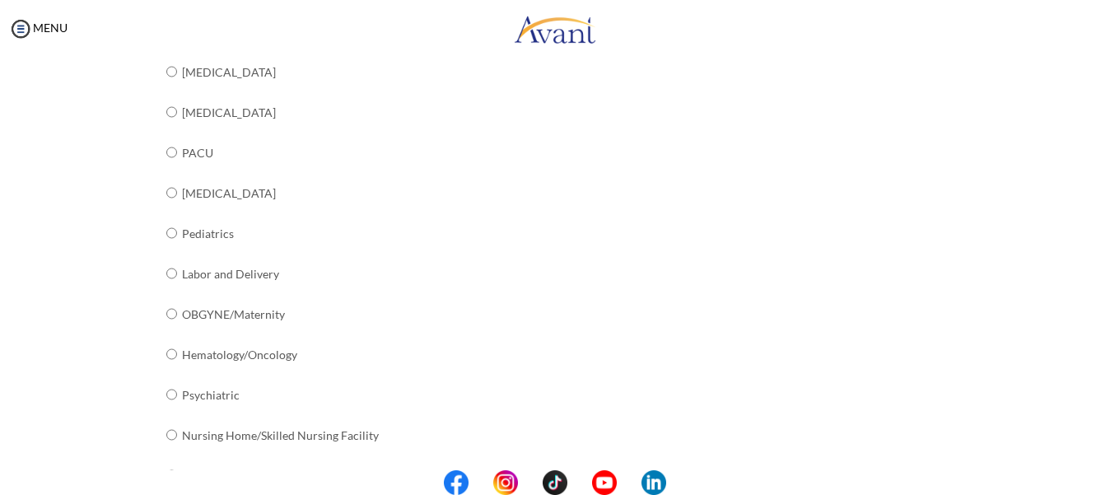
scroll to position [700, 0]
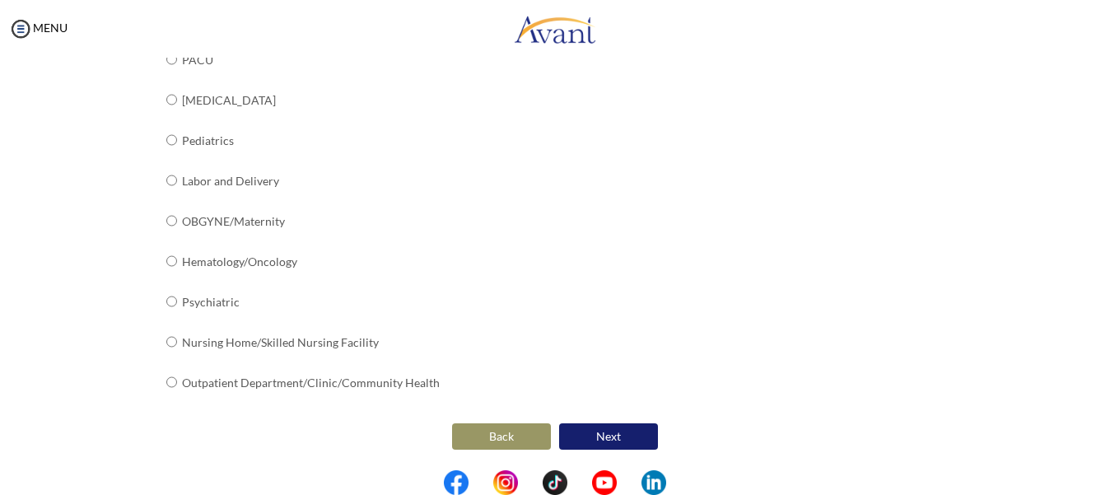
click at [597, 426] on button "Next" at bounding box center [608, 436] width 99 height 26
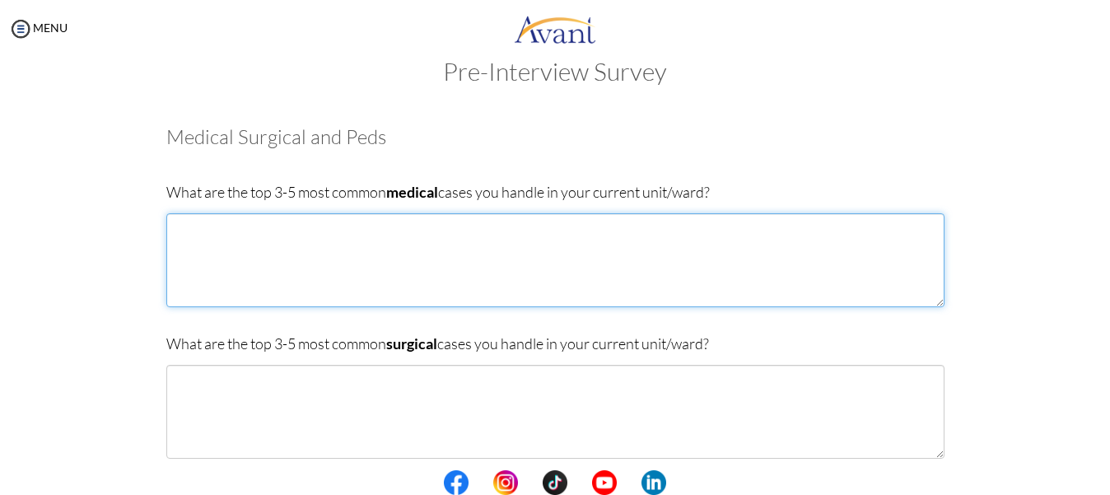
click at [185, 226] on textarea at bounding box center [555, 260] width 778 height 94
click at [344, 246] on textarea "[MEDICAL_DATA] Respiratory infections ([MEDICAL_DATA],[MEDICAL_DATA]" at bounding box center [555, 260] width 778 height 94
click at [348, 244] on textarea "[MEDICAL_DATA] Respiratory infections ([MEDICAL_DATA],[MEDICAL_DATA]" at bounding box center [555, 260] width 778 height 94
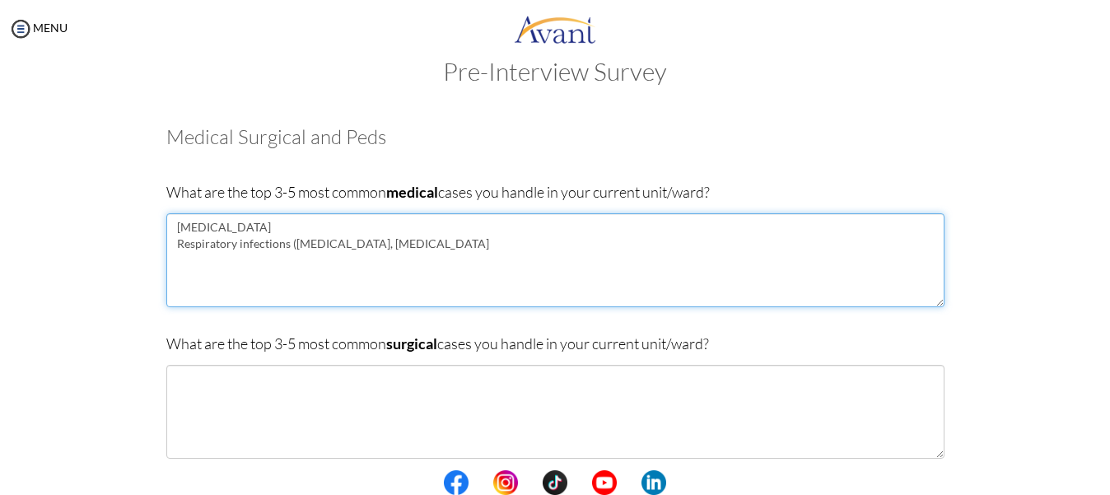
click at [401, 244] on textarea "[MEDICAL_DATA] Respiratory infections ([MEDICAL_DATA], [MEDICAL_DATA]" at bounding box center [555, 260] width 778 height 94
click at [198, 260] on textarea "[MEDICAL_DATA] Respiratory infections ([MEDICAL_DATA], [MEDICAL_DATA], URTI) Hi…" at bounding box center [555, 260] width 778 height 94
click at [195, 260] on textarea "[MEDICAL_DATA] Respiratory infections ([MEDICAL_DATA], [MEDICAL_DATA], URTI) Hi…" at bounding box center [555, 260] width 778 height 94
click at [274, 263] on textarea "[MEDICAL_DATA] Respiratory infections ([MEDICAL_DATA], [MEDICAL_DATA], URTI) [M…" at bounding box center [555, 260] width 778 height 94
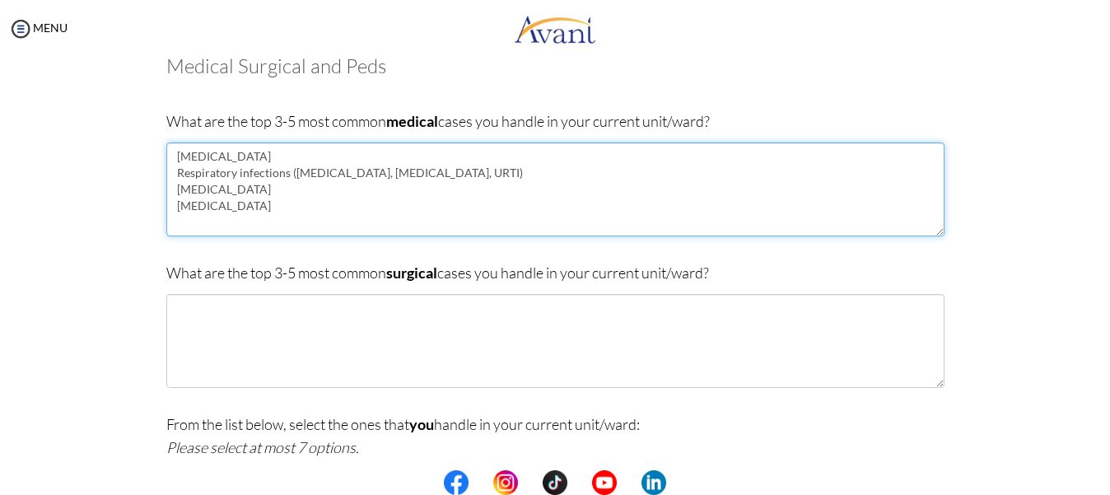
scroll to position [143, 0]
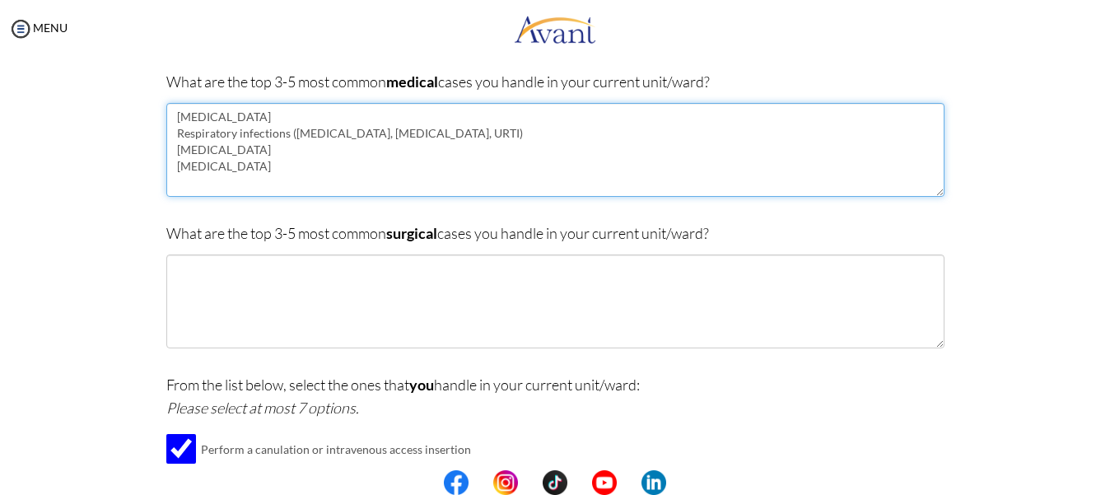
type textarea "[MEDICAL_DATA] Respiratory infections ([MEDICAL_DATA], [MEDICAL_DATA], URTI) [M…"
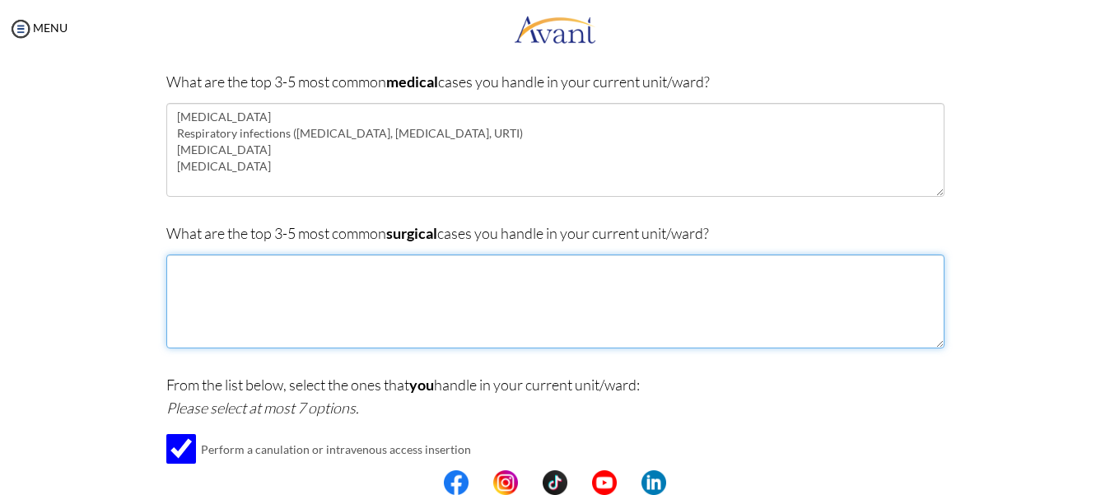
click at [198, 268] on textarea at bounding box center [555, 301] width 778 height 94
type textarea "[MEDICAL_DATA] Hernias Diabetic Wound"
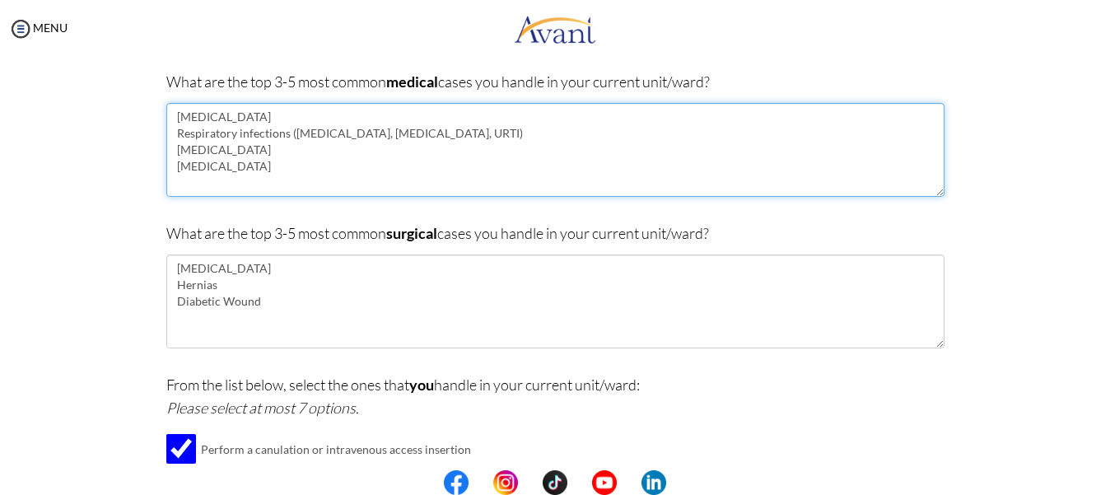
click at [240, 170] on textarea "[MEDICAL_DATA] Respiratory infections ([MEDICAL_DATA], [MEDICAL_DATA], URTI) [M…" at bounding box center [555, 150] width 778 height 94
type textarea "[MEDICAL_DATA] Respiratory infections ([MEDICAL_DATA], [MEDICAL_DATA], URTI) [M…"
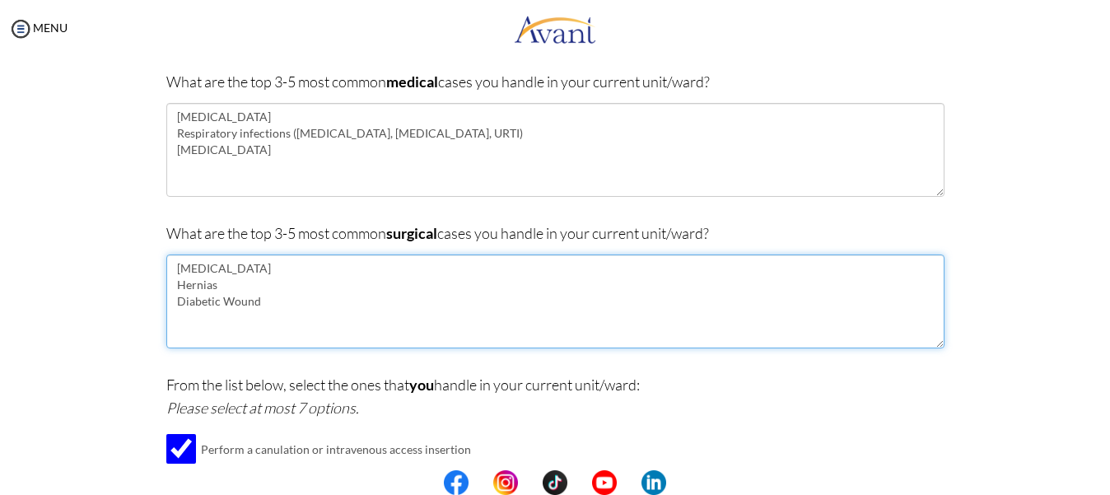
click at [277, 305] on textarea "[MEDICAL_DATA] Hernias Diabetic Wound" at bounding box center [555, 301] width 778 height 94
type textarea "[MEDICAL_DATA] Hernias Diabetic Wound Burns"
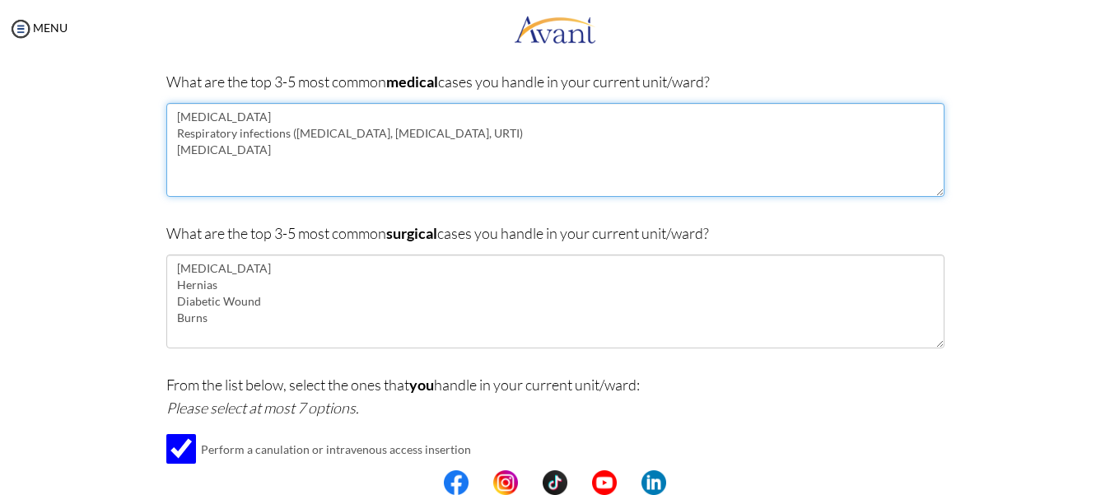
click at [193, 171] on textarea "[MEDICAL_DATA] Respiratory infections ([MEDICAL_DATA], [MEDICAL_DATA], URTI) [M…" at bounding box center [555, 150] width 778 height 94
type textarea "[MEDICAL_DATA] Respiratory infections ([MEDICAL_DATA], [MEDICAL_DATA], URTI) [M…"
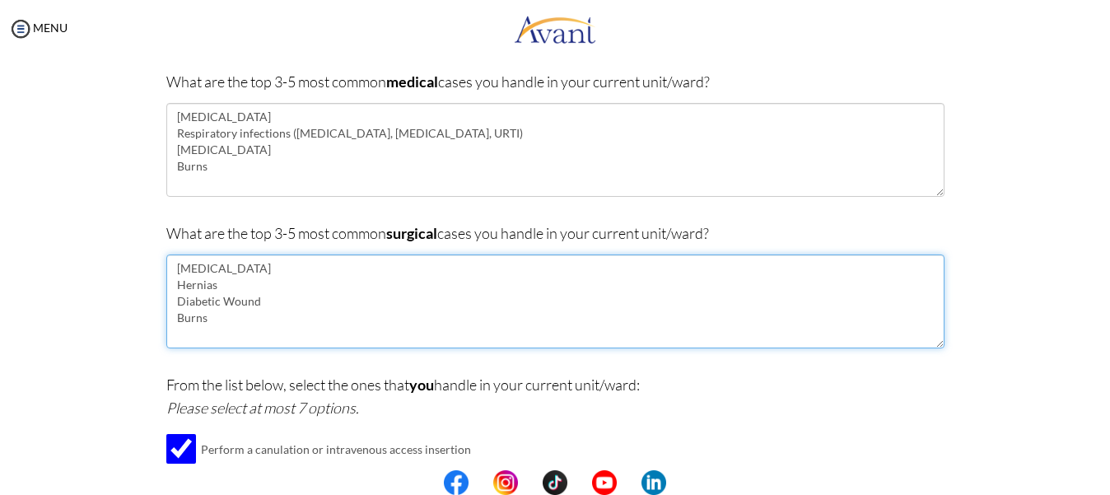
click at [218, 324] on textarea "[MEDICAL_DATA] Hernias Diabetic Wound Burns" at bounding box center [555, 301] width 778 height 94
click at [211, 299] on textarea "[MEDICAL_DATA] Hernias Diabetic Wound Burns" at bounding box center [555, 301] width 778 height 94
click at [232, 321] on textarea "[MEDICAL_DATA] Hernias Diabetic and Septic Wound Burns" at bounding box center [555, 301] width 778 height 94
type textarea "[MEDICAL_DATA] Hernias Diabetic and Septic Wound"
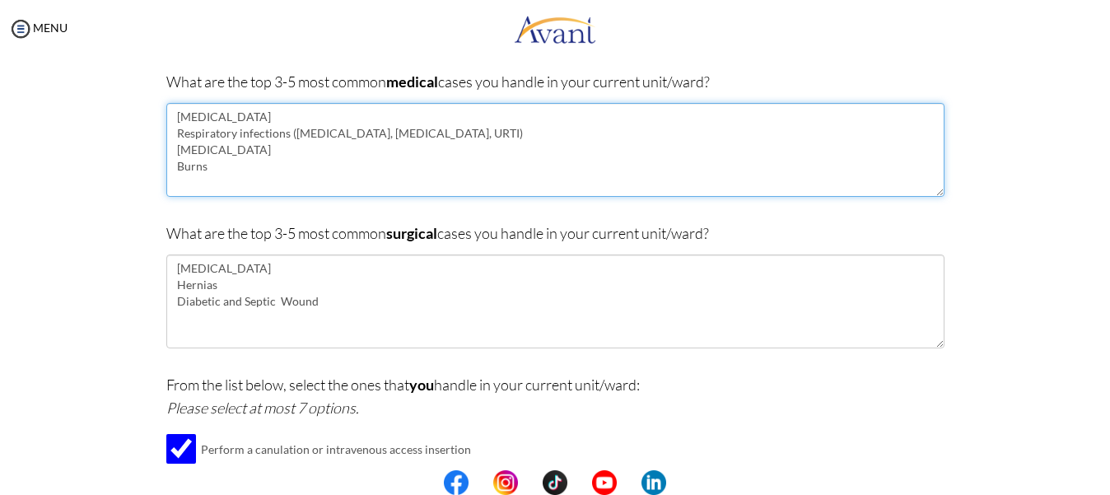
click at [231, 171] on textarea "[MEDICAL_DATA] Respiratory infections ([MEDICAL_DATA], [MEDICAL_DATA], URTI) [M…" at bounding box center [555, 150] width 778 height 94
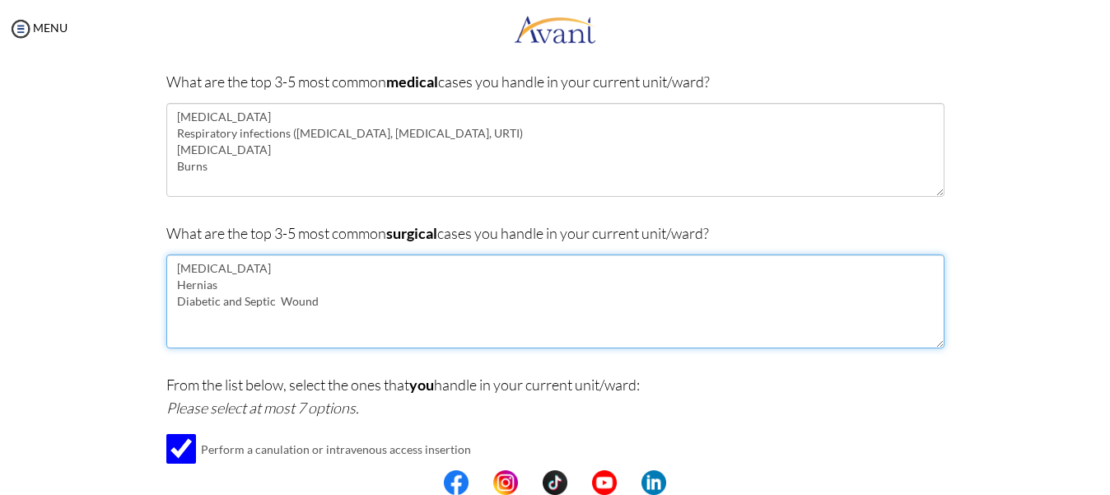
click at [332, 301] on textarea "[MEDICAL_DATA] Hernias Diabetic and Septic Wound" at bounding box center [555, 301] width 778 height 94
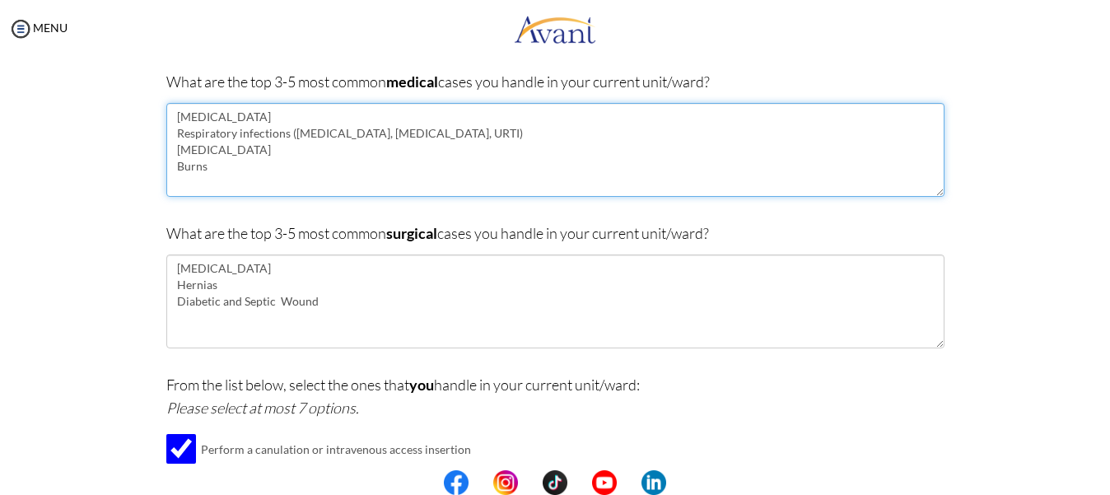
click at [218, 170] on textarea "[MEDICAL_DATA] Respiratory infections ([MEDICAL_DATA], [MEDICAL_DATA], URTI) [M…" at bounding box center [555, 150] width 778 height 94
click at [203, 169] on textarea "[MEDICAL_DATA] Respiratory infections ([MEDICAL_DATA], [MEDICAL_DATA], URTI) [M…" at bounding box center [555, 150] width 778 height 94
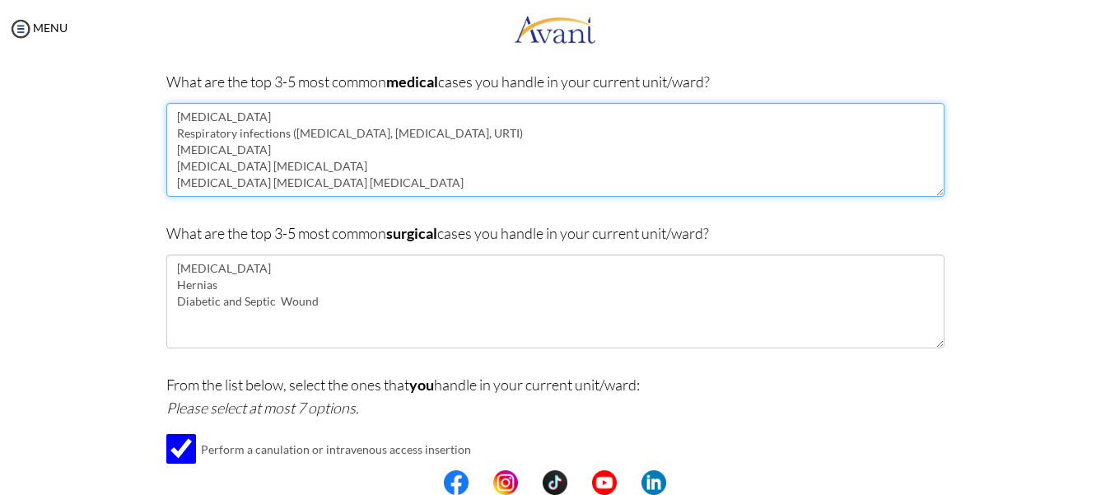
click at [331, 184] on textarea "[MEDICAL_DATA] Respiratory infections ([MEDICAL_DATA], [MEDICAL_DATA], URTI) [M…" at bounding box center [555, 150] width 778 height 94
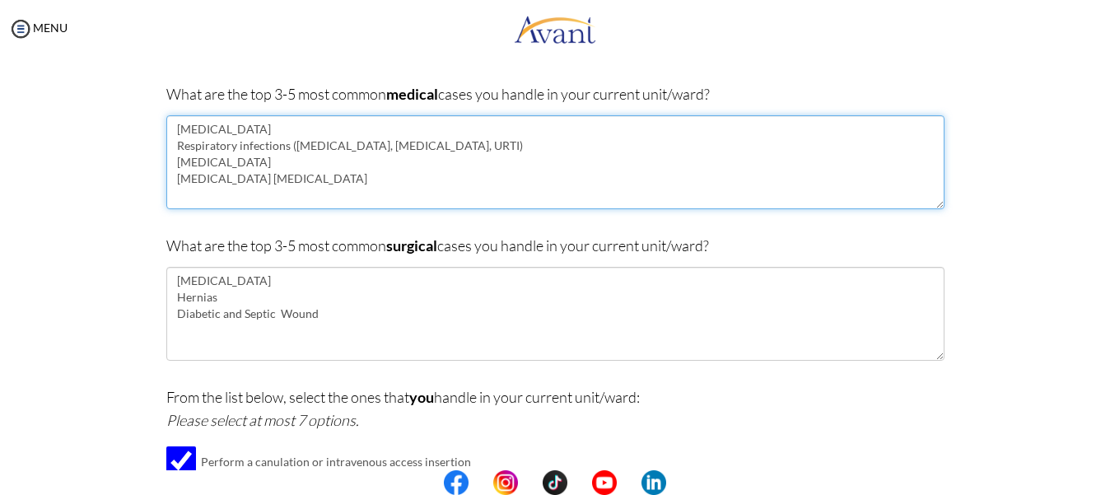
scroll to position [133, 0]
click at [418, 142] on textarea "[MEDICAL_DATA] Respiratory infections ([MEDICAL_DATA], [MEDICAL_DATA], URTI) [M…" at bounding box center [555, 161] width 778 height 94
click at [270, 184] on textarea "[MEDICAL_DATA] Respiratory infections ([MEDICAL_DATA], [MEDICAL_DATA], ) [MEDIC…" at bounding box center [555, 161] width 778 height 94
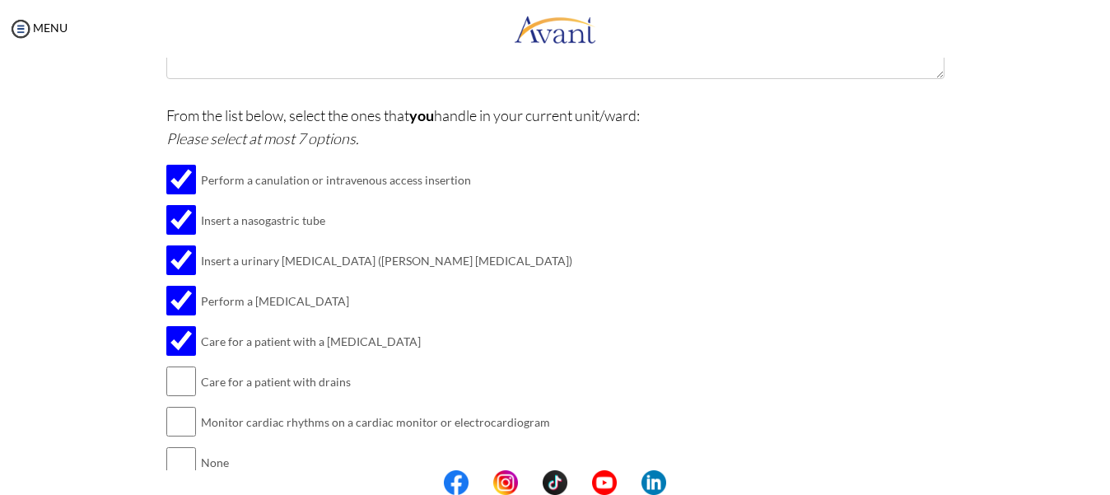
scroll to position [449, 0]
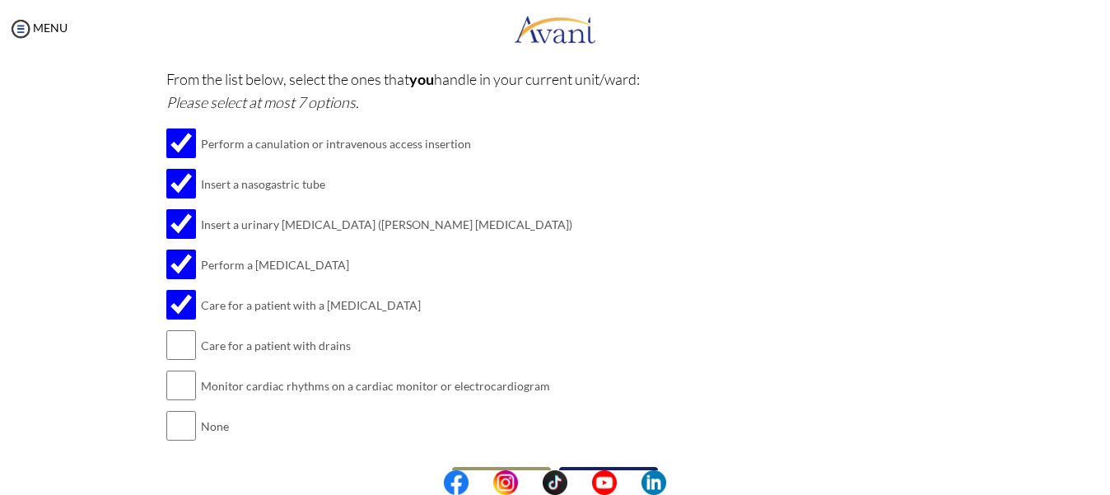
type textarea "[MEDICAL_DATA] Respiratory infections ([MEDICAL_DATA], [MEDICAL_DATA], ) [MEDIC…"
click at [174, 337] on input "checkbox" at bounding box center [181, 344] width 30 height 33
checkbox input "true"
click at [174, 308] on input "checkbox" at bounding box center [181, 304] width 30 height 33
click at [179, 306] on input "checkbox" at bounding box center [181, 304] width 30 height 33
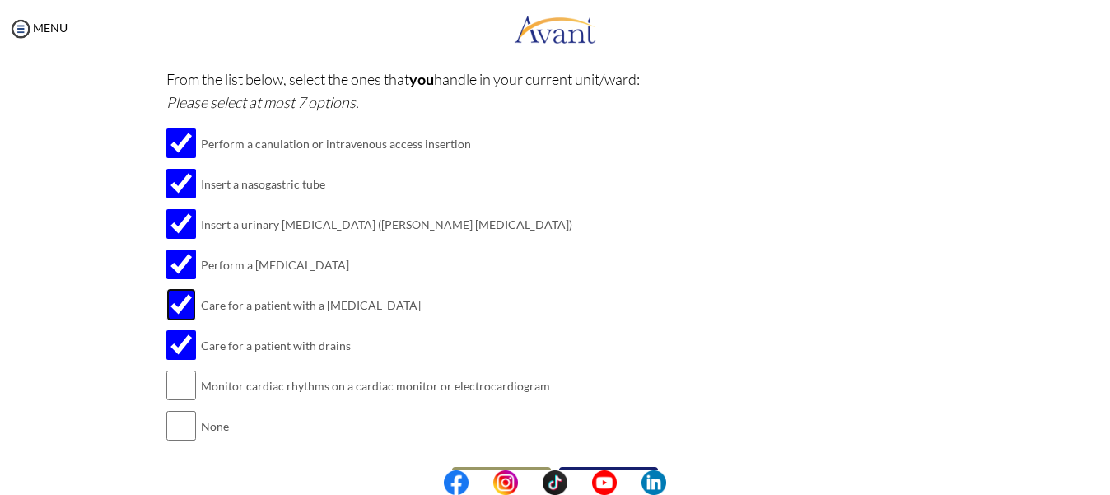
click at [170, 307] on input "checkbox" at bounding box center [181, 304] width 30 height 33
checkbox input "false"
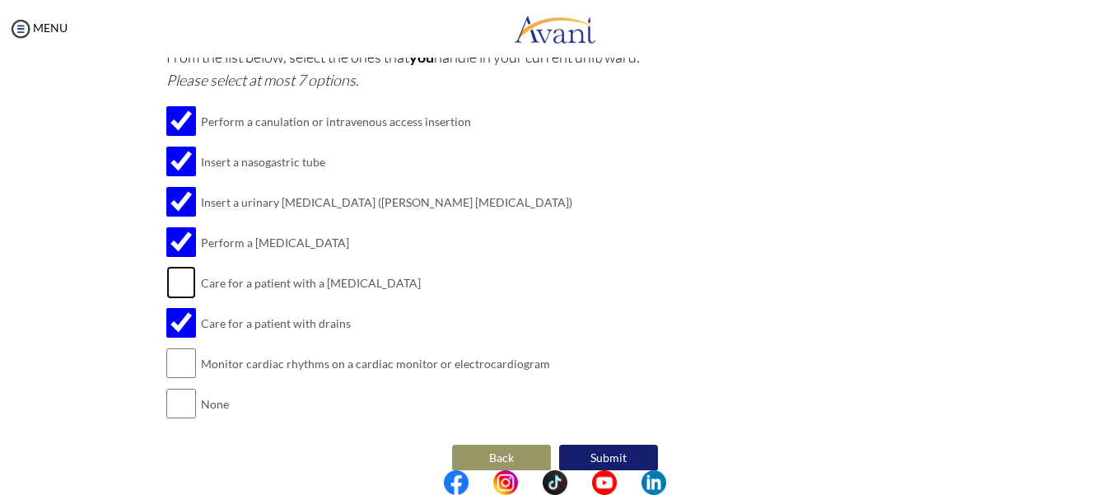
scroll to position [492, 0]
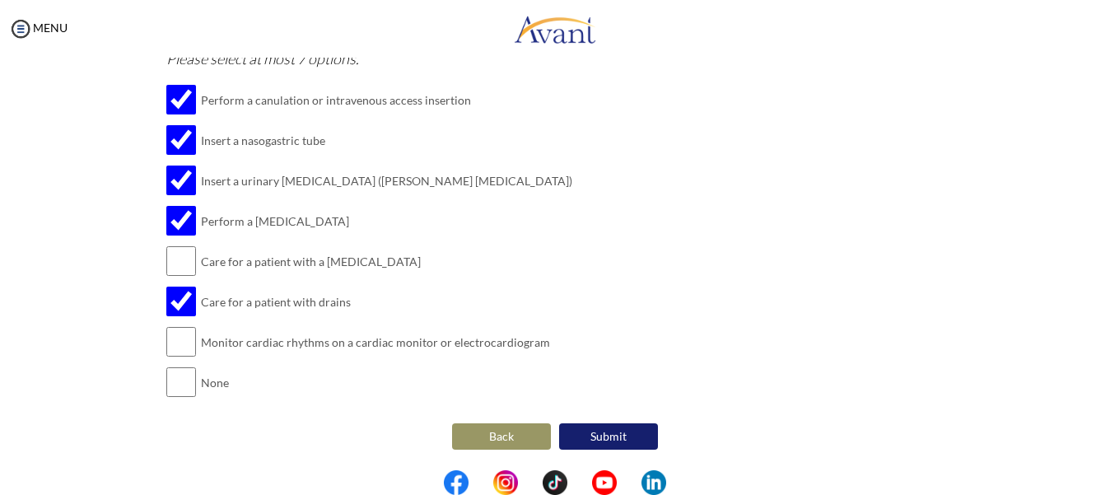
click at [595, 431] on button "Submit" at bounding box center [608, 436] width 99 height 26
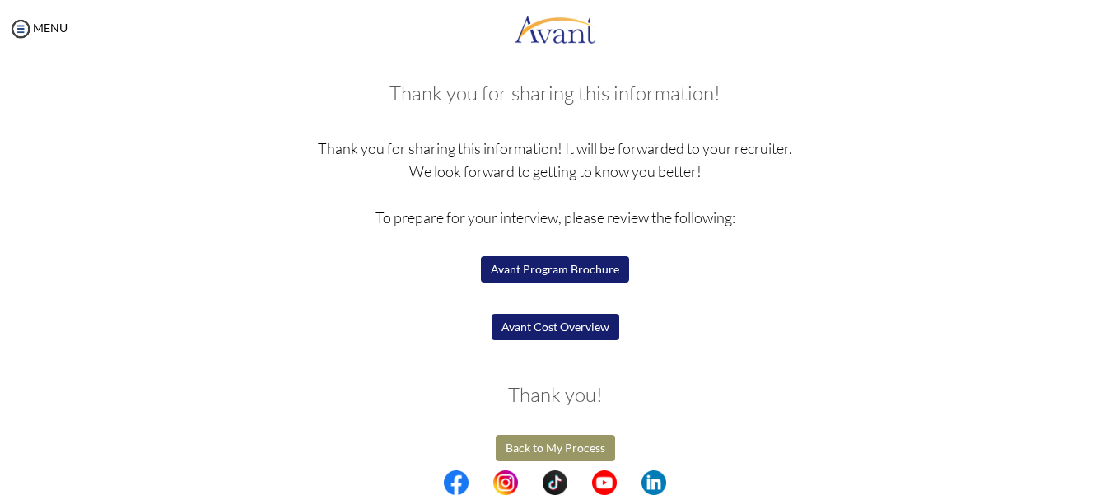
scroll to position [88, 0]
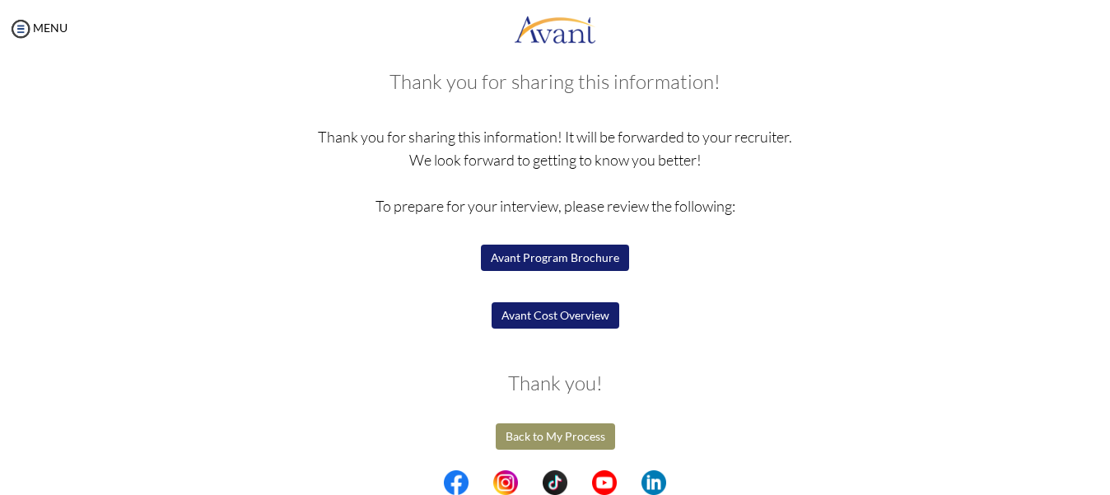
click at [568, 436] on button "Back to My Process" at bounding box center [555, 436] width 119 height 26
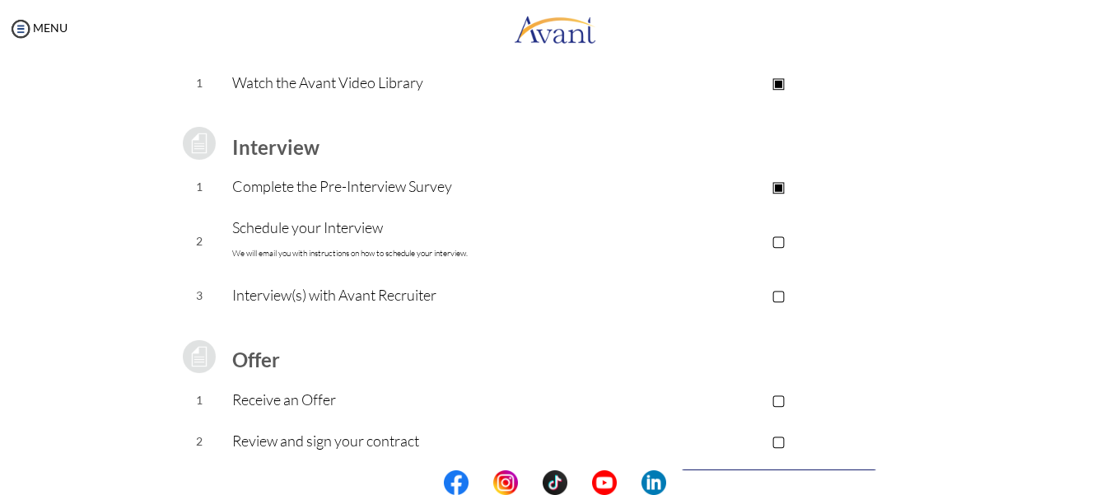
scroll to position [165, 0]
click at [474, 254] on p "Schedule your Interview We will email you with instructions on how to schedule …" at bounding box center [422, 239] width 381 height 49
click at [333, 239] on p "Schedule your Interview We will email you with instructions on how to schedule …" at bounding box center [422, 239] width 381 height 49
click at [784, 230] on p "▢" at bounding box center [778, 239] width 330 height 23
click at [783, 243] on p "▣" at bounding box center [778, 239] width 330 height 23
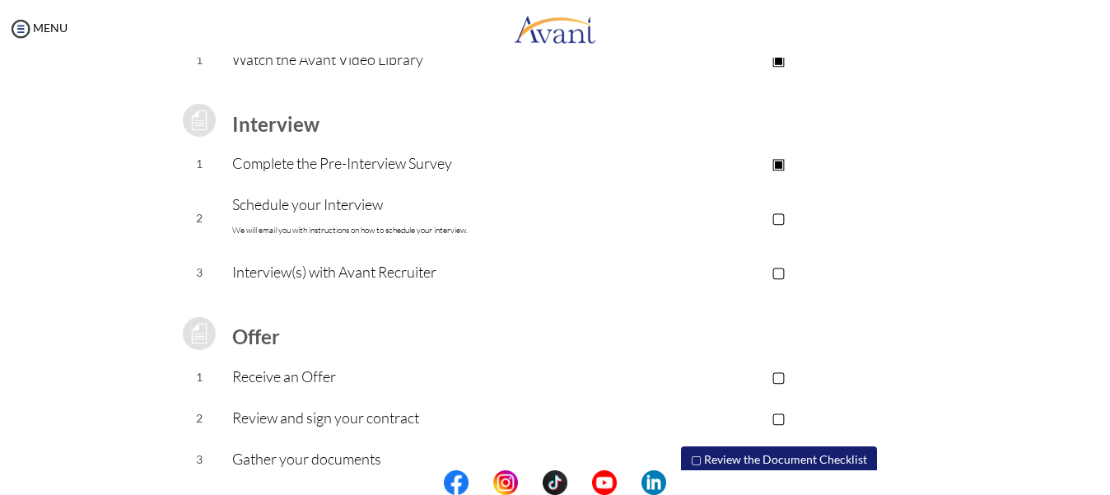
scroll to position [0, 0]
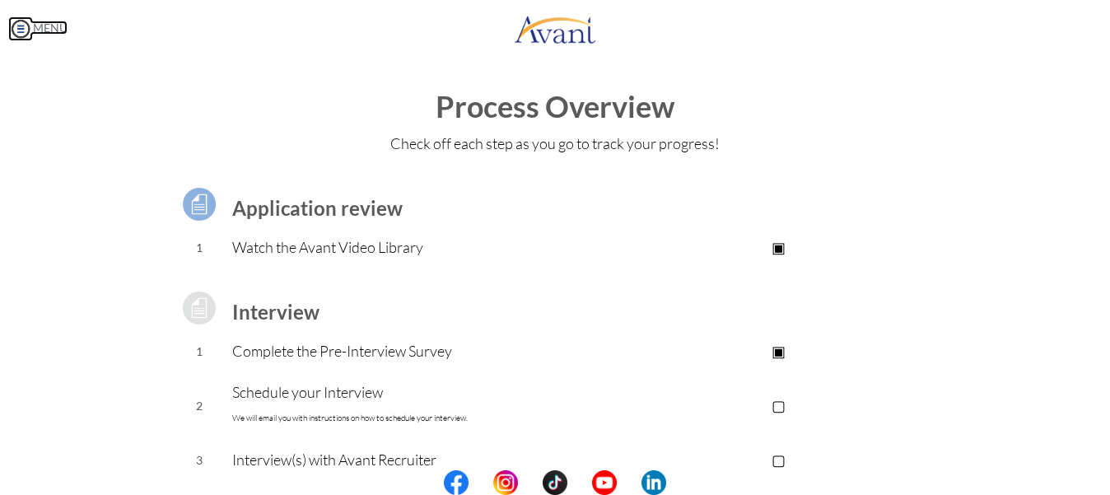
click at [40, 26] on link "MENU" at bounding box center [37, 28] width 59 height 14
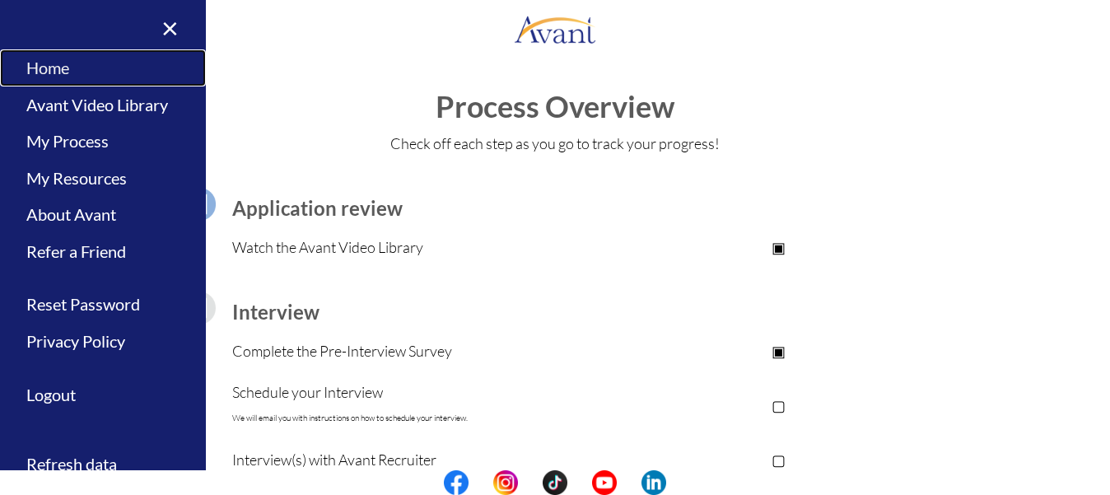
click at [45, 62] on link "Home" at bounding box center [103, 67] width 206 height 37
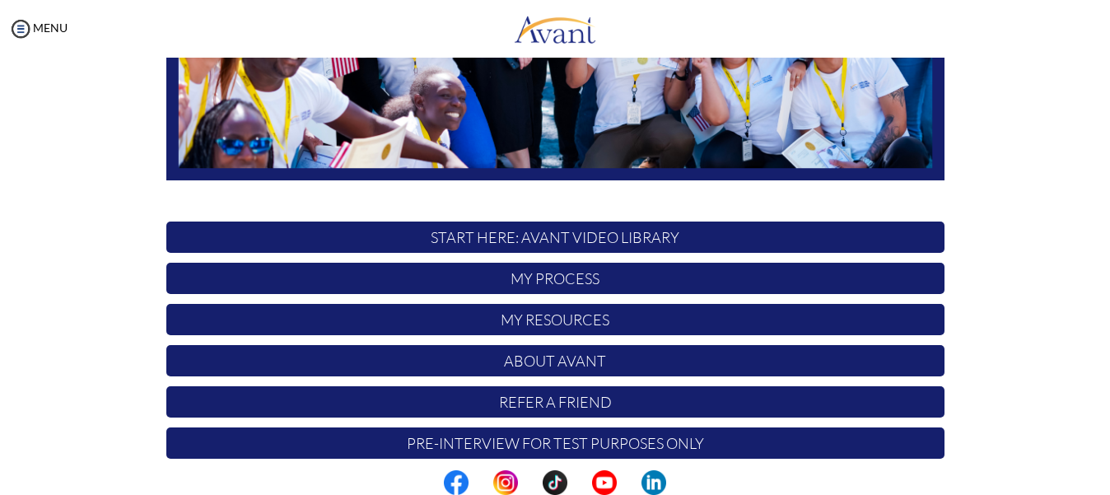
scroll to position [420, 0]
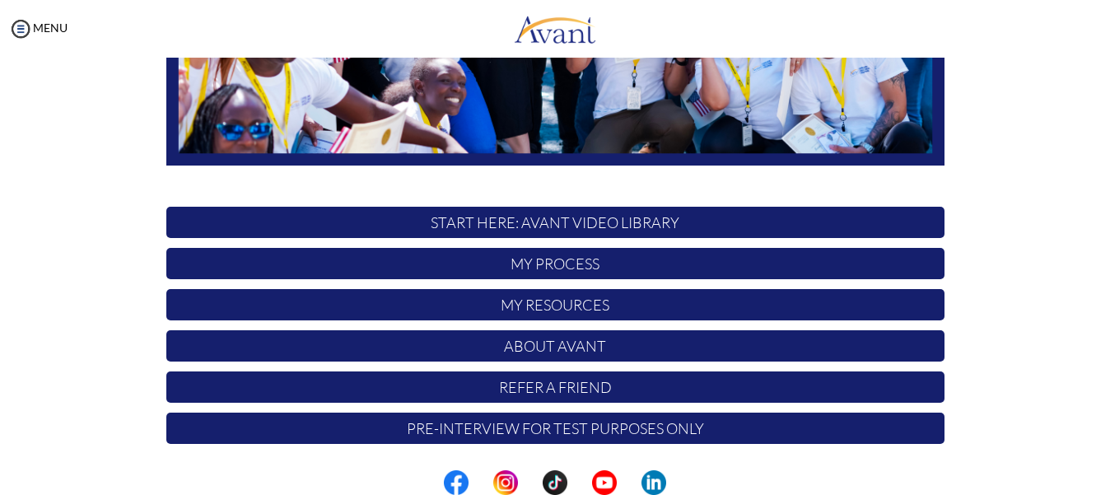
click at [673, 433] on p "Pre-Interview for test purposes only" at bounding box center [555, 427] width 778 height 31
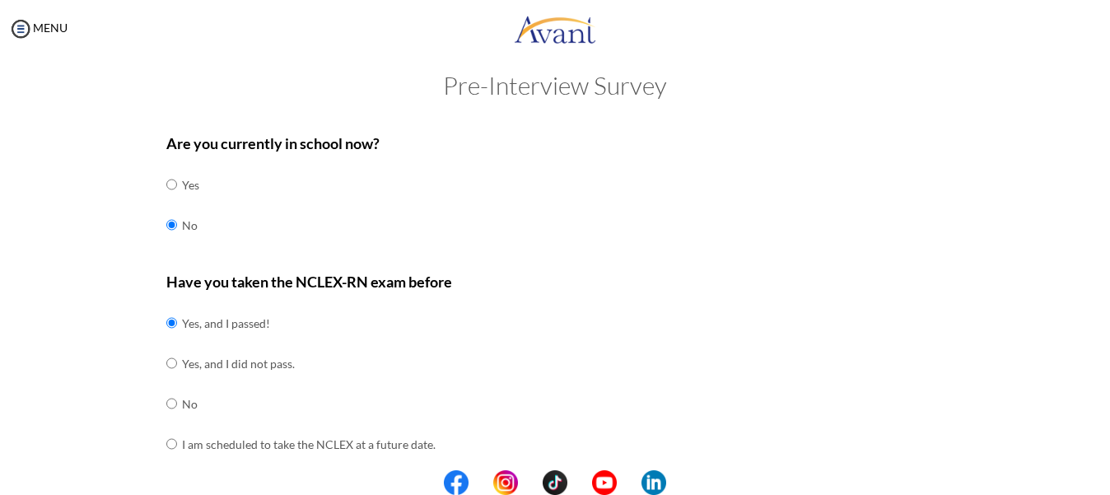
scroll to position [0, 0]
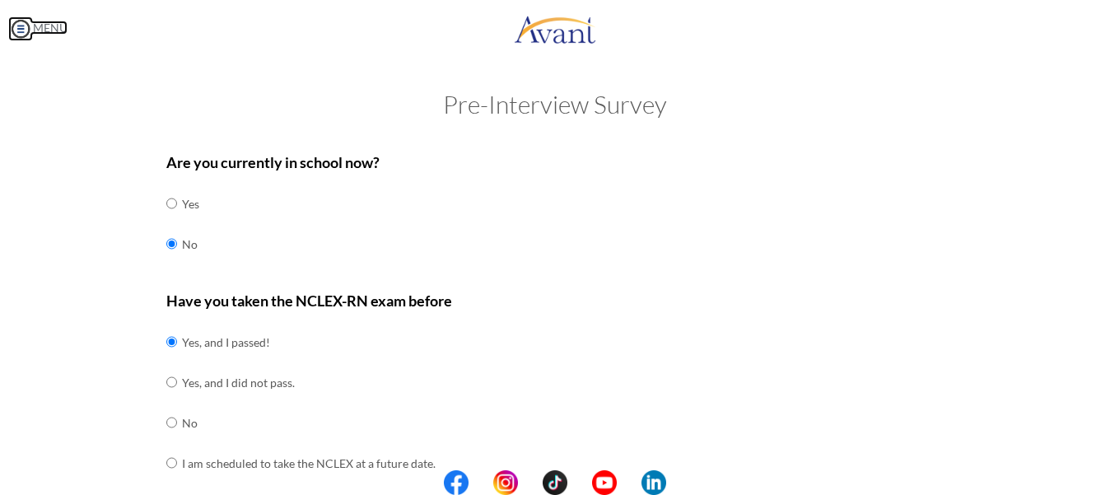
click at [35, 21] on link "MENU" at bounding box center [37, 28] width 59 height 14
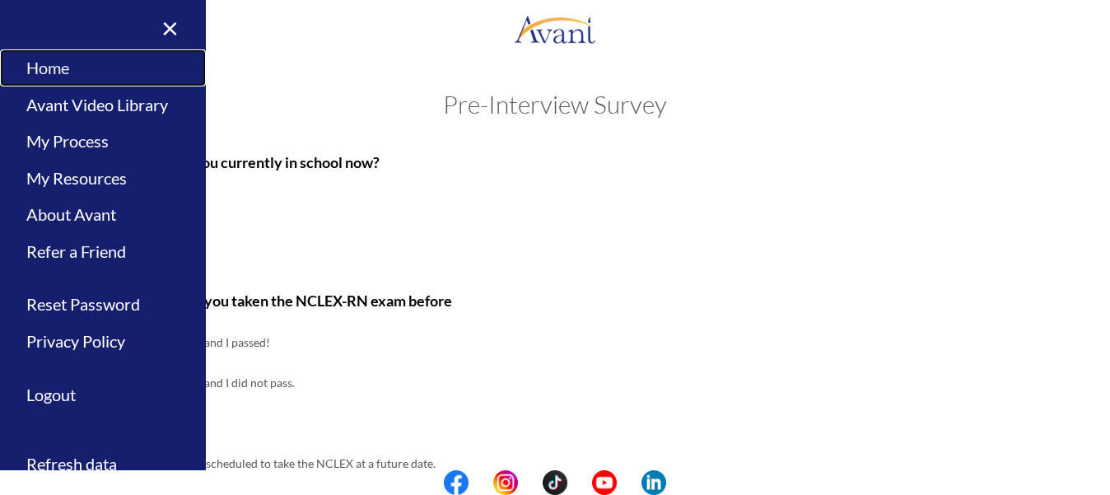
click at [44, 72] on link "Home" at bounding box center [103, 67] width 206 height 37
